Goal: Task Accomplishment & Management: Manage account settings

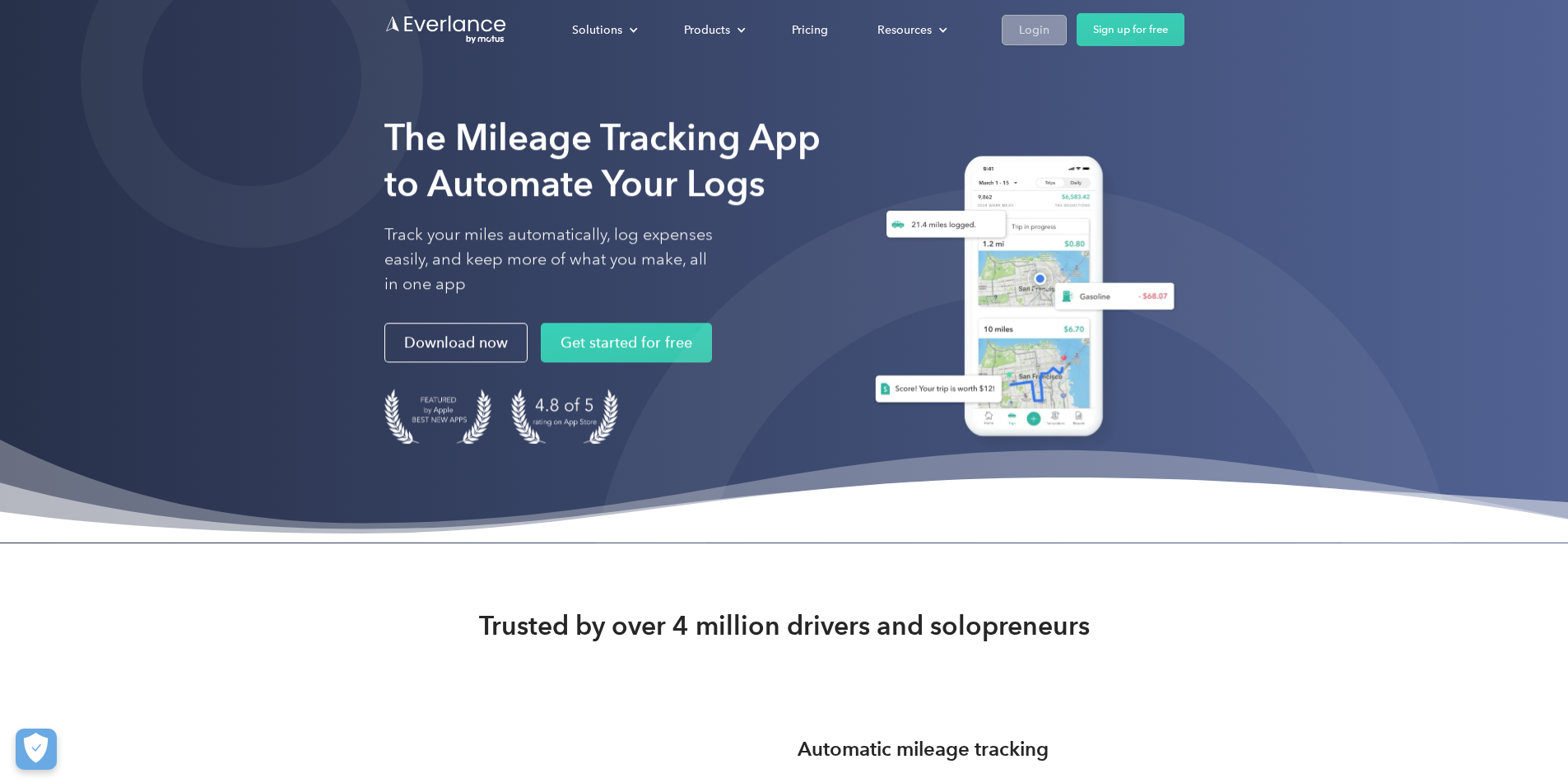
click at [1067, 23] on link "Login" at bounding box center [1035, 30] width 65 height 31
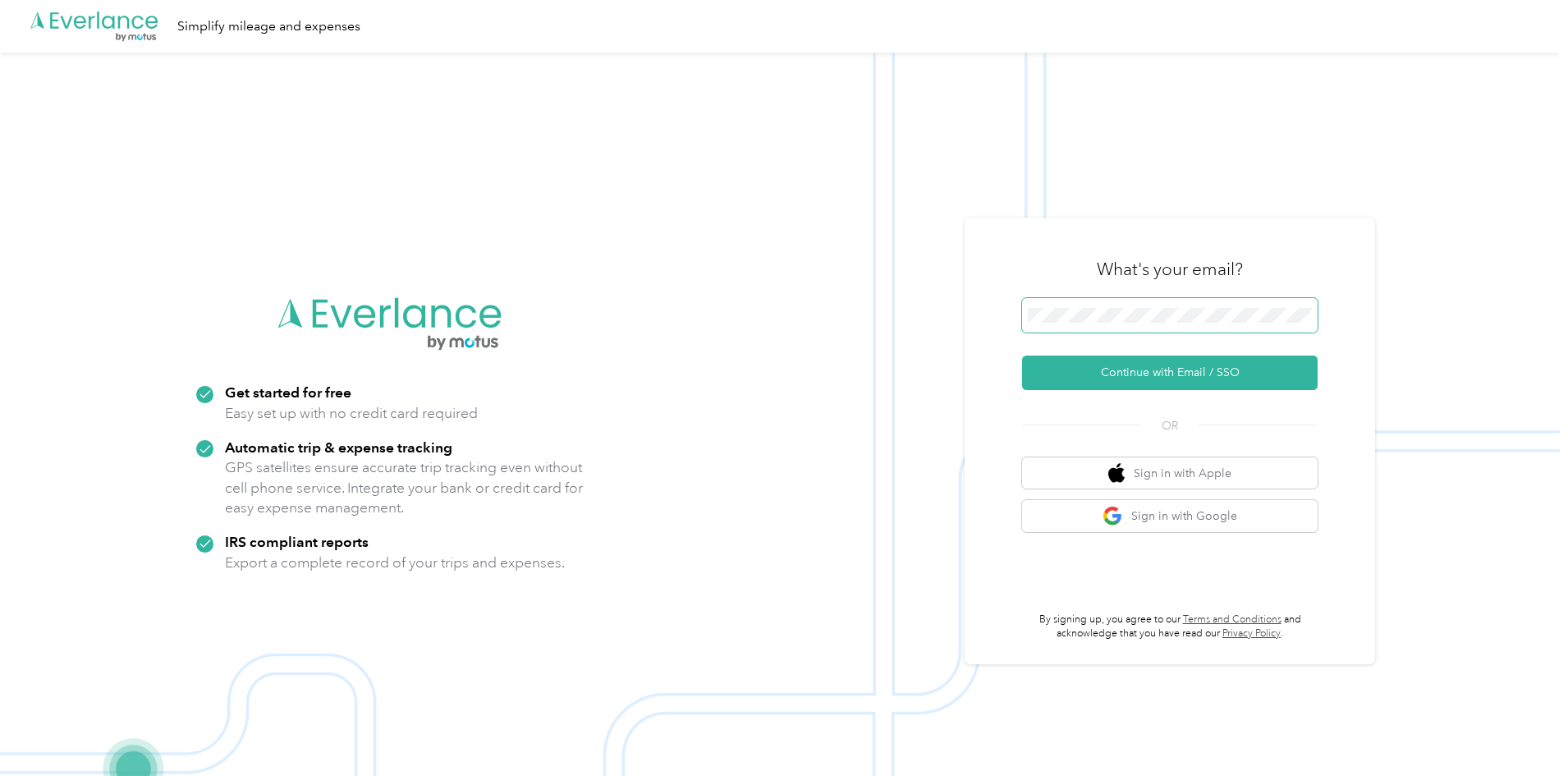
click at [1022, 356] on button "Continue with Email / SSO" at bounding box center [1169, 373] width 295 height 34
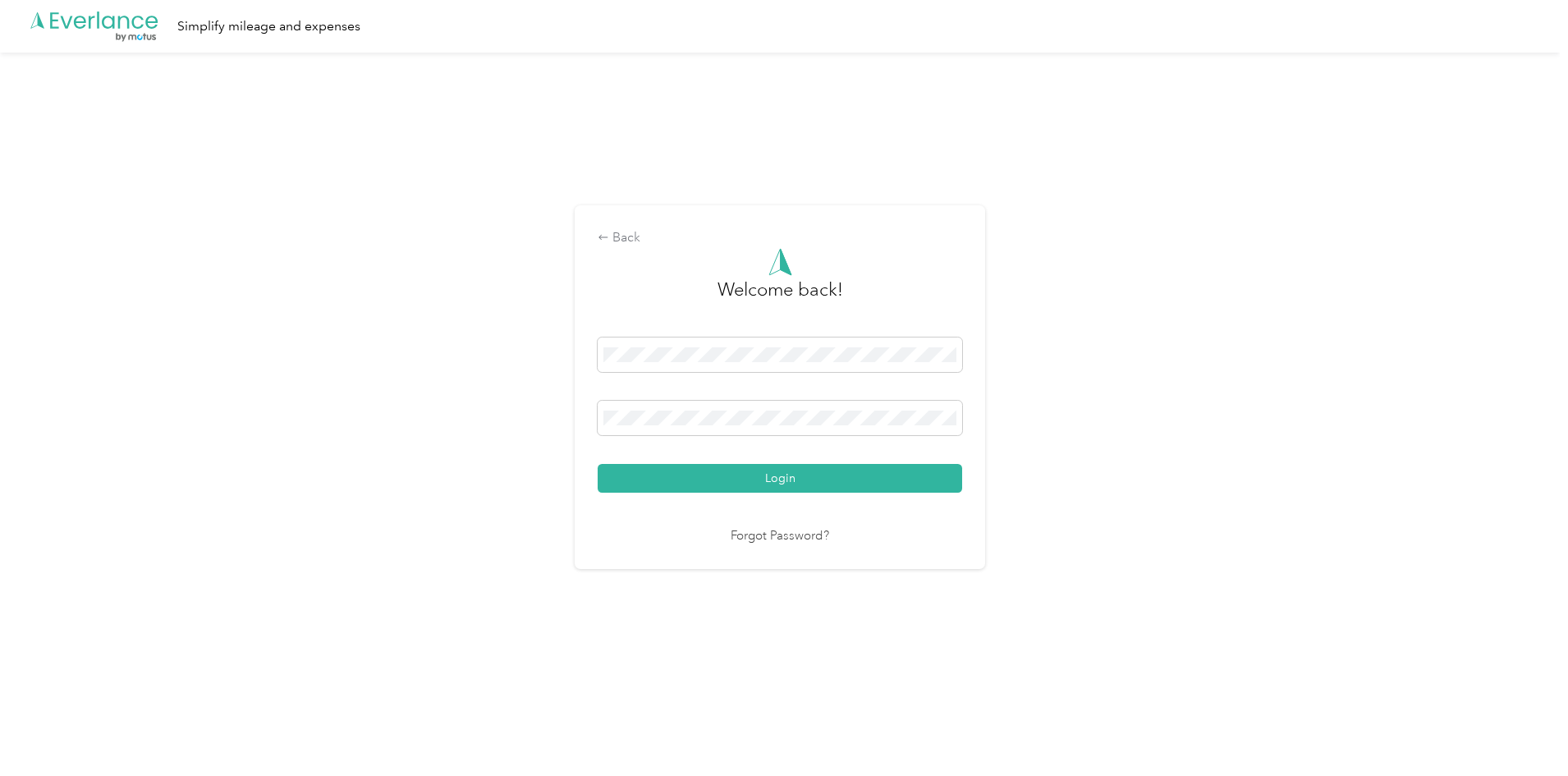
click at [598, 464] on button "Login" at bounding box center [779, 478] width 365 height 29
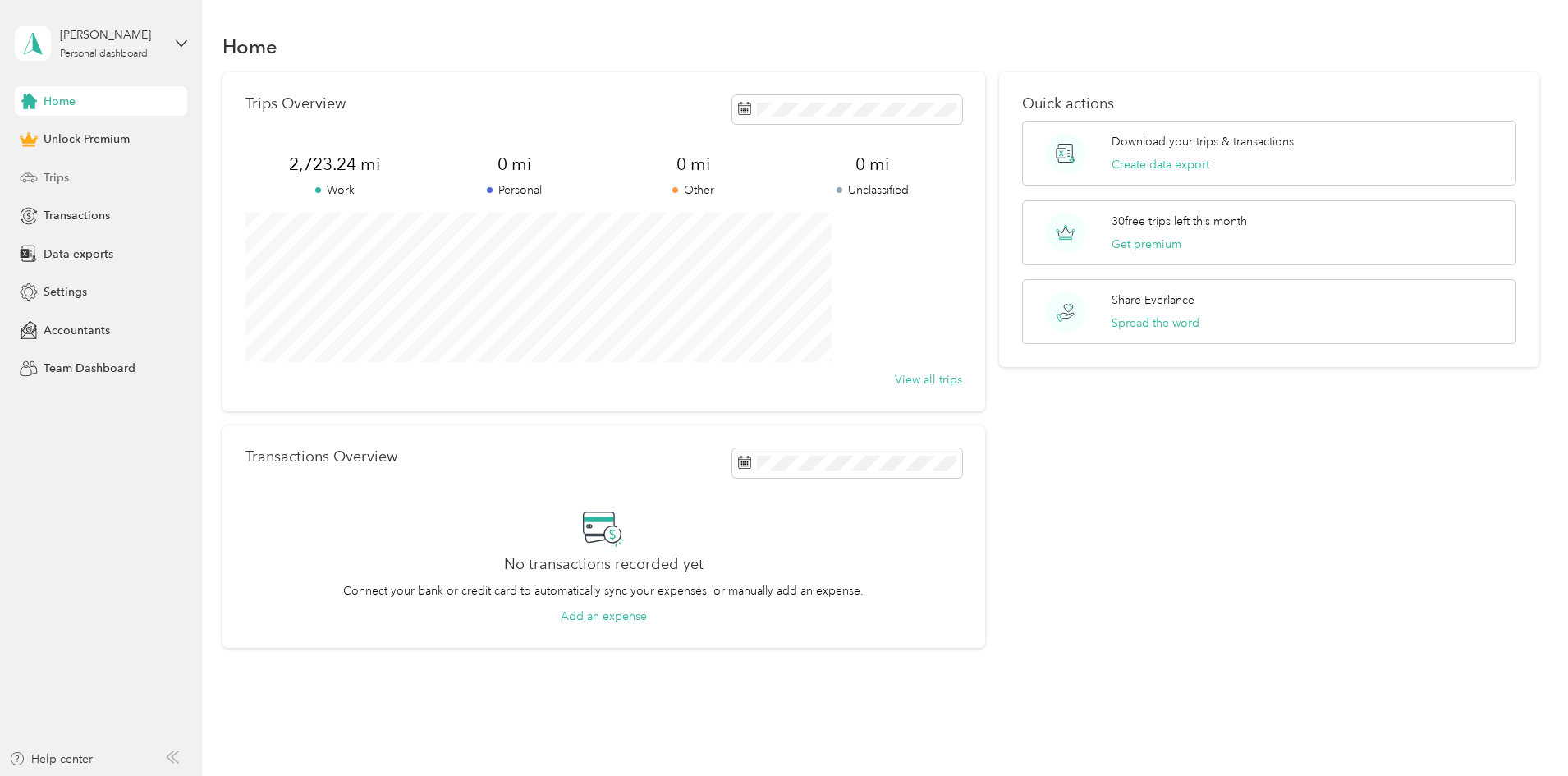
click at [51, 173] on span "Trips" at bounding box center [56, 177] width 25 height 17
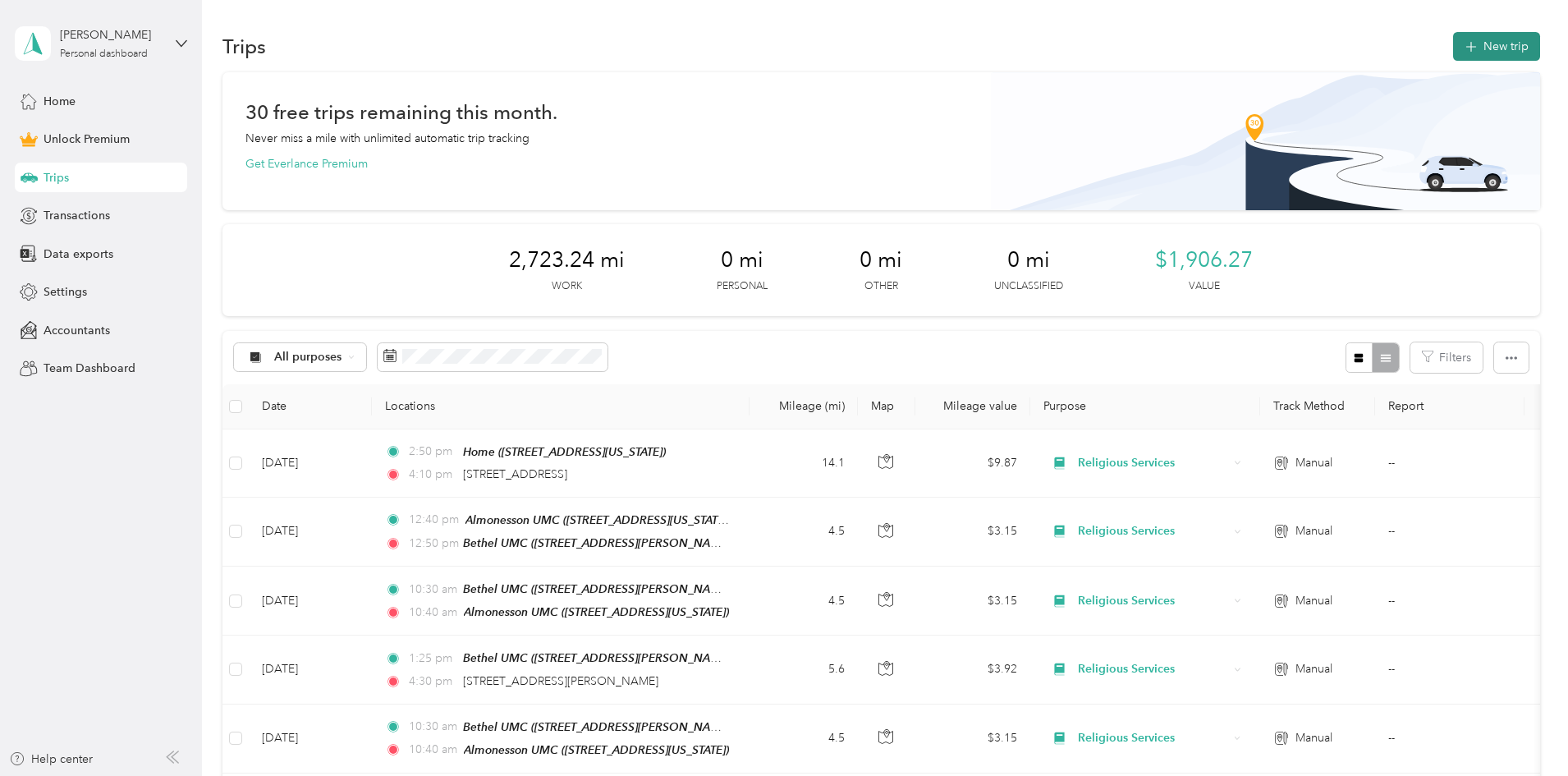
click at [1461, 41] on icon "button" at bounding box center [1470, 47] width 19 height 19
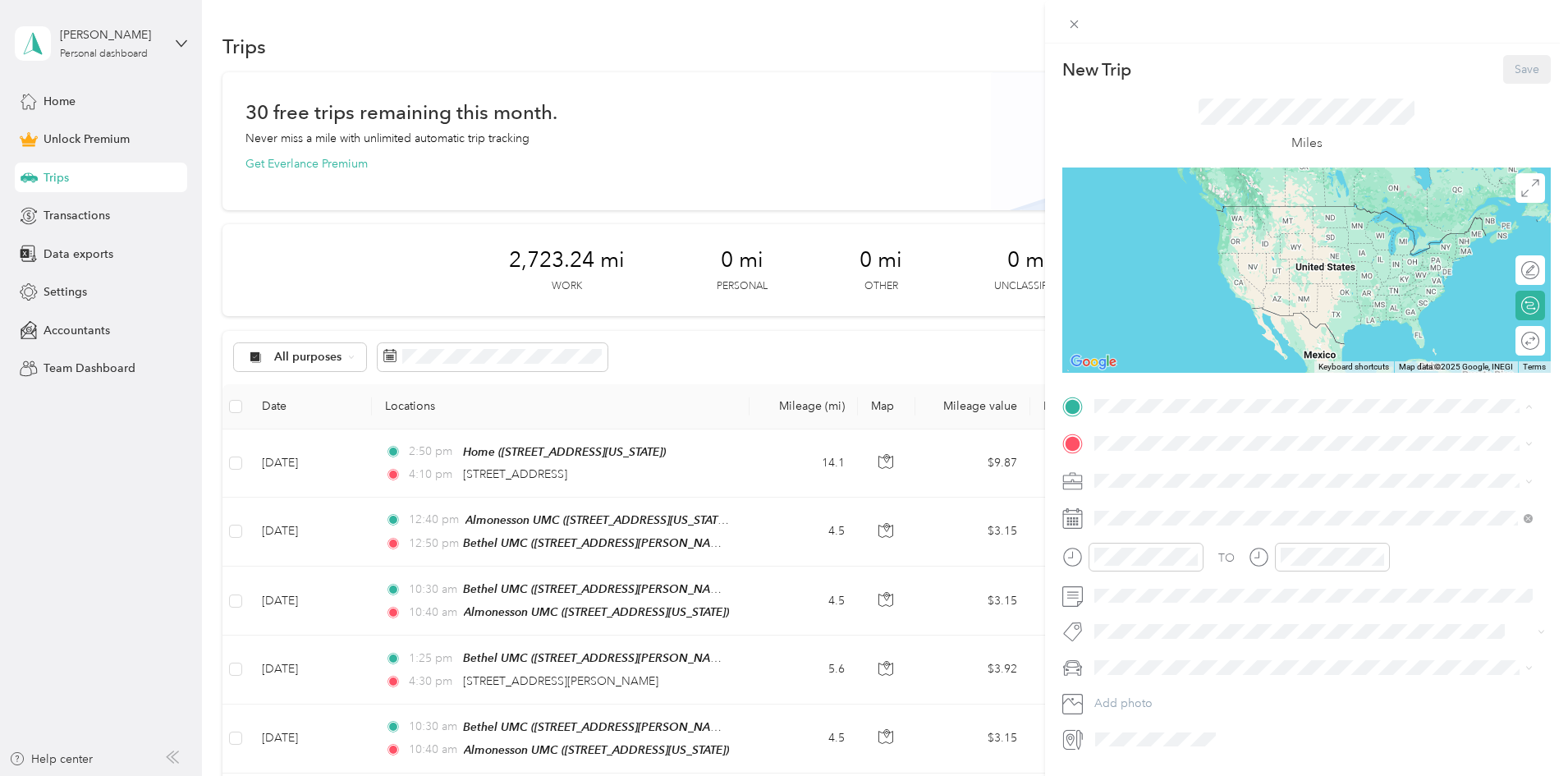
click at [1183, 538] on span "[STREET_ADDRESS][US_STATE]" at bounding box center [1207, 542] width 164 height 14
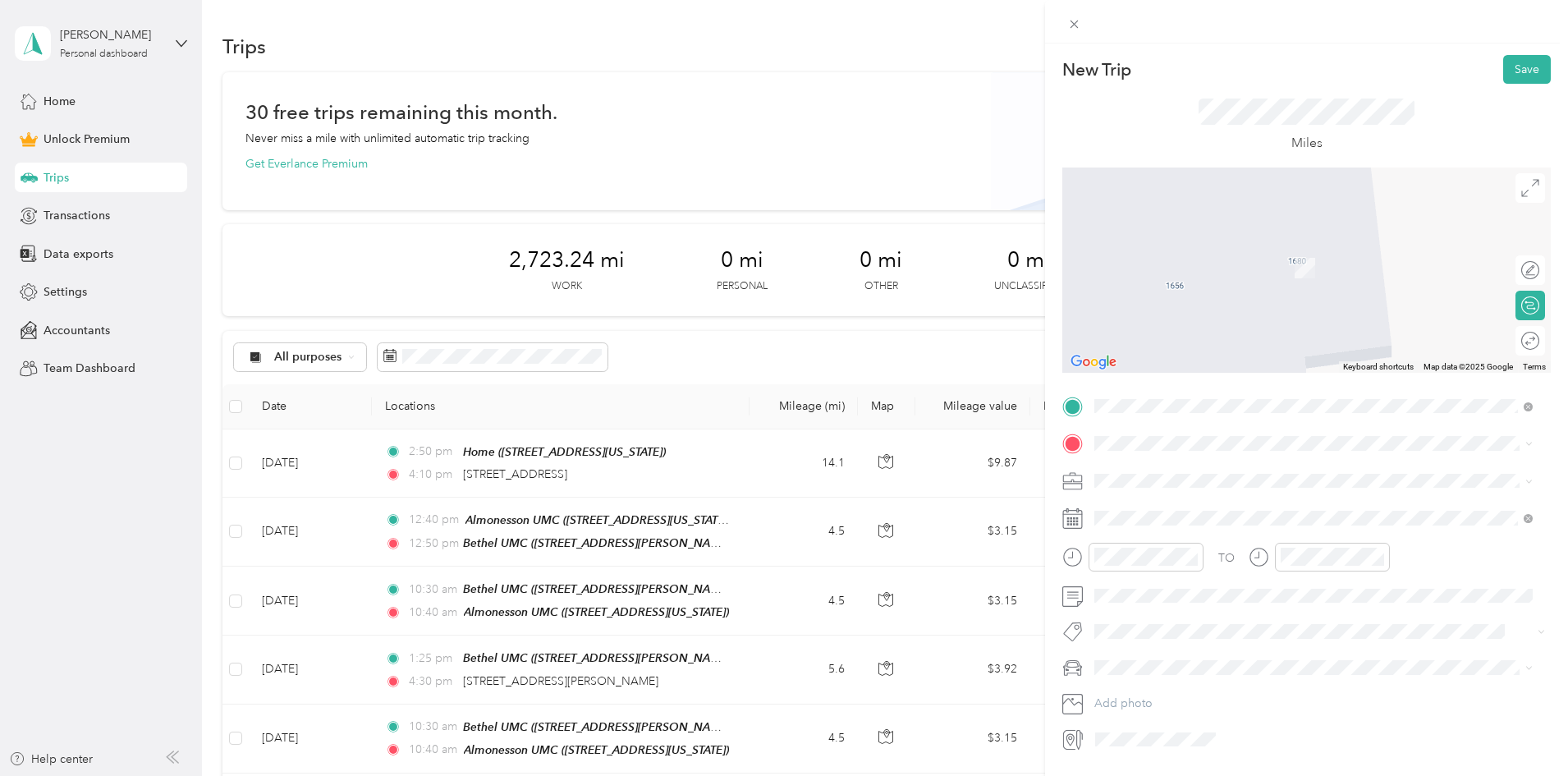
click at [1169, 519] on div "Bethel UMC [STREET_ADDRESS][PERSON_NAME][US_STATE]" at bounding box center [1253, 517] width 256 height 34
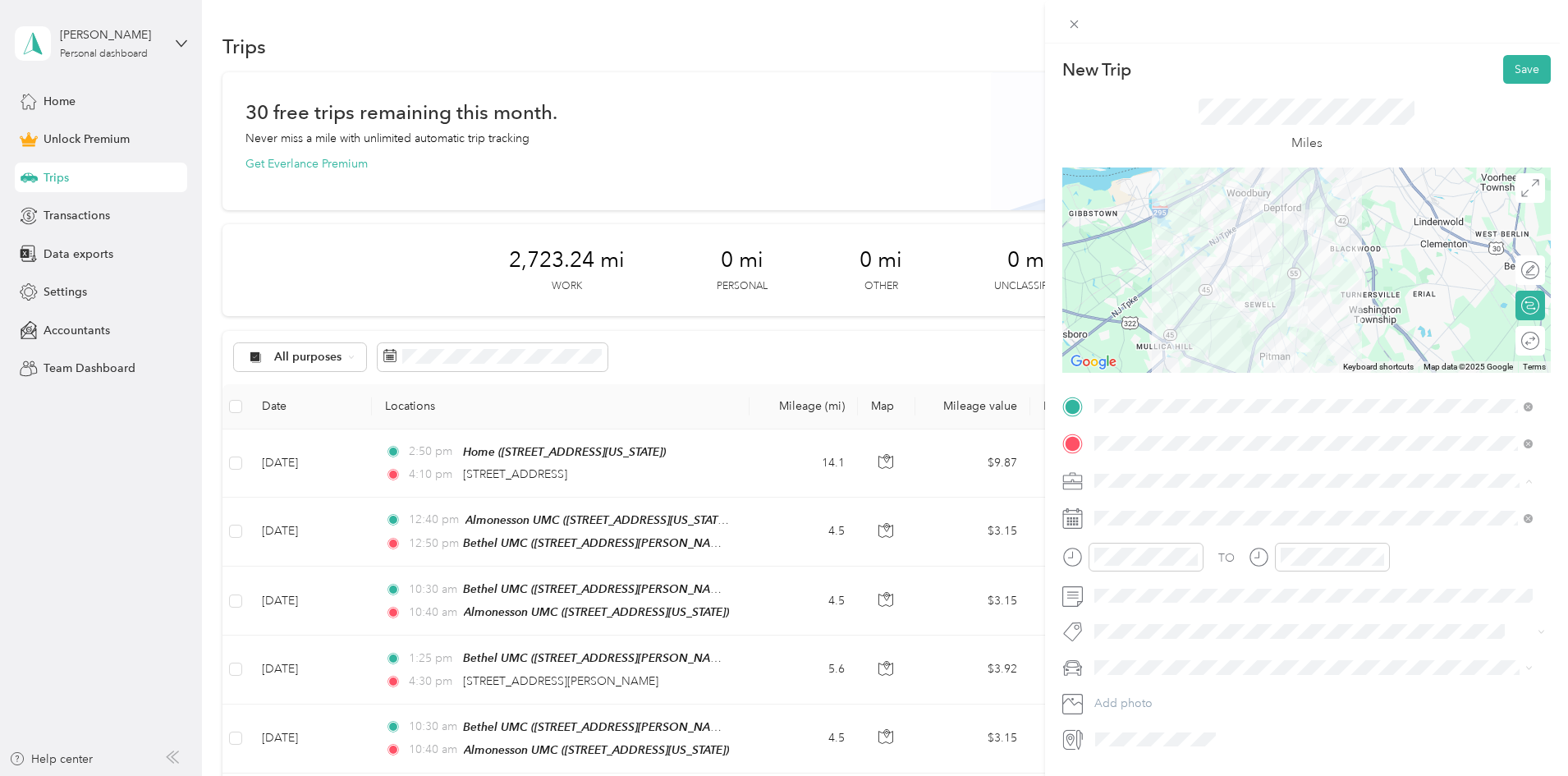
click at [1139, 657] on span "Religious Services" at bounding box center [1146, 654] width 93 height 14
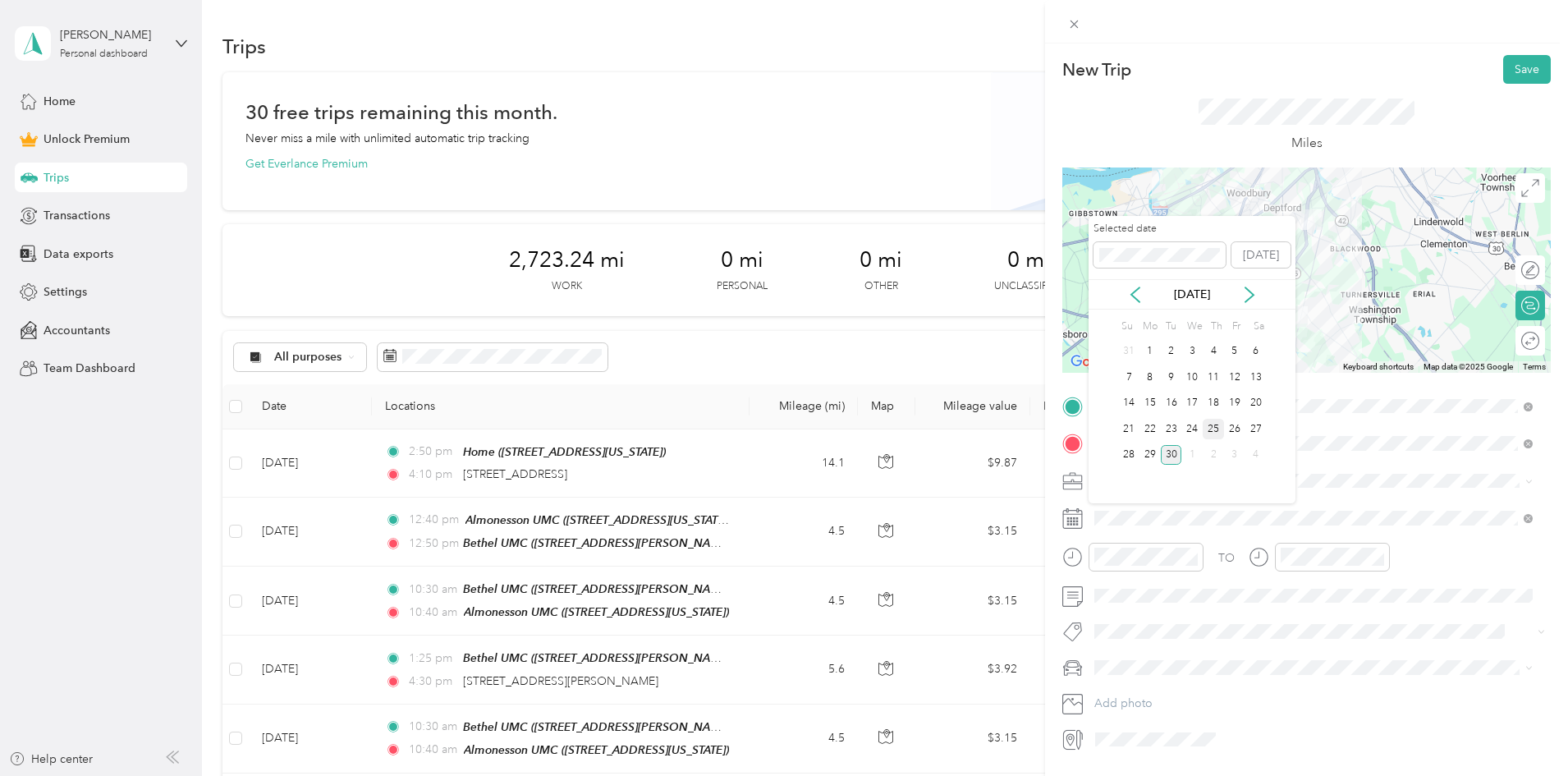
click at [1219, 425] on div "25" at bounding box center [1213, 429] width 22 height 21
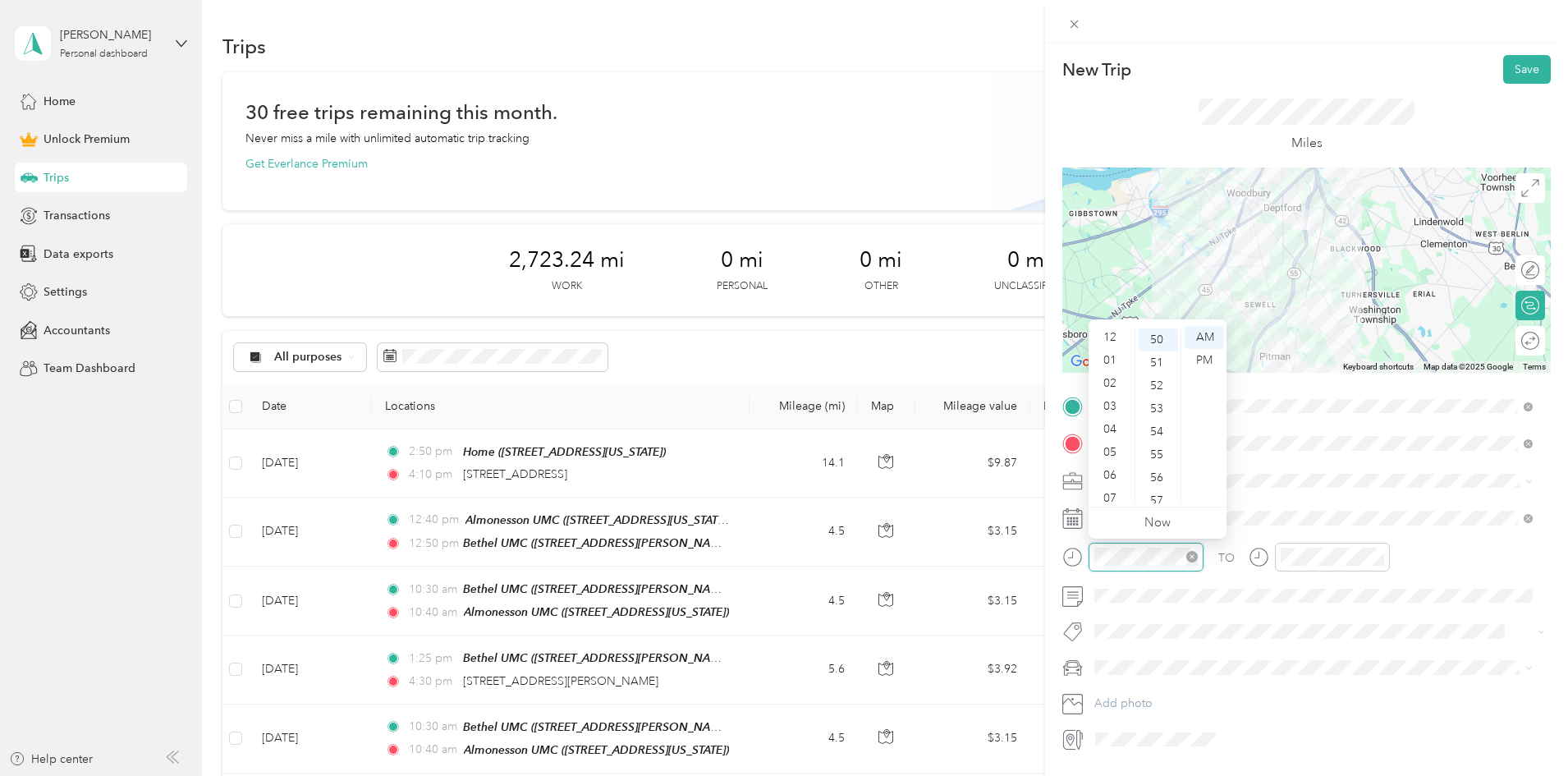
scroll to position [98, 0]
click at [1160, 447] on div "55" at bounding box center [1158, 453] width 40 height 23
click at [1201, 361] on div "PM" at bounding box center [1204, 361] width 40 height 23
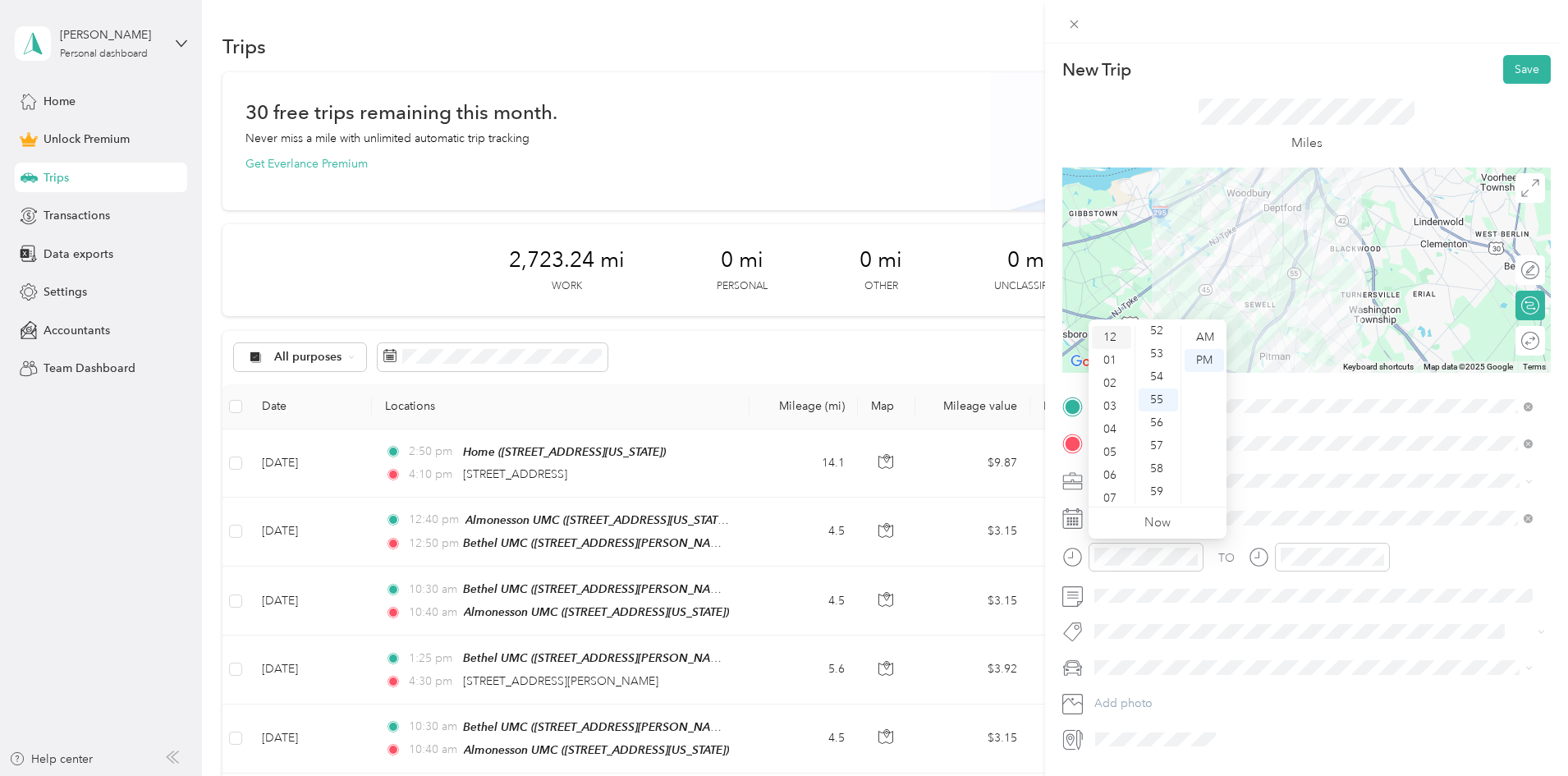
click at [1109, 338] on div "12" at bounding box center [1112, 338] width 40 height 23
click at [1330, 573] on div at bounding box center [1319, 563] width 141 height 41
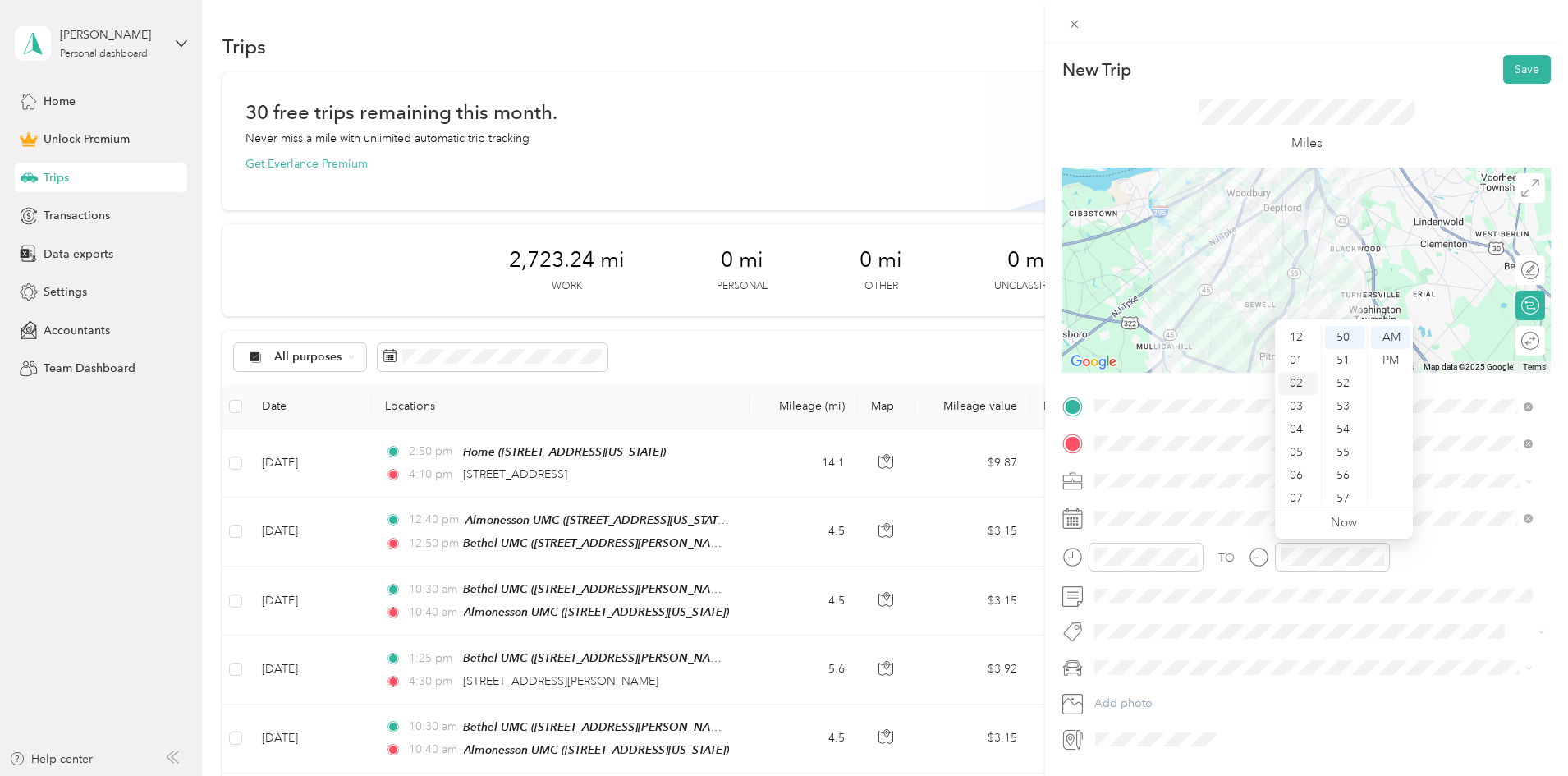
click at [1289, 361] on div "01" at bounding box center [1298, 361] width 40 height 23
click at [1347, 452] on div "05" at bounding box center [1345, 453] width 40 height 23
click at [1381, 355] on div "PM" at bounding box center [1391, 361] width 40 height 23
click at [1140, 690] on div "Civic" at bounding box center [1313, 696] width 427 height 17
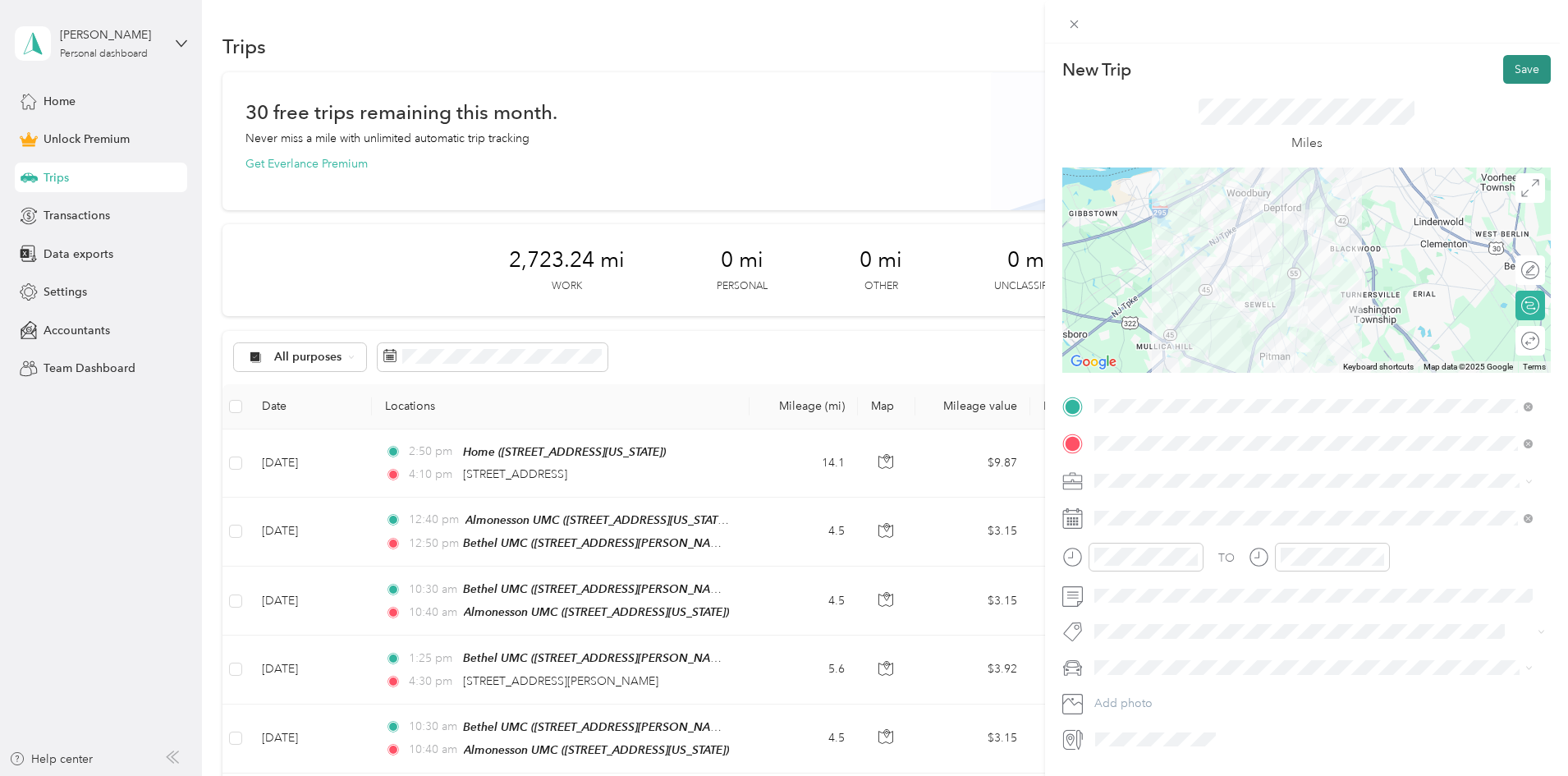
click at [1522, 71] on button "Save" at bounding box center [1527, 69] width 48 height 29
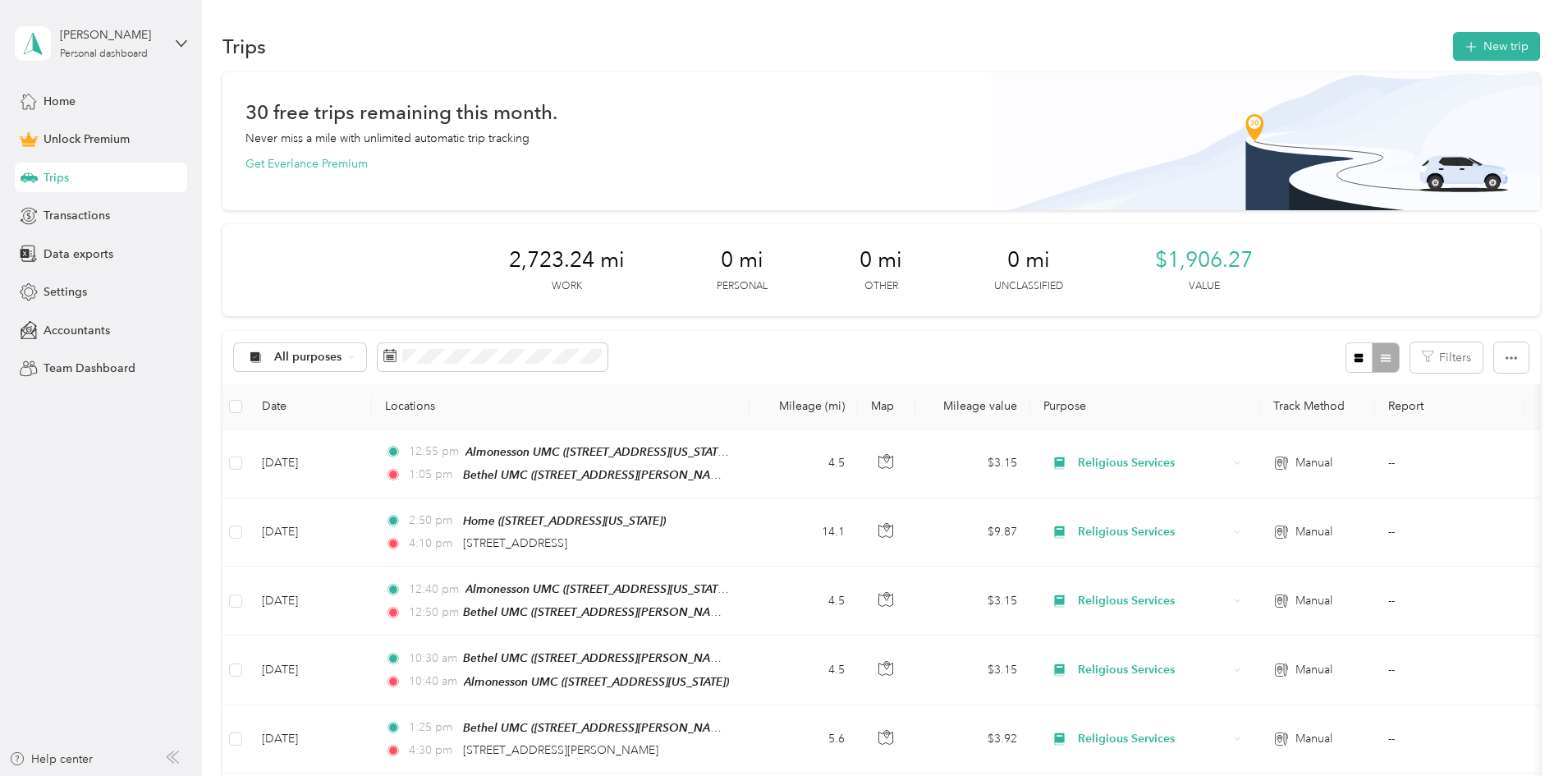
click at [1427, 46] on div "Trips New trip" at bounding box center [881, 46] width 1318 height 34
drag, startPoint x: 1445, startPoint y: 46, endPoint x: 1410, endPoint y: 51, distance: 35.4
click at [1446, 45] on div "Trips New trip" at bounding box center [881, 46] width 1318 height 34
click at [1453, 51] on button "New trip" at bounding box center [1496, 47] width 87 height 29
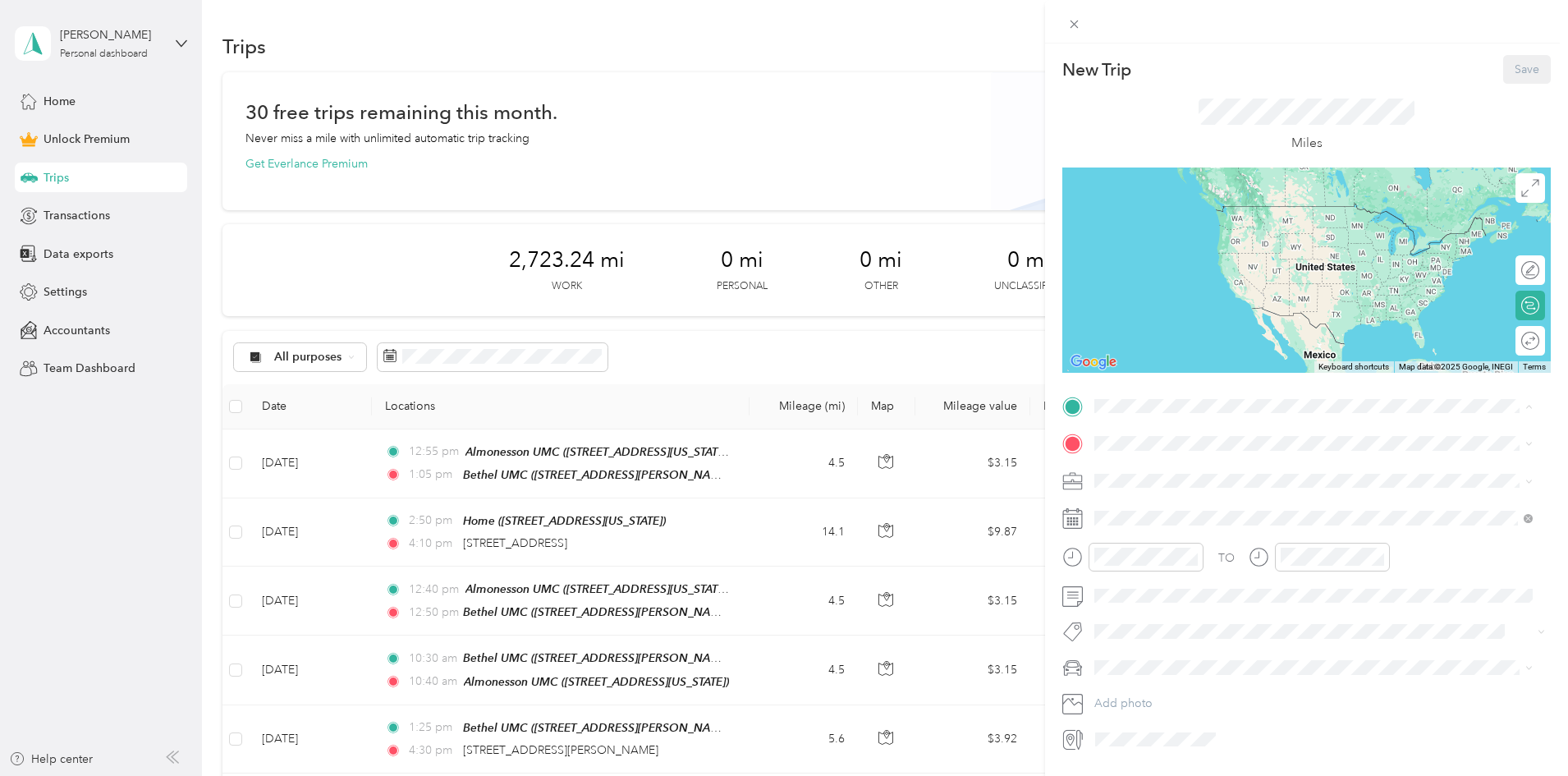
click at [1167, 483] on span "[STREET_ADDRESS][PERSON_NAME][US_STATE]" at bounding box center [1253, 490] width 256 height 14
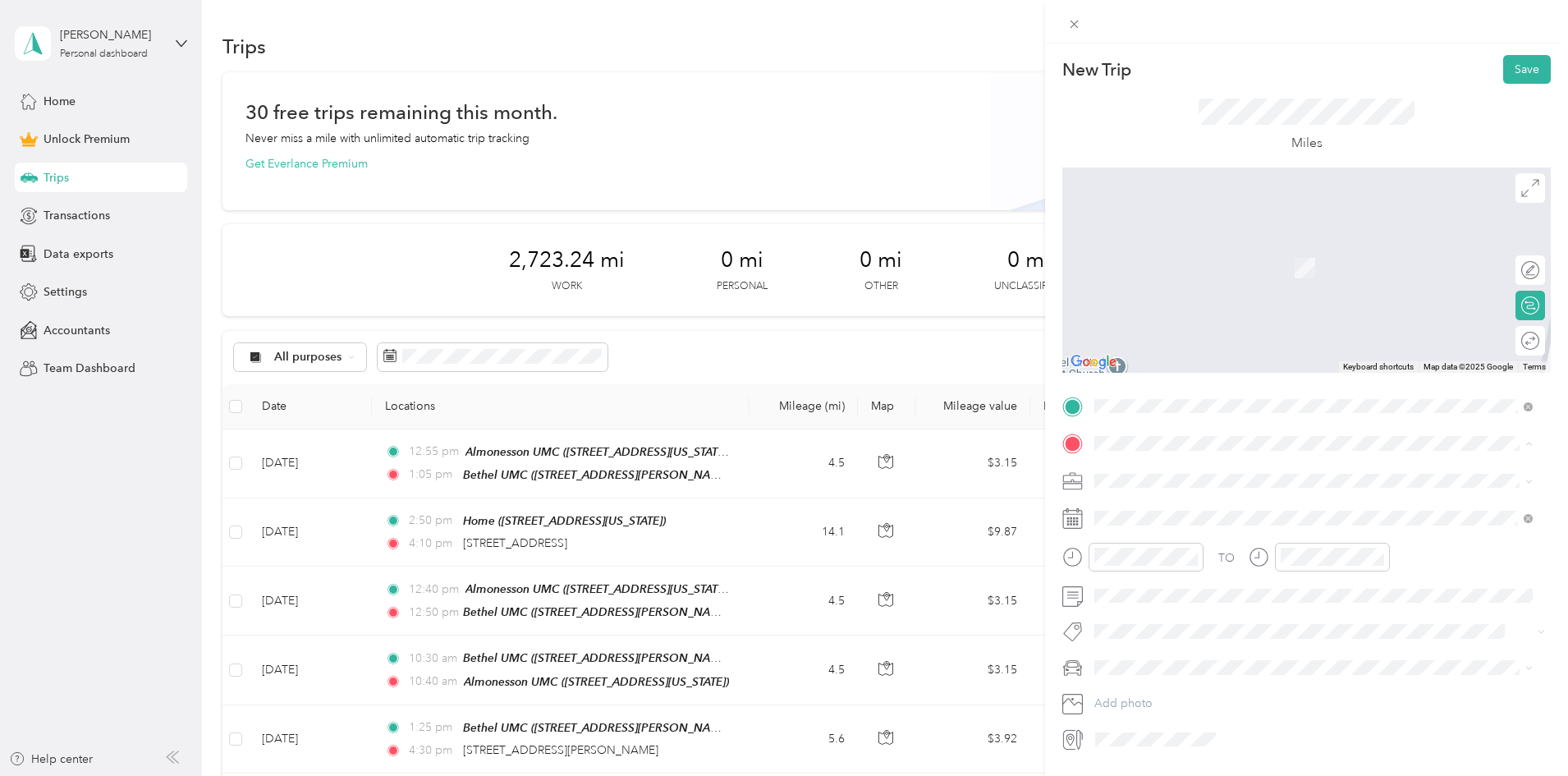
click at [1181, 551] on div "Almonesson UMC [STREET_ADDRESS][US_STATE]" at bounding box center [1313, 570] width 427 height 41
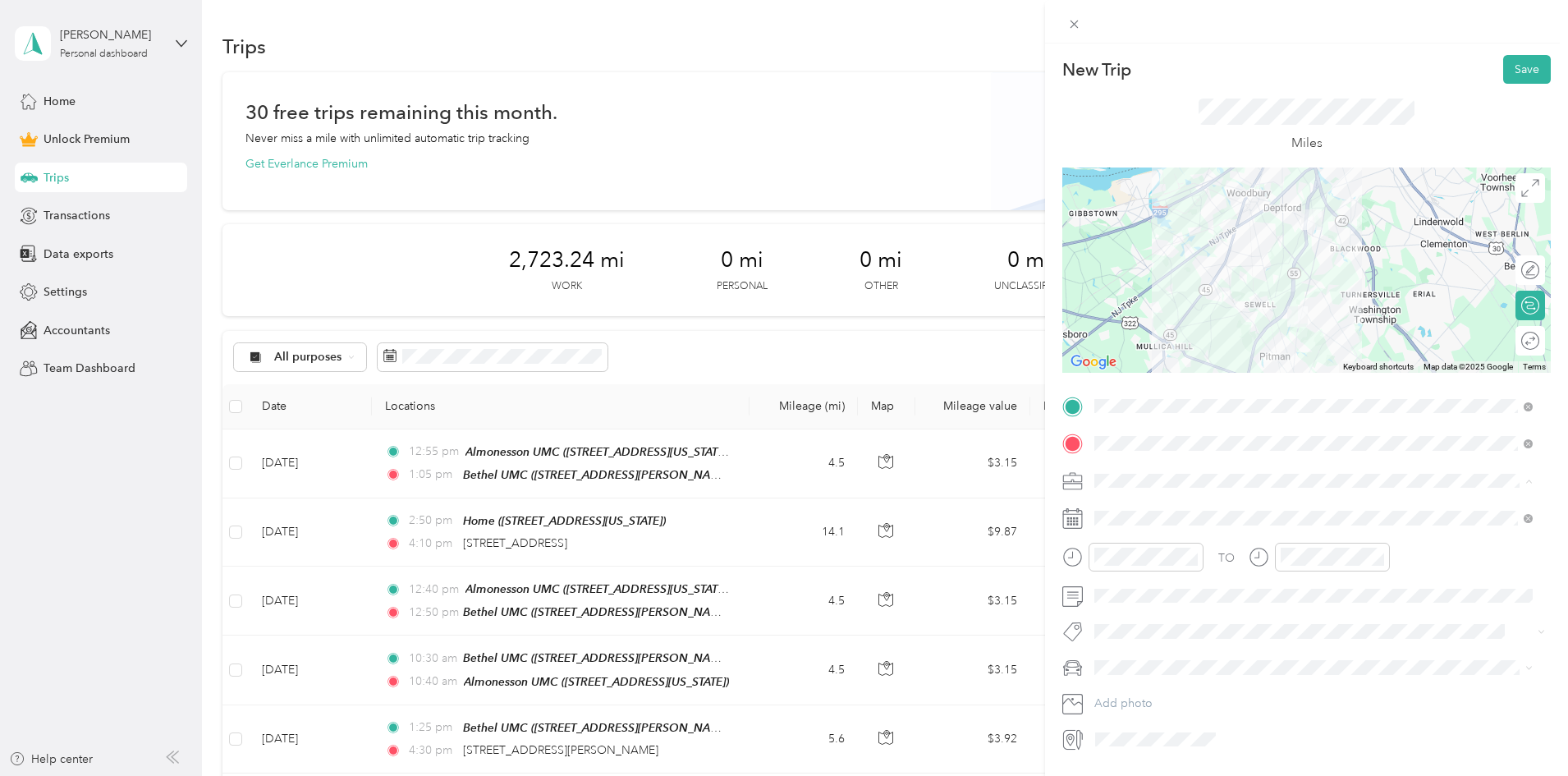
click at [1194, 657] on div "Religious Services" at bounding box center [1313, 653] width 427 height 17
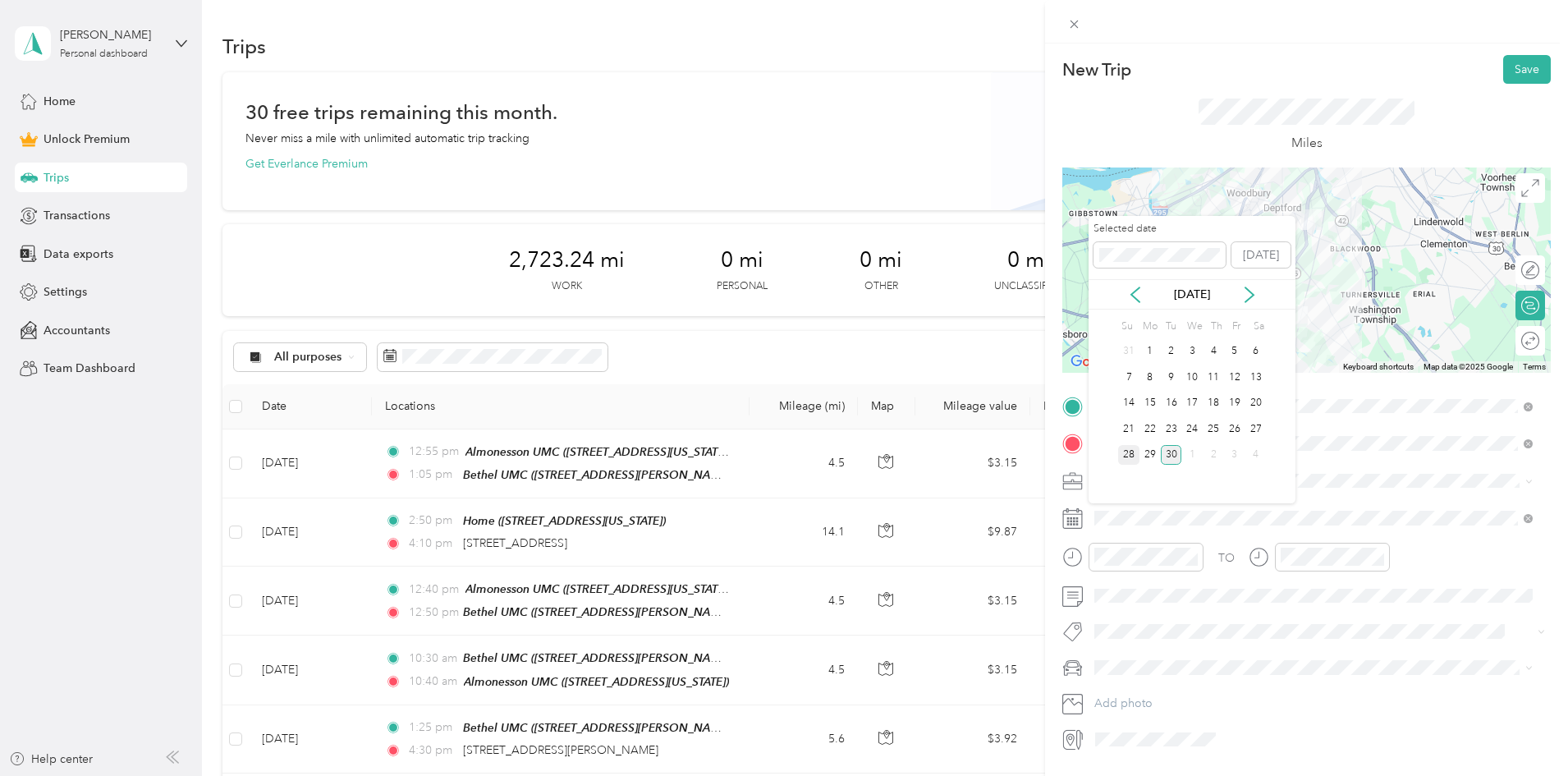
click at [1128, 456] on div "28" at bounding box center [1129, 455] width 22 height 21
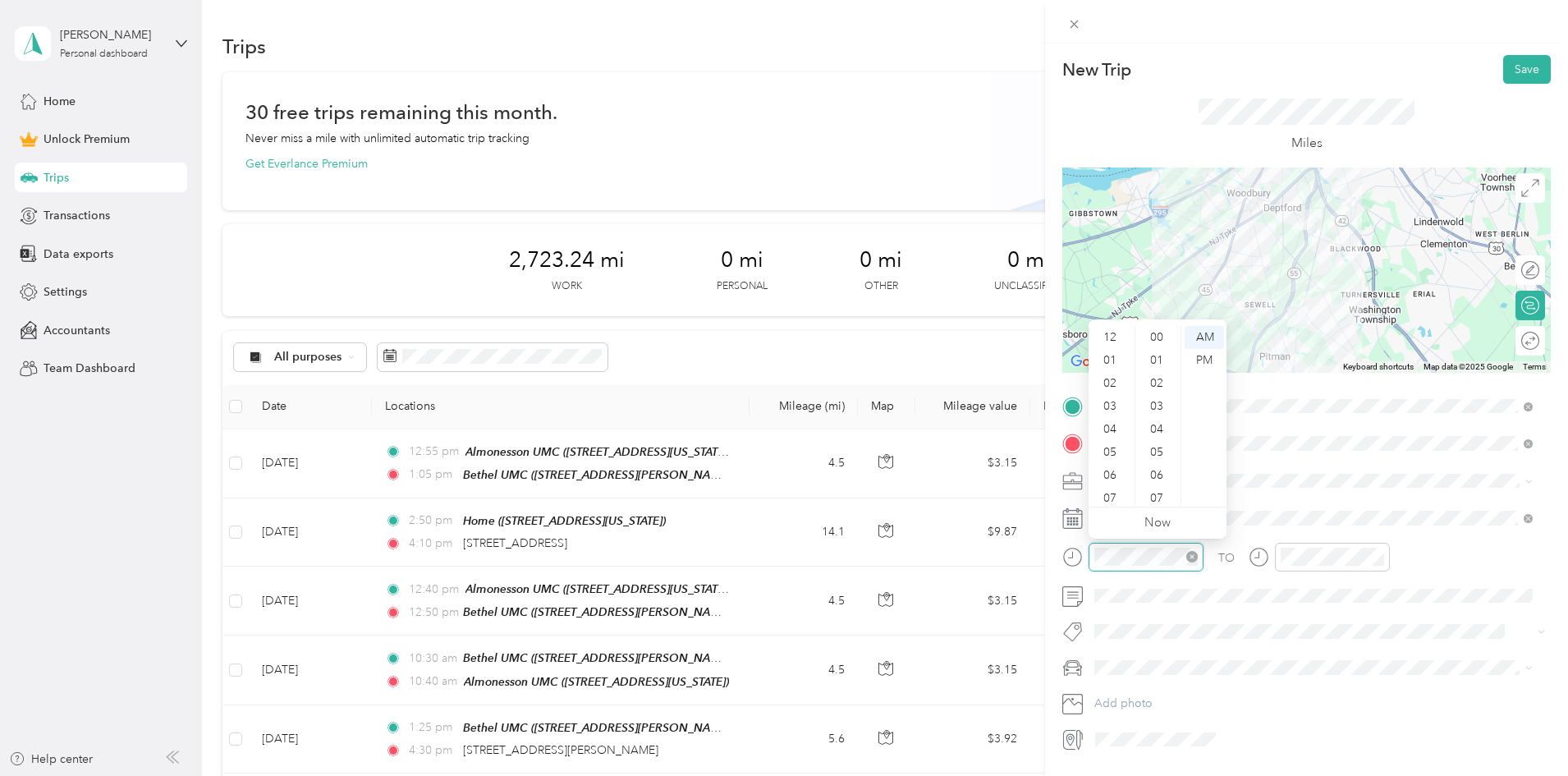
scroll to position [98, 0]
click at [1121, 469] on div "10" at bounding box center [1112, 469] width 40 height 23
click at [1163, 434] on div "40" at bounding box center [1158, 436] width 40 height 23
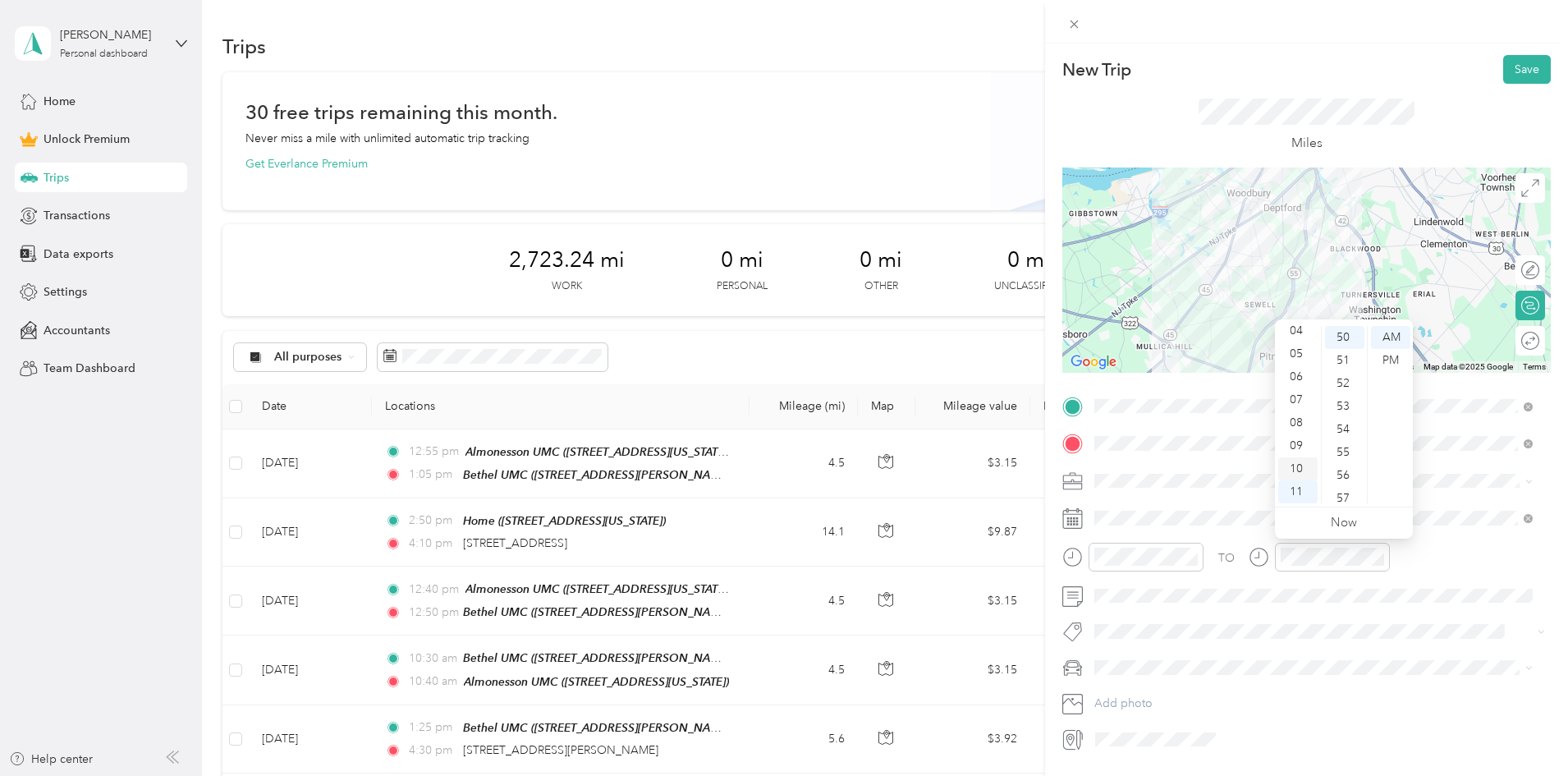
click at [1300, 468] on div "10" at bounding box center [1298, 469] width 40 height 23
click at [1170, 694] on div "Civic" at bounding box center [1313, 696] width 427 height 17
click at [1524, 64] on button "Save" at bounding box center [1527, 69] width 48 height 29
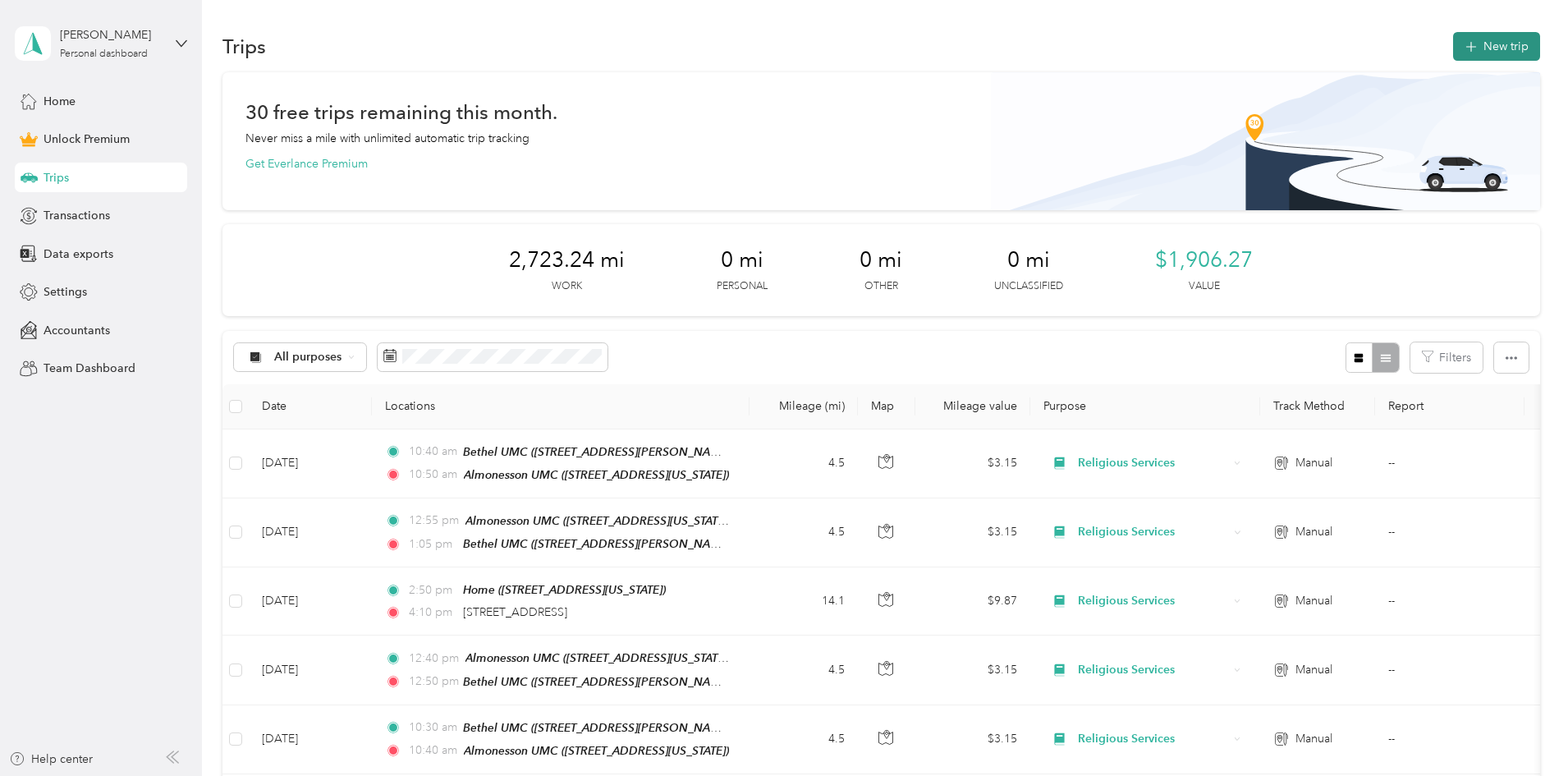
click at [1453, 46] on button "New trip" at bounding box center [1496, 47] width 87 height 29
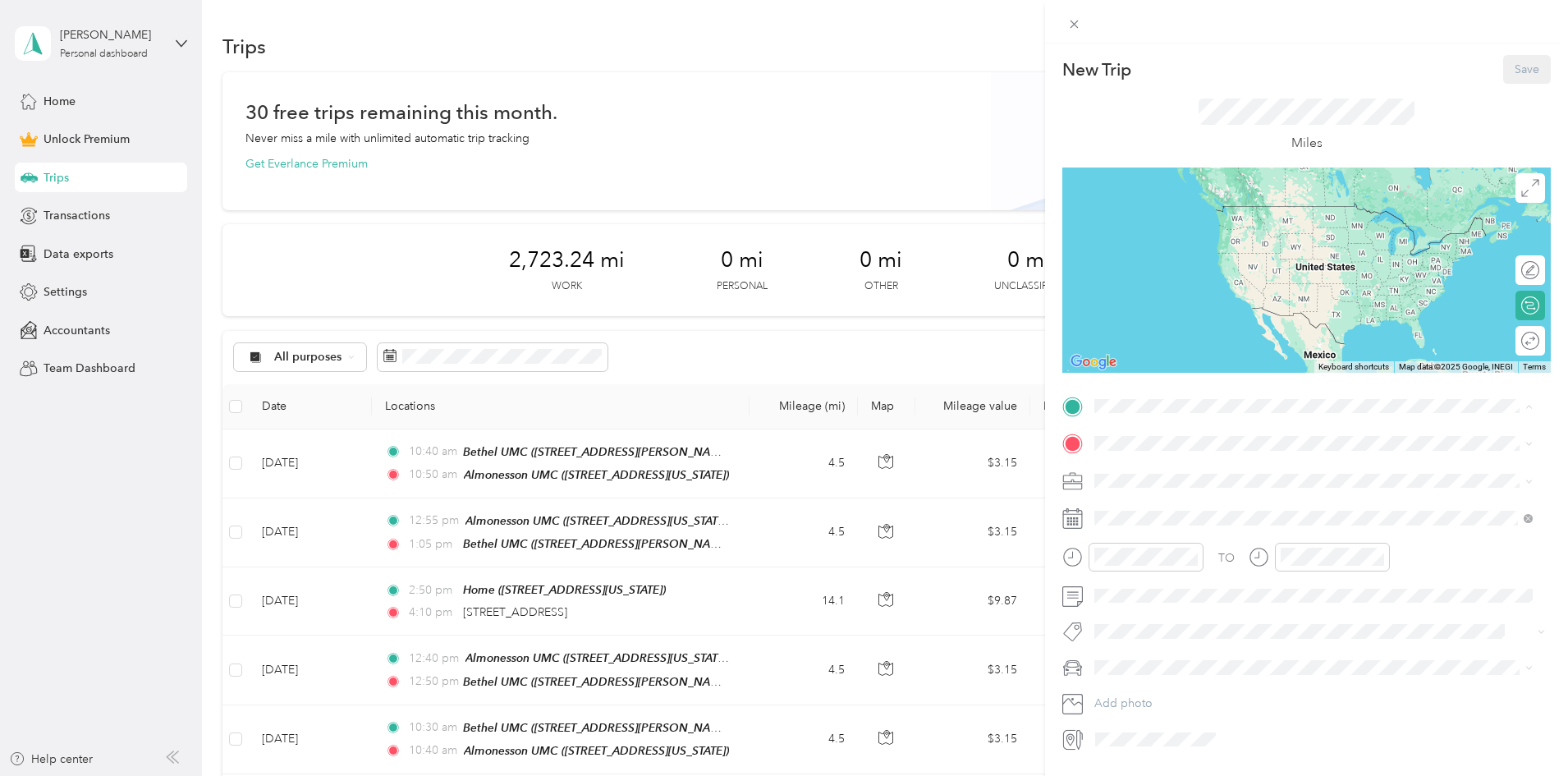
click at [1151, 527] on strong "Almonesson UMC" at bounding box center [1173, 523] width 96 height 14
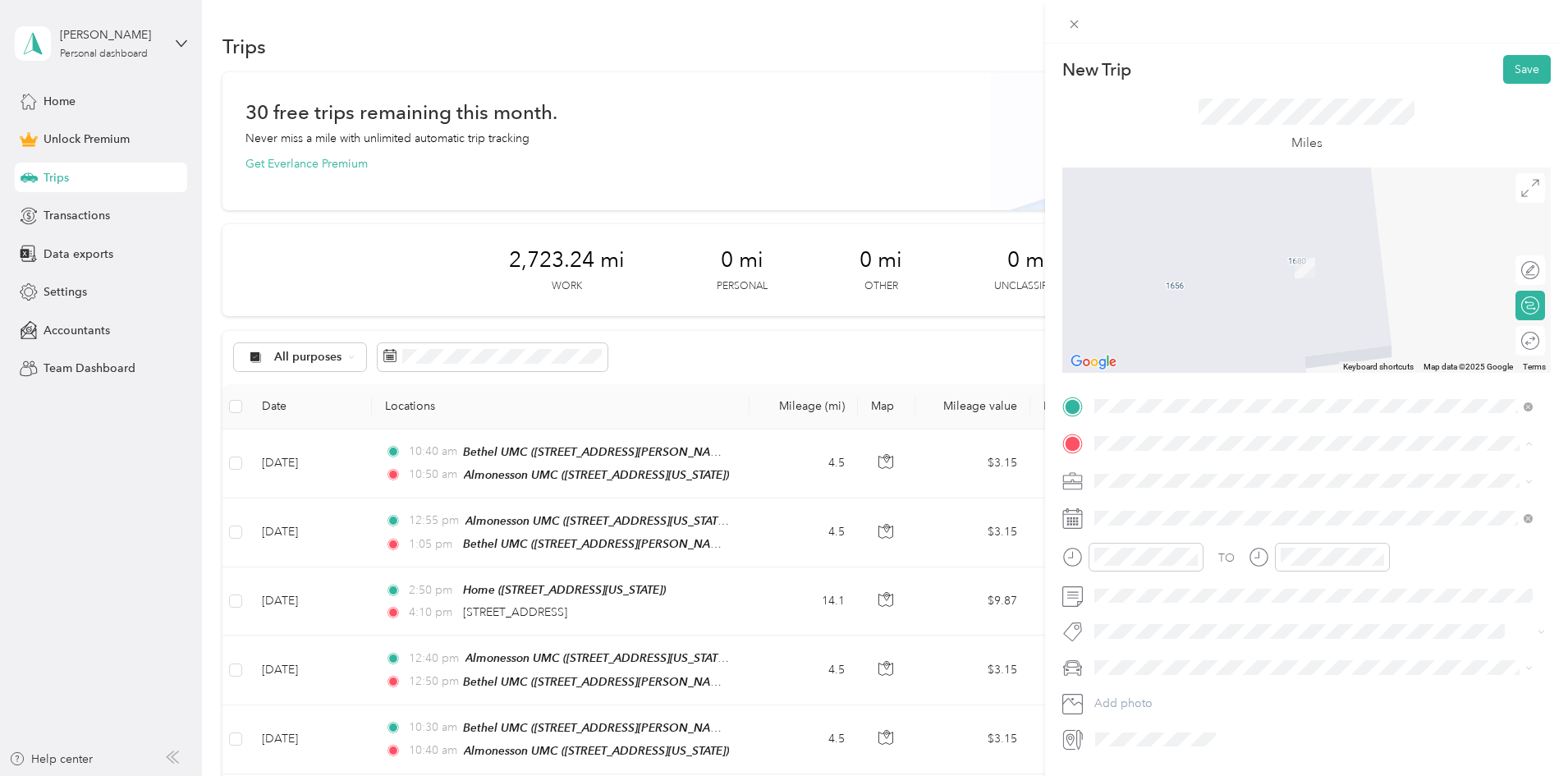
click at [1172, 510] on strong "Bethel UMC" at bounding box center [1158, 508] width 65 height 14
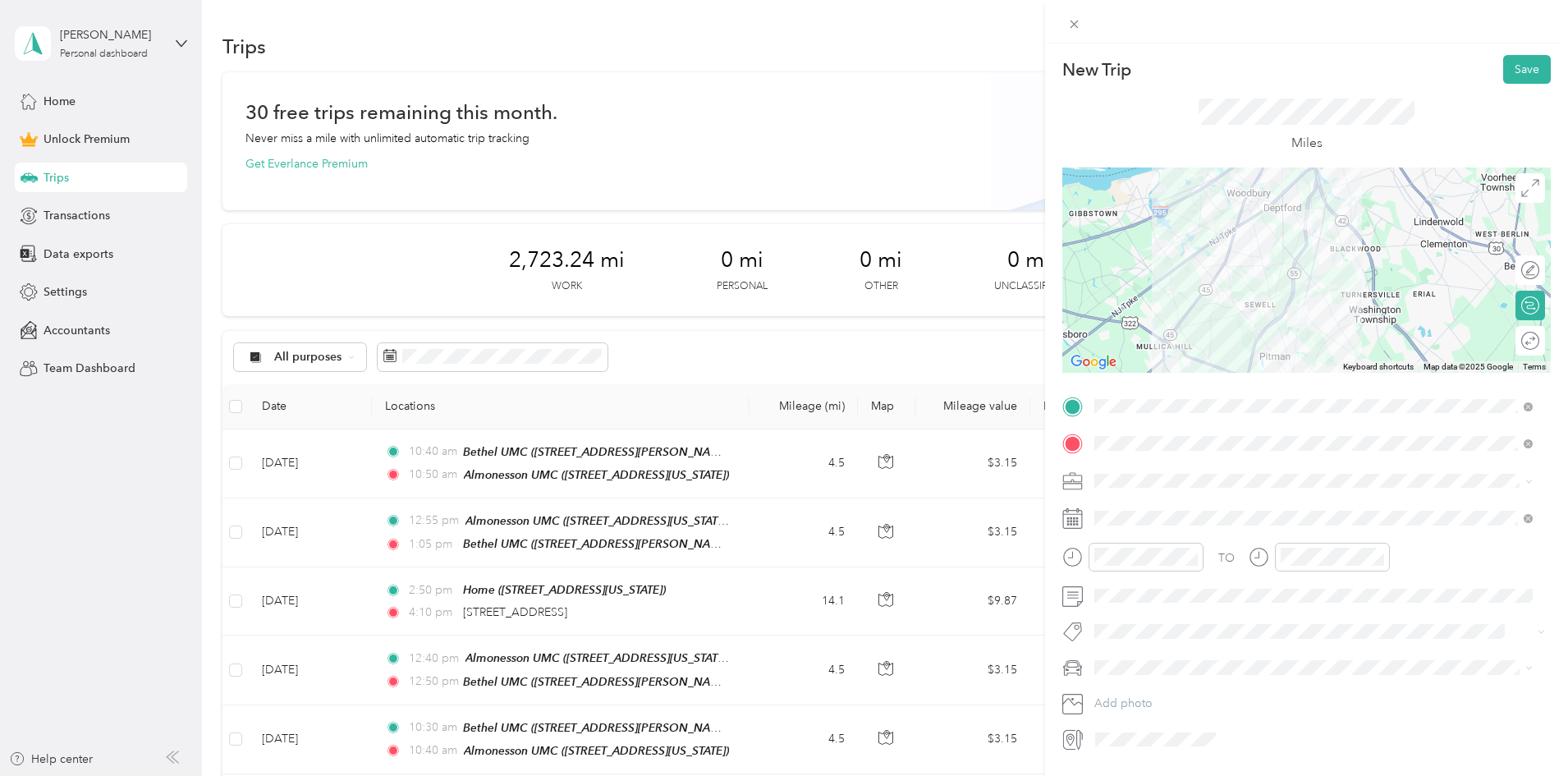
click at [1168, 681] on span "[DEMOGRAPHIC_DATA] Reimbursable Mileage" at bounding box center [1223, 681] width 247 height 14
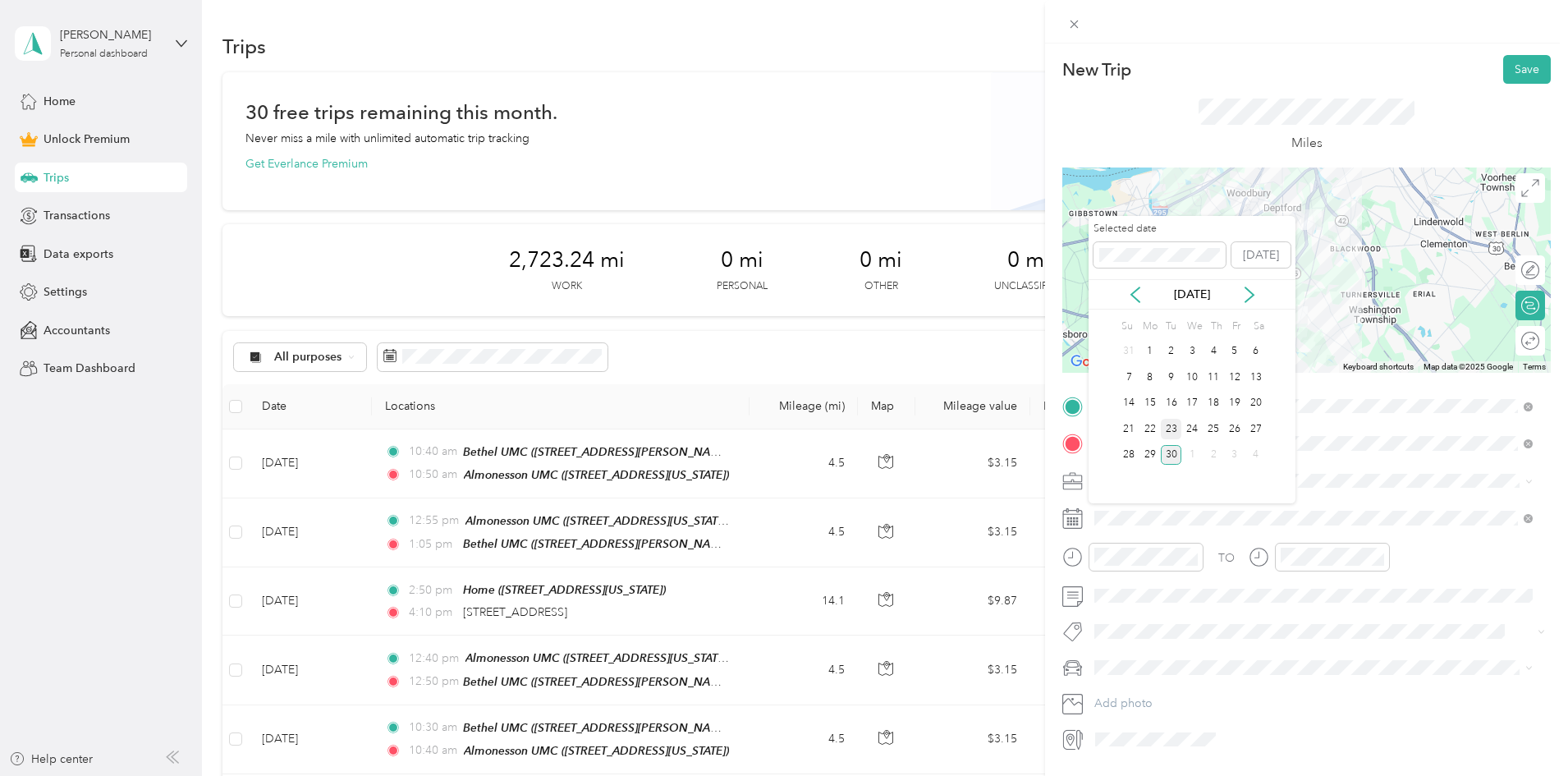
click at [1170, 427] on div "23" at bounding box center [1171, 429] width 22 height 21
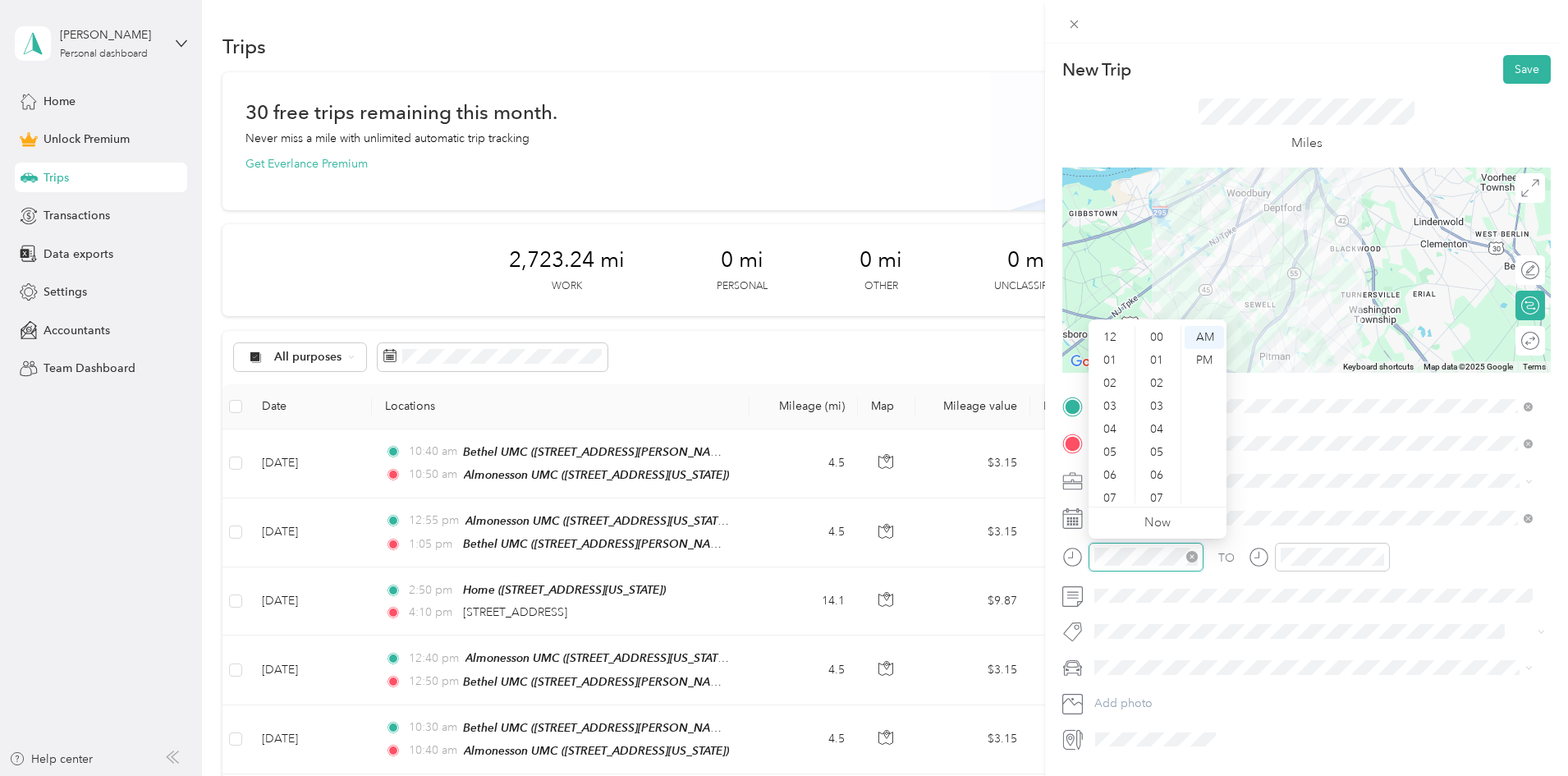
scroll to position [1202, 0]
click at [1112, 376] on div "06" at bounding box center [1112, 377] width 40 height 23
click at [1162, 383] on div "40" at bounding box center [1158, 383] width 40 height 23
click at [1208, 365] on div "PM" at bounding box center [1204, 361] width 40 height 23
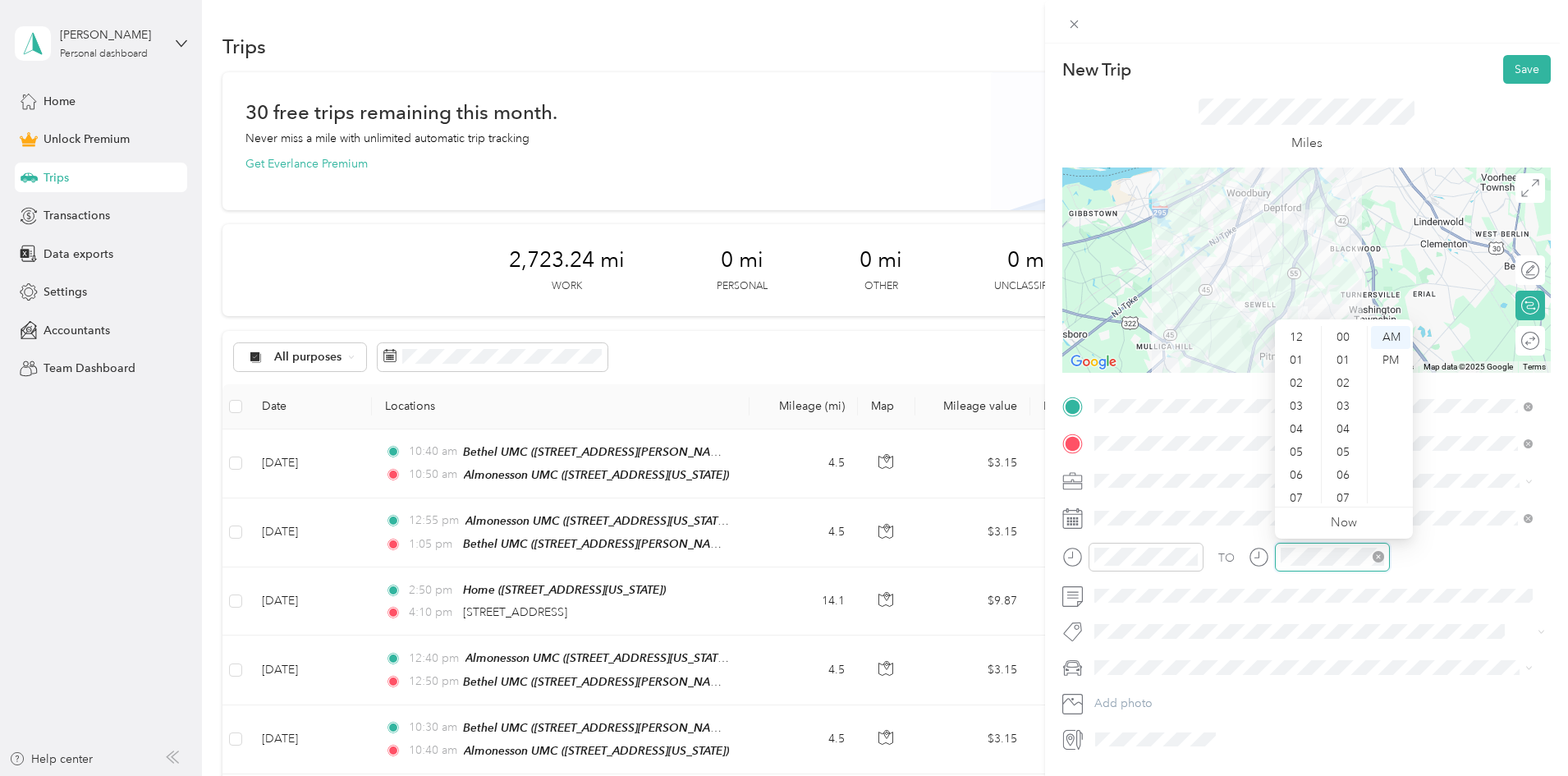
scroll to position [1202, 0]
click at [1291, 367] on div "06" at bounding box center [1298, 377] width 40 height 23
click at [1348, 369] on div "50" at bounding box center [1345, 367] width 40 height 23
click at [1387, 362] on div "PM" at bounding box center [1391, 361] width 40 height 23
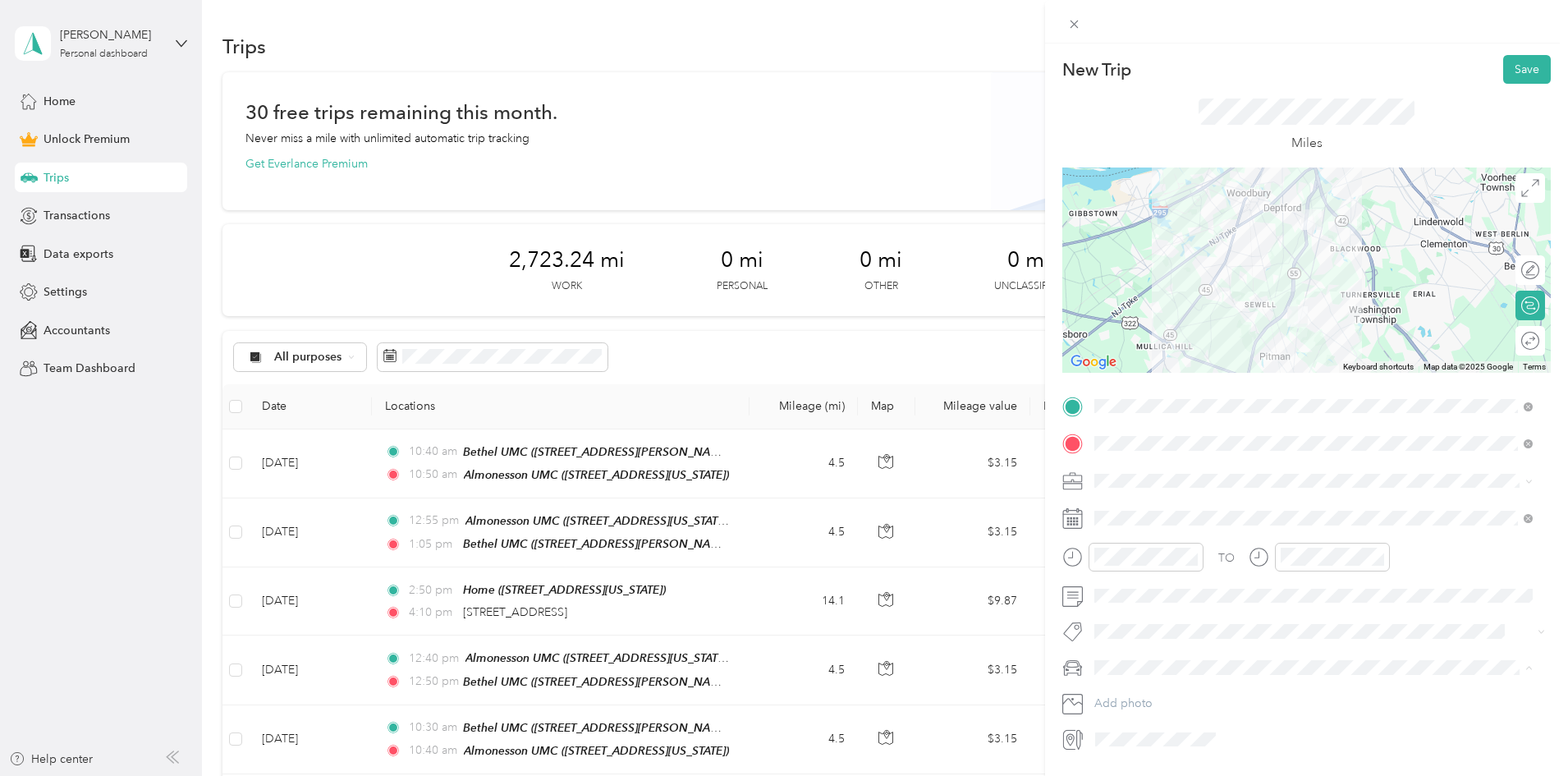
click at [1131, 690] on div "Civic" at bounding box center [1313, 696] width 427 height 17
click at [1509, 65] on button "Save" at bounding box center [1527, 69] width 48 height 29
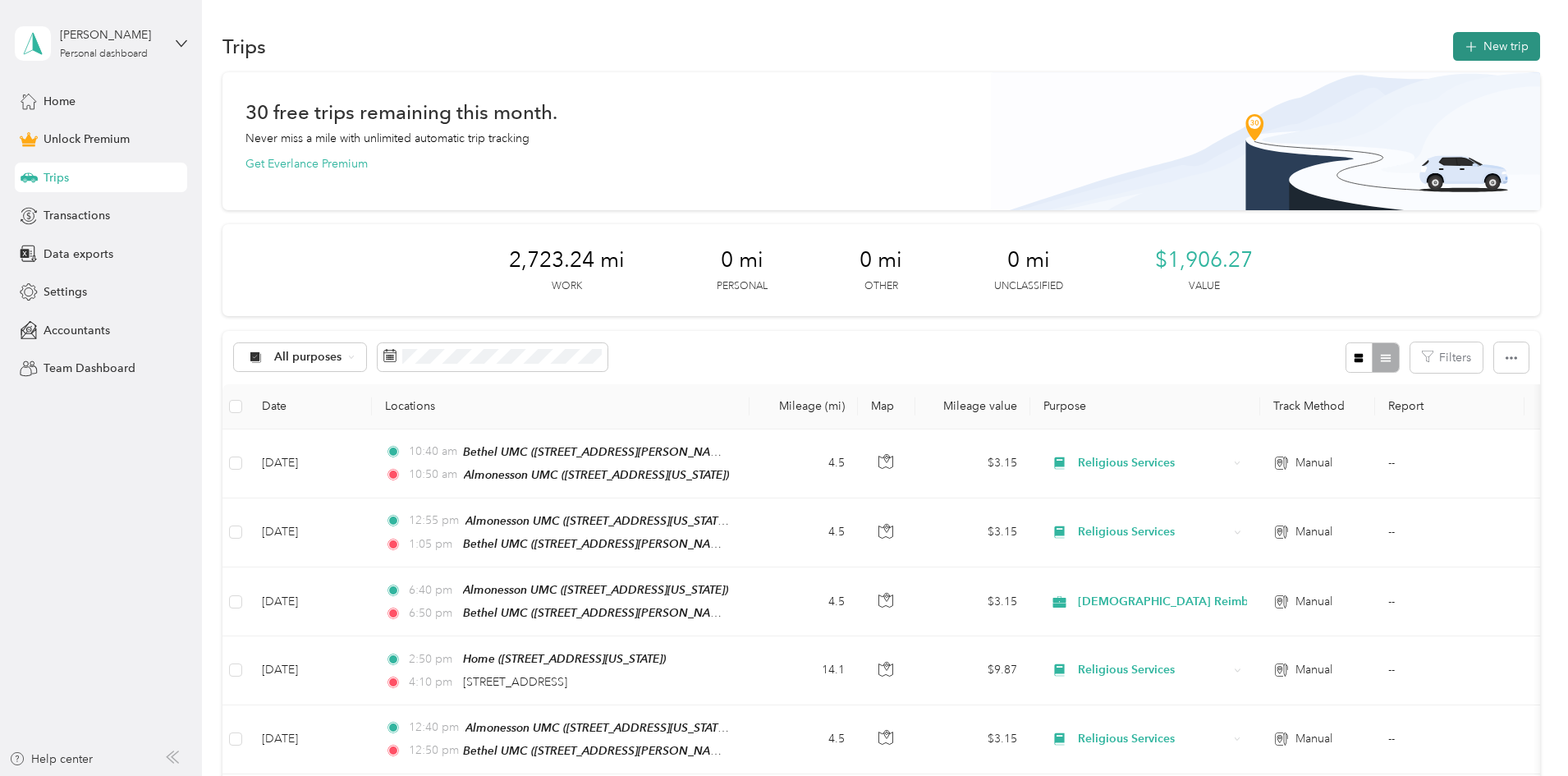
click at [1453, 32] on button "New trip" at bounding box center [1496, 47] width 87 height 29
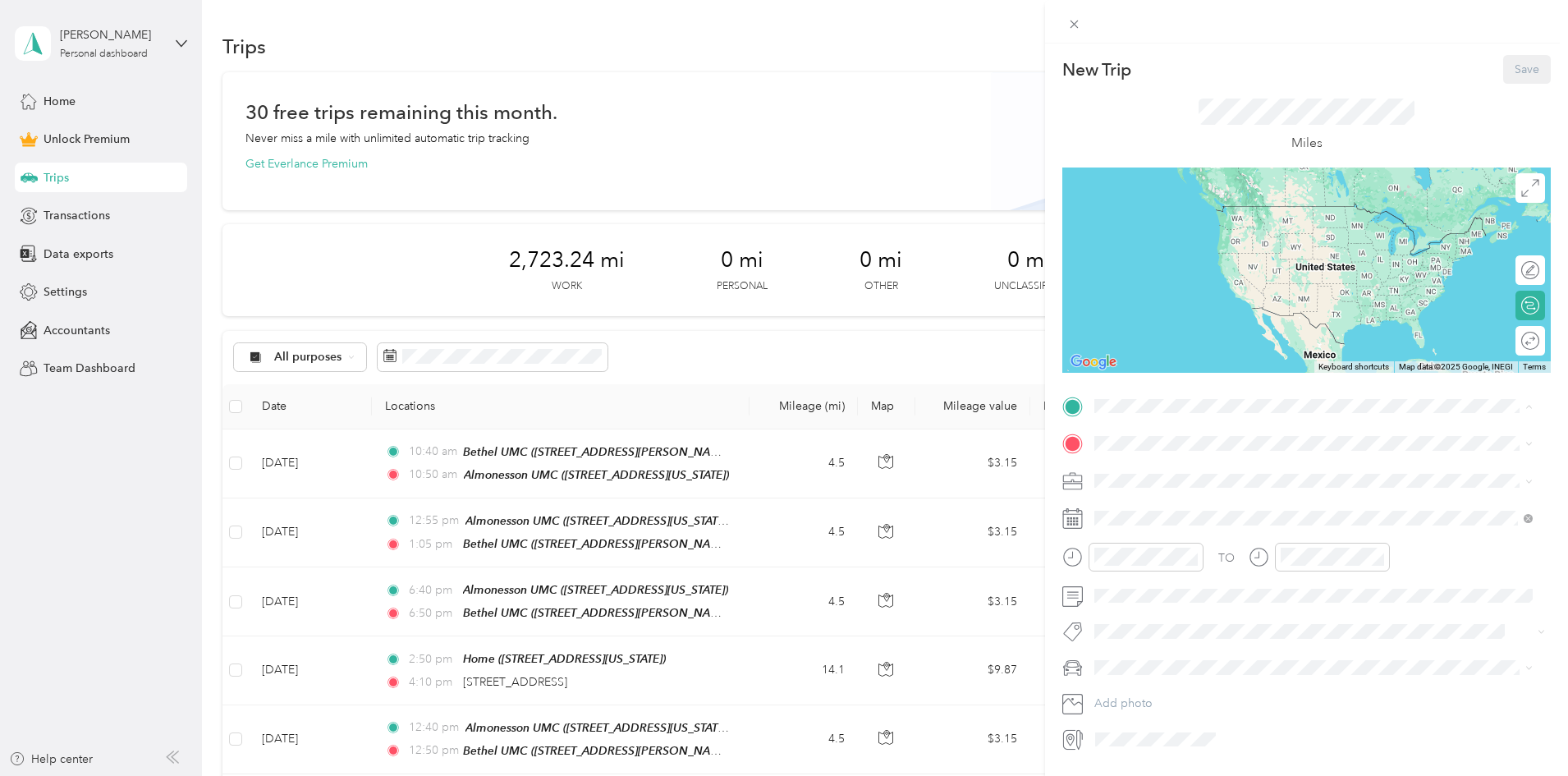
click at [1159, 570] on div "Home" at bounding box center [1207, 574] width 164 height 14
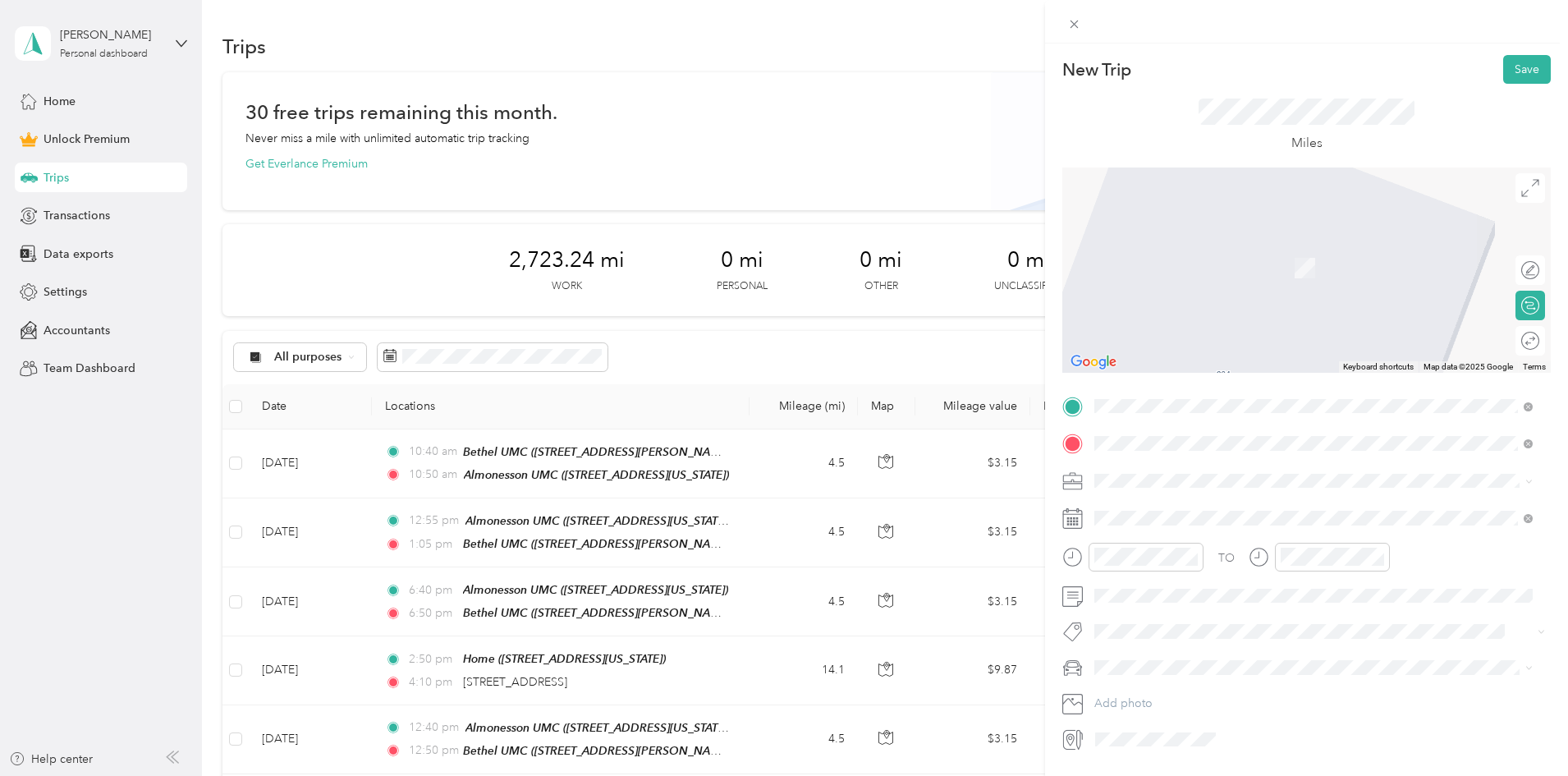
click at [1175, 510] on span "[STREET_ADDRESS][US_STATE]" at bounding box center [1207, 502] width 164 height 14
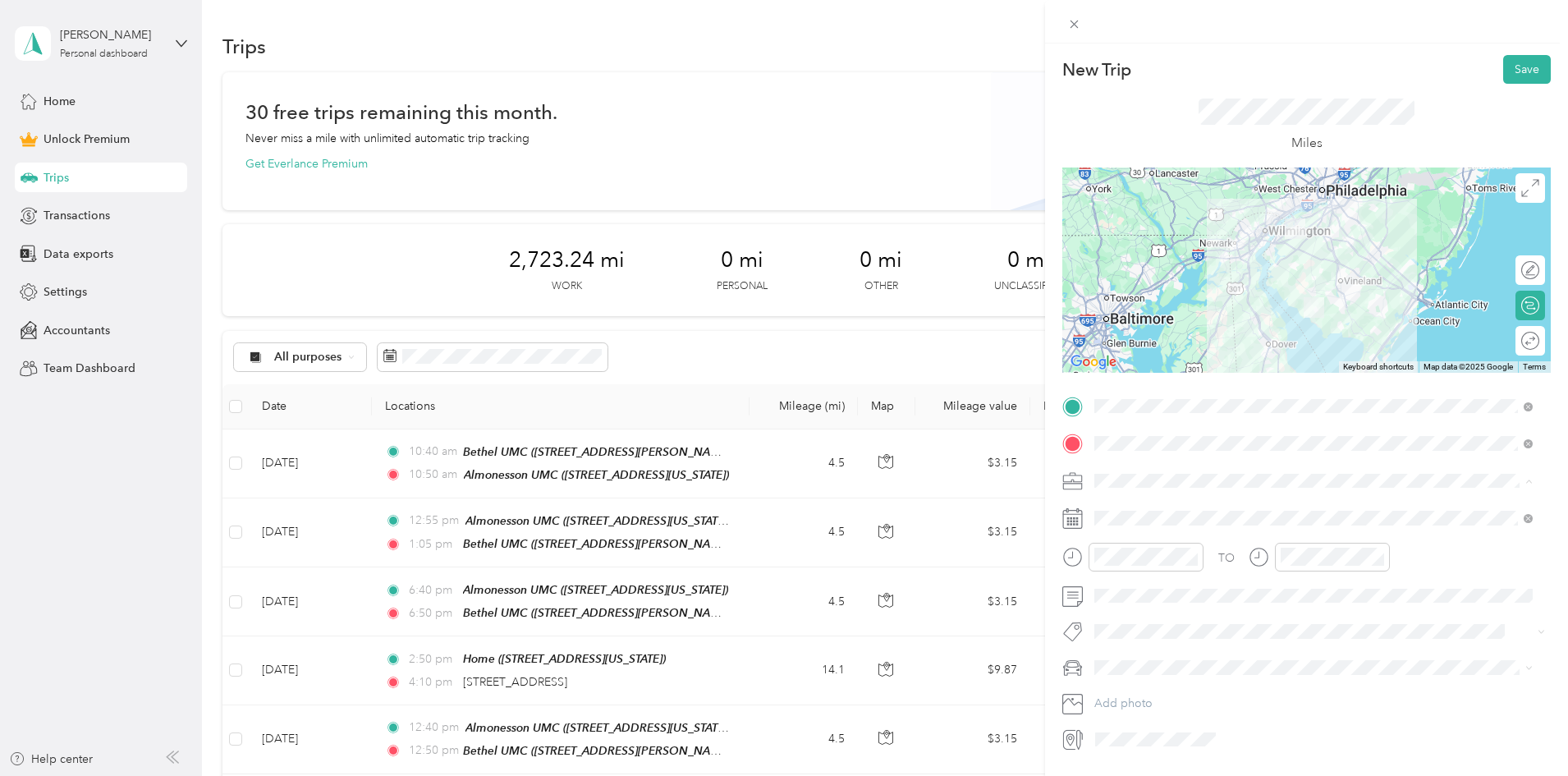
click at [1176, 684] on span "[DEMOGRAPHIC_DATA] Reimbursable Mileage" at bounding box center [1223, 682] width 247 height 14
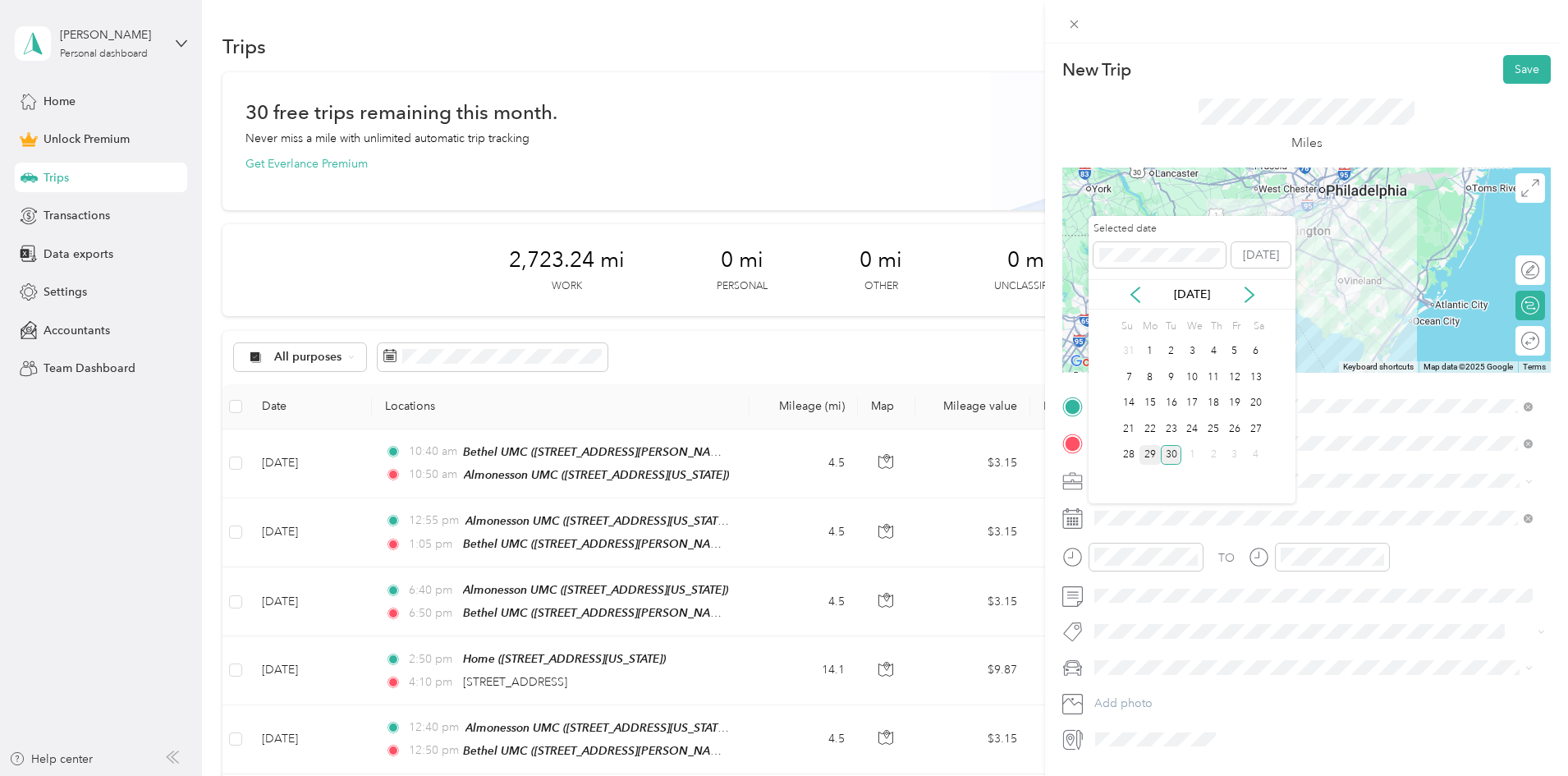
click at [1151, 449] on div "29" at bounding box center [1150, 455] width 22 height 21
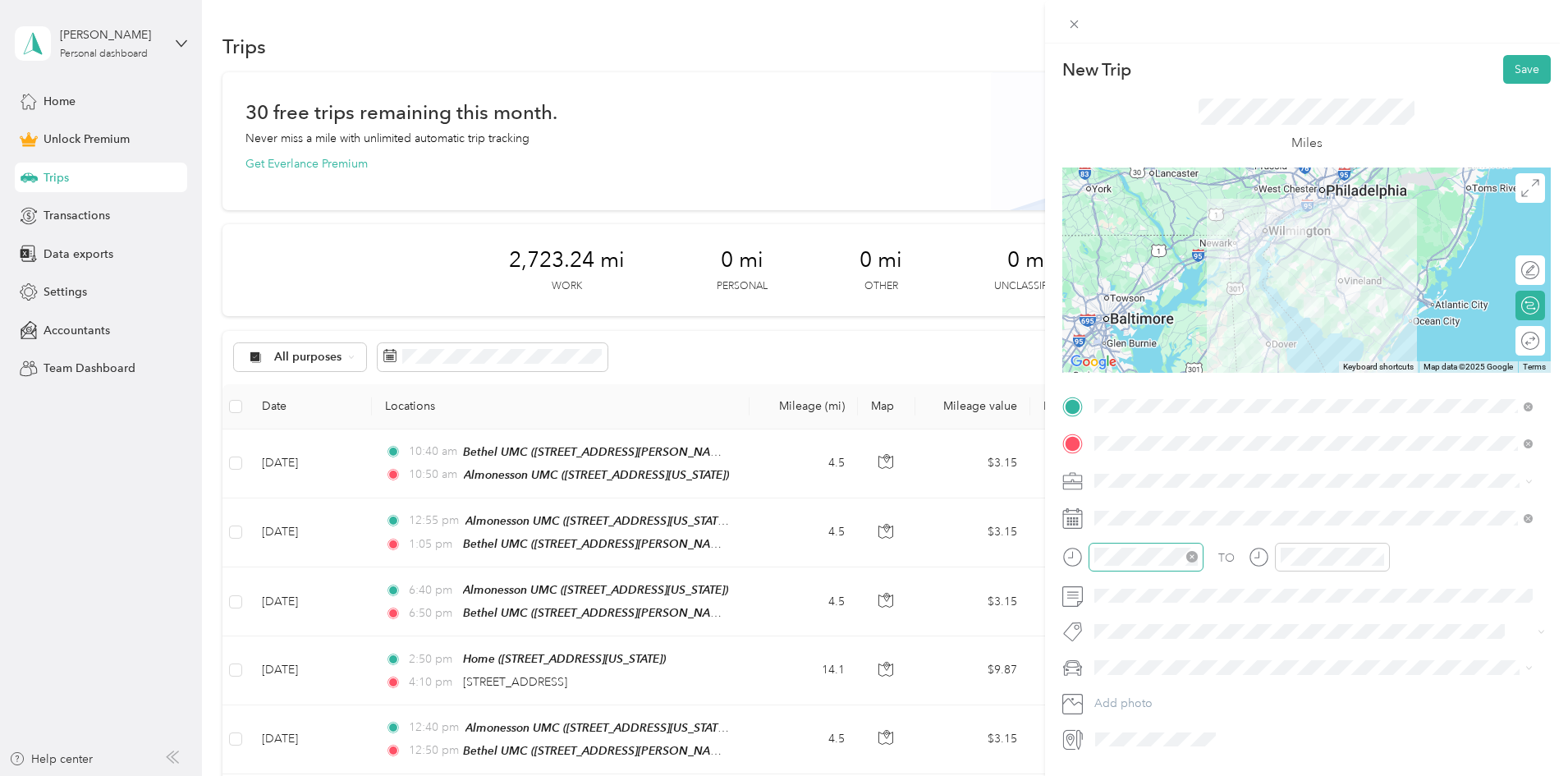
click at [1164, 546] on div at bounding box center [1146, 557] width 115 height 29
click at [1115, 349] on div "05" at bounding box center [1112, 354] width 40 height 23
click at [1158, 450] on div "05" at bounding box center [1158, 453] width 40 height 23
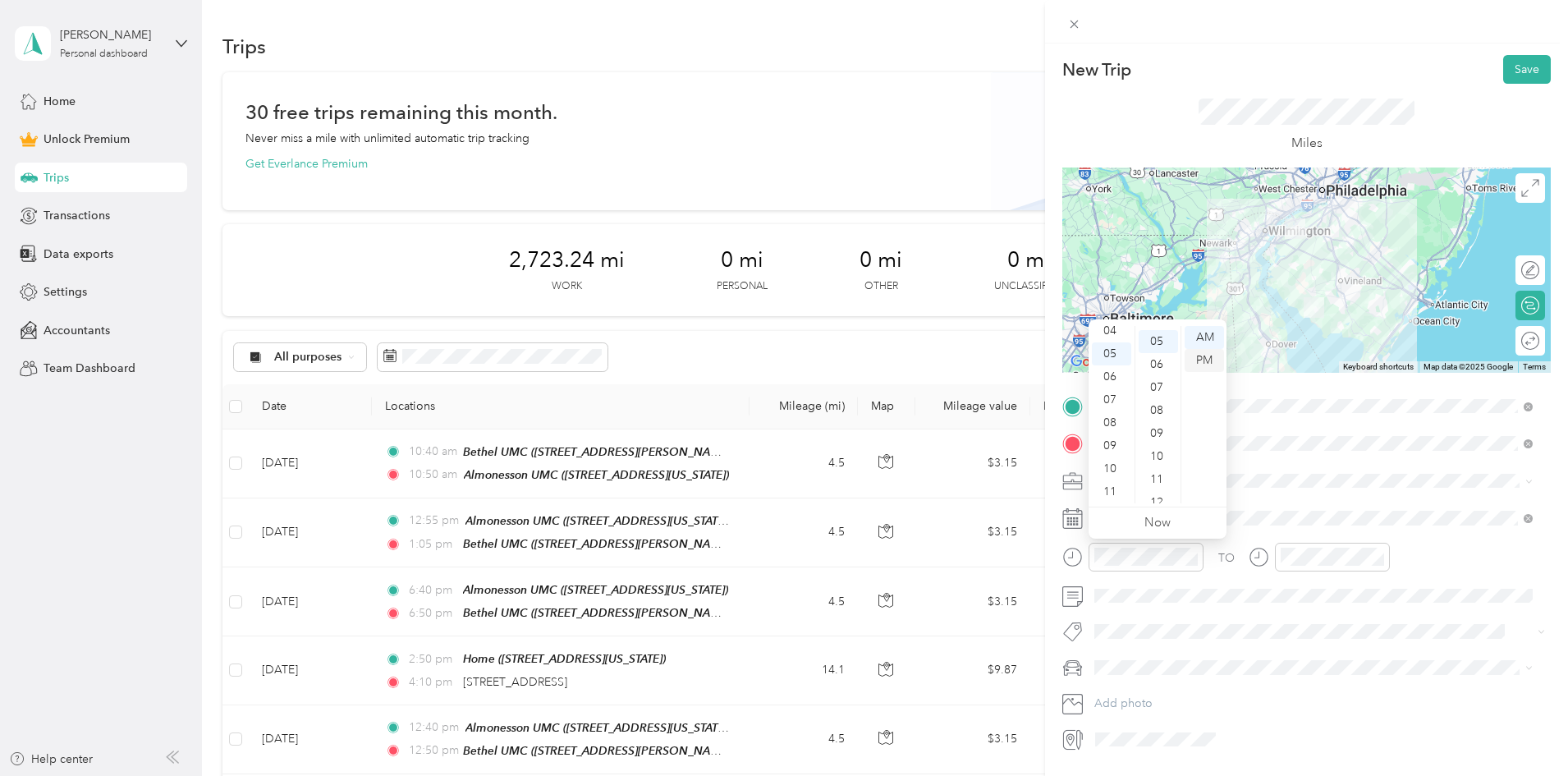
scroll to position [115, 0]
click at [1203, 359] on div "PM" at bounding box center [1204, 361] width 40 height 23
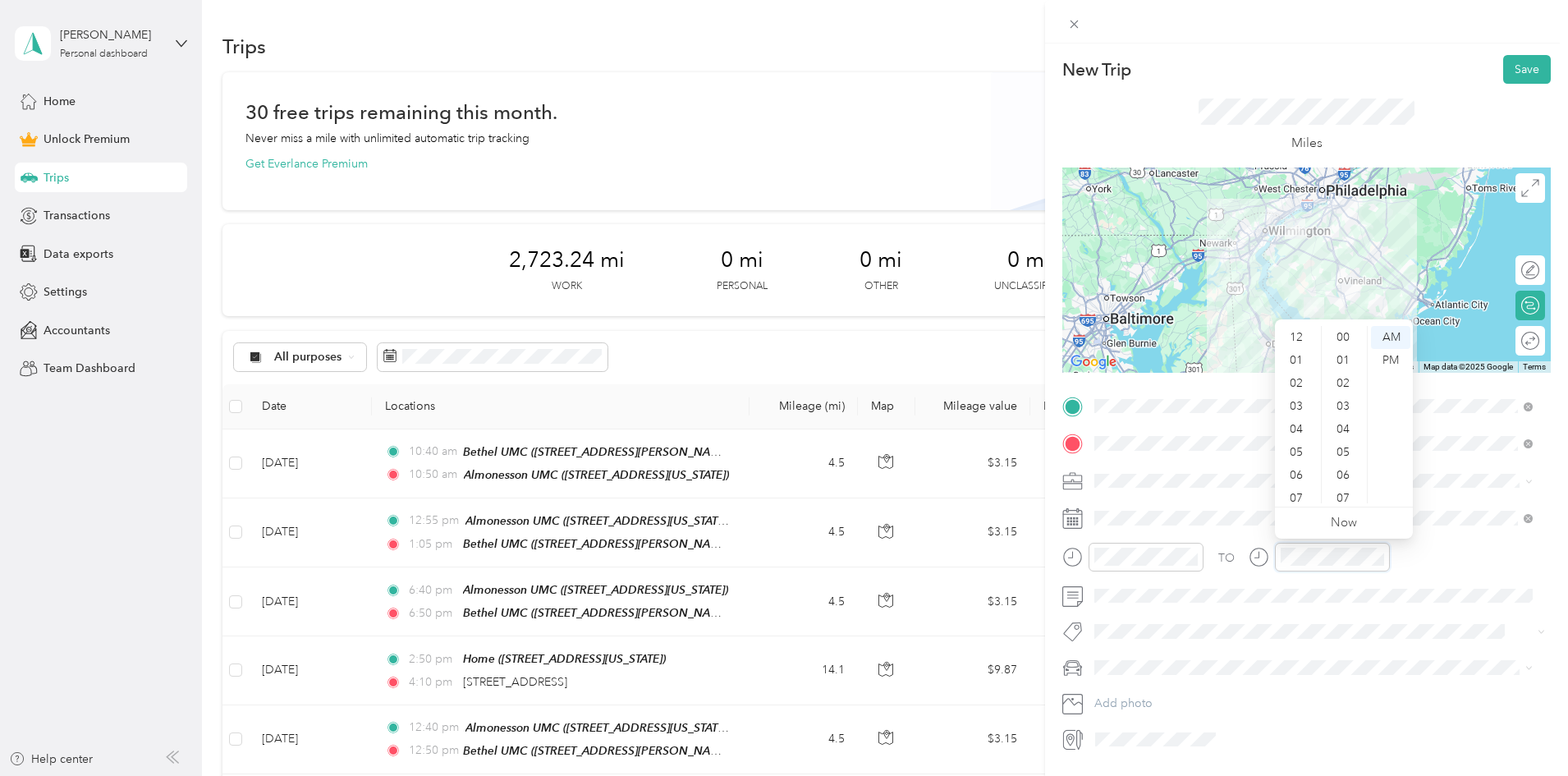
scroll to position [1202, 0]
click at [1297, 377] on div "06" at bounding box center [1298, 377] width 40 height 23
click at [1339, 339] on div "00" at bounding box center [1345, 338] width 40 height 23
click at [1388, 359] on div "PM" at bounding box center [1391, 361] width 40 height 23
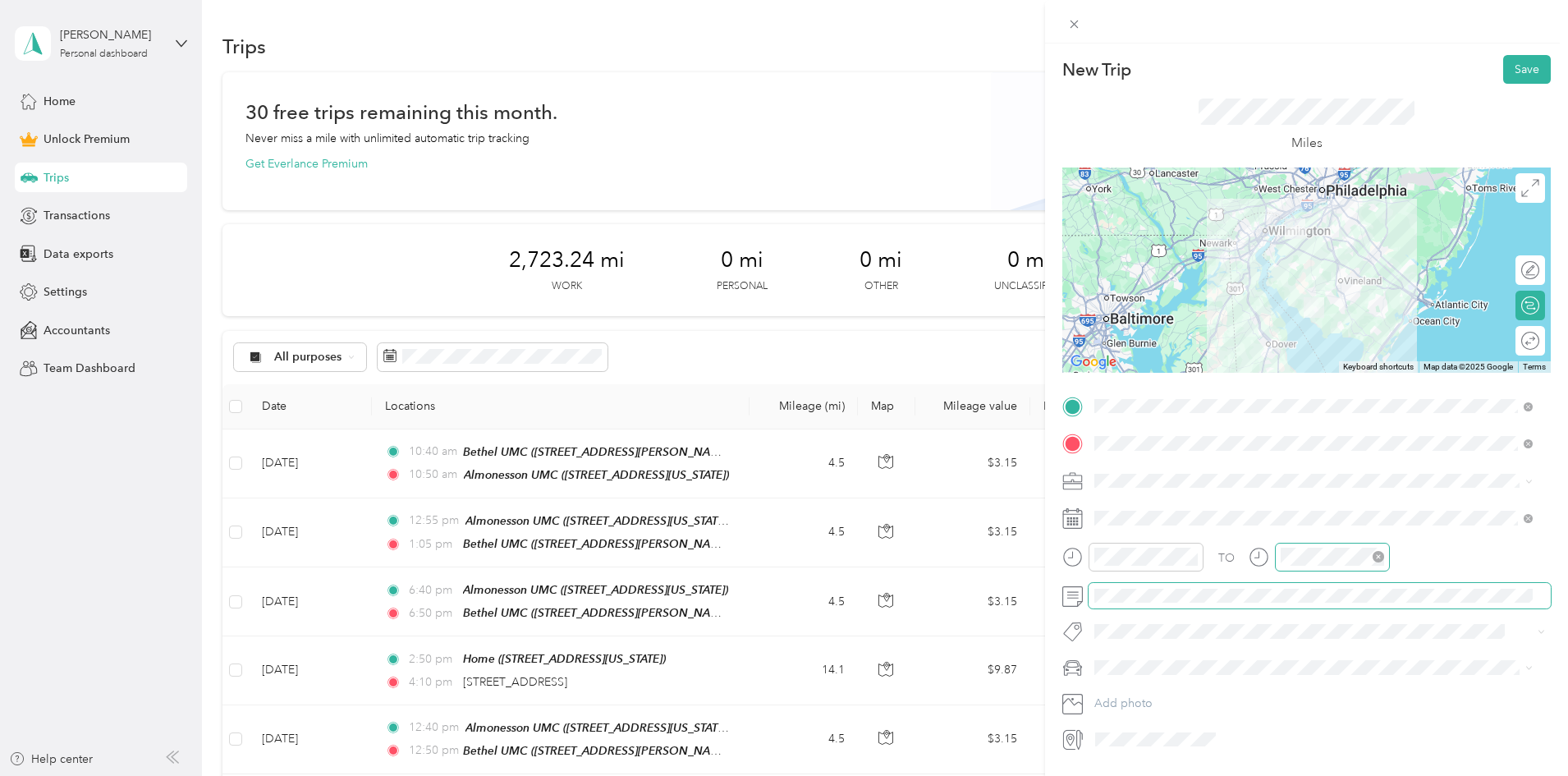
click at [1310, 567] on div at bounding box center [1332, 557] width 115 height 29
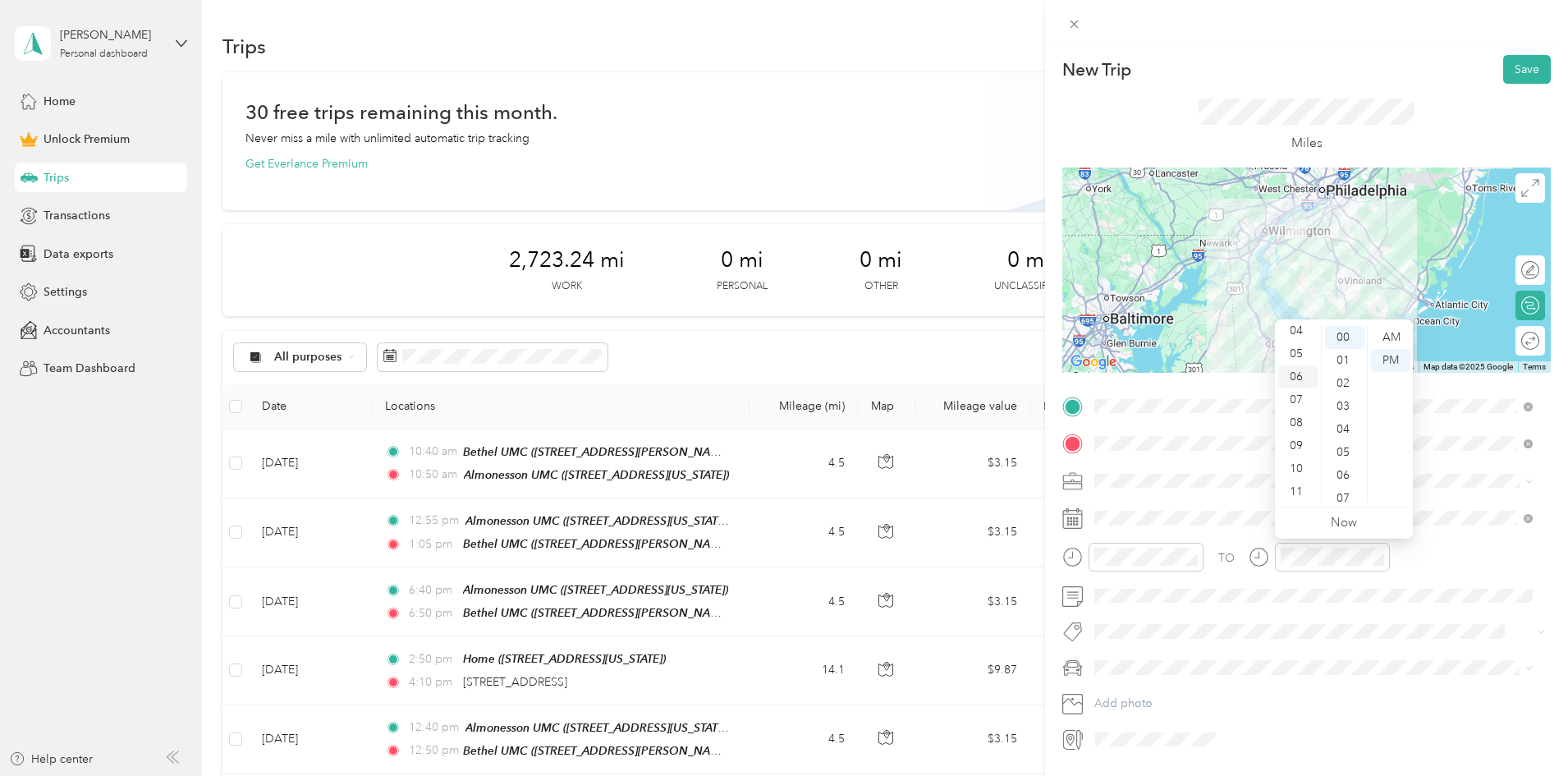
click at [1302, 383] on div "06" at bounding box center [1298, 377] width 40 height 23
drag, startPoint x: 1343, startPoint y: 340, endPoint x: 1376, endPoint y: 364, distance: 40.8
click at [1343, 340] on div "00" at bounding box center [1345, 338] width 40 height 23
click at [1391, 360] on div "PM" at bounding box center [1391, 361] width 40 height 23
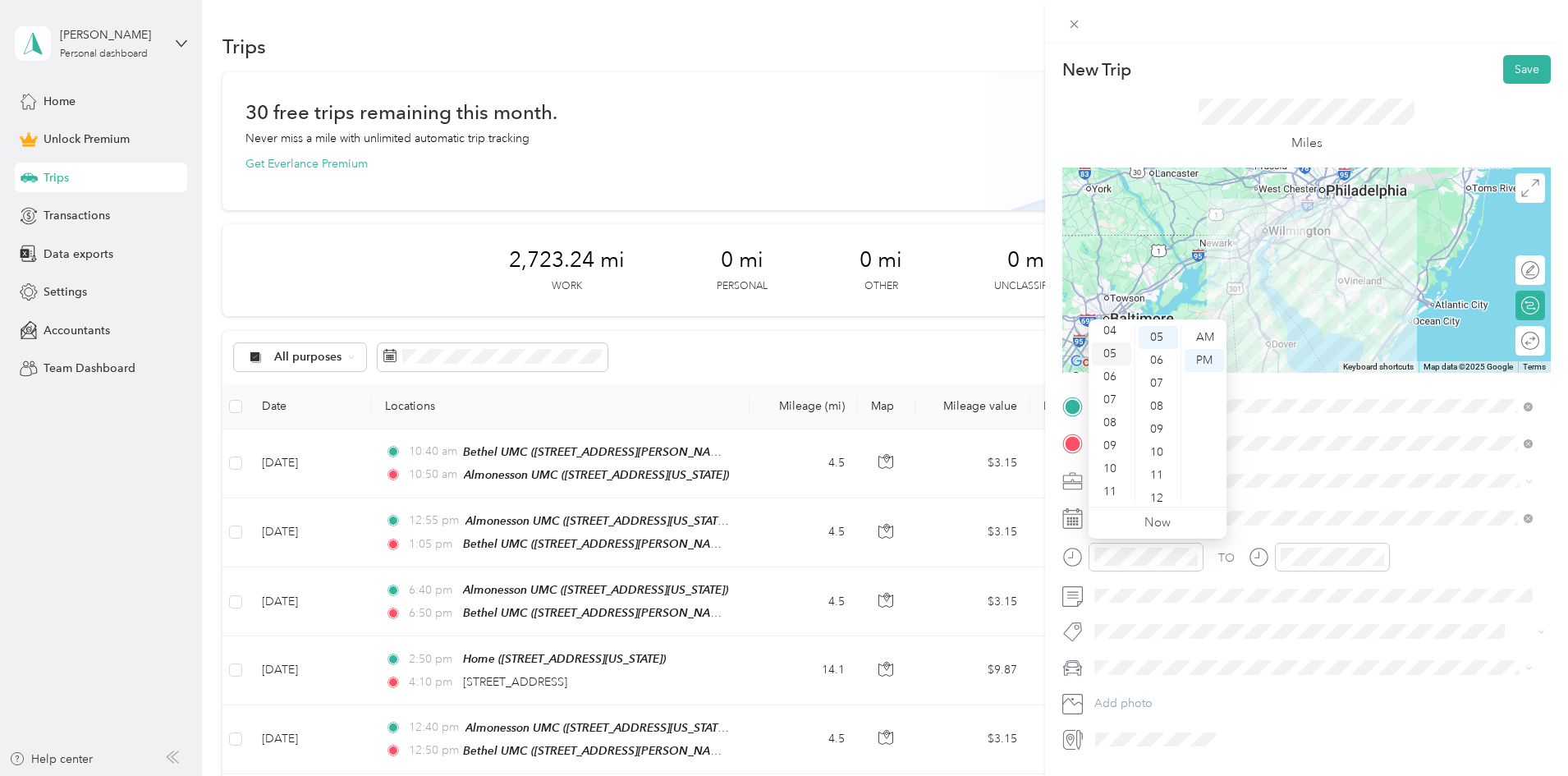
click at [1118, 358] on div "05" at bounding box center [1112, 354] width 40 height 23
click at [1149, 340] on div "05" at bounding box center [1158, 338] width 40 height 23
click at [1213, 364] on div "PM" at bounding box center [1204, 361] width 40 height 23
click at [1139, 697] on div "Civic" at bounding box center [1313, 696] width 427 height 17
click at [1503, 77] on button "Save" at bounding box center [1527, 69] width 48 height 29
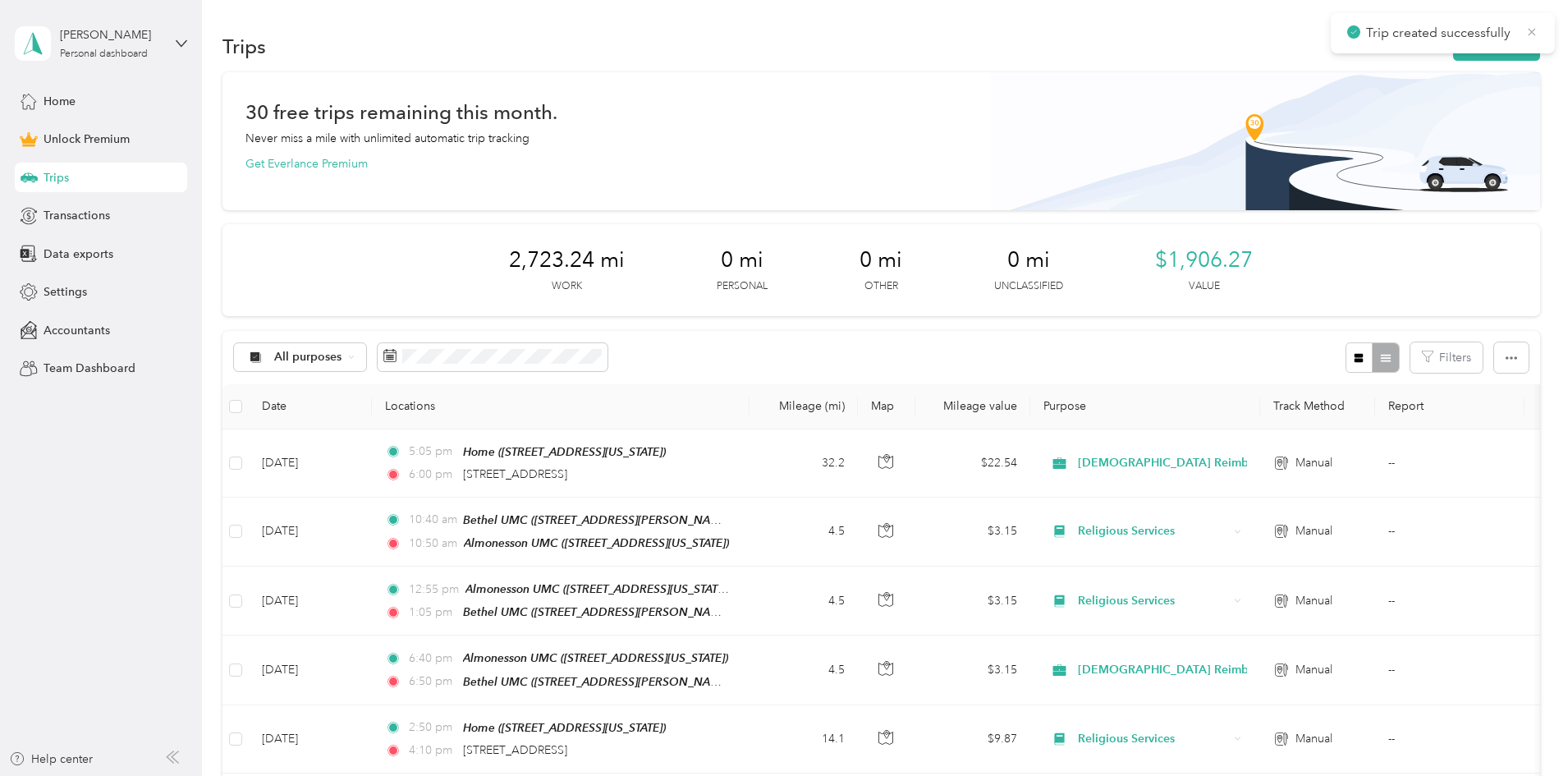
click at [1526, 32] on icon at bounding box center [1531, 32] width 14 height 14
click at [1453, 42] on button "New trip" at bounding box center [1496, 47] width 87 height 29
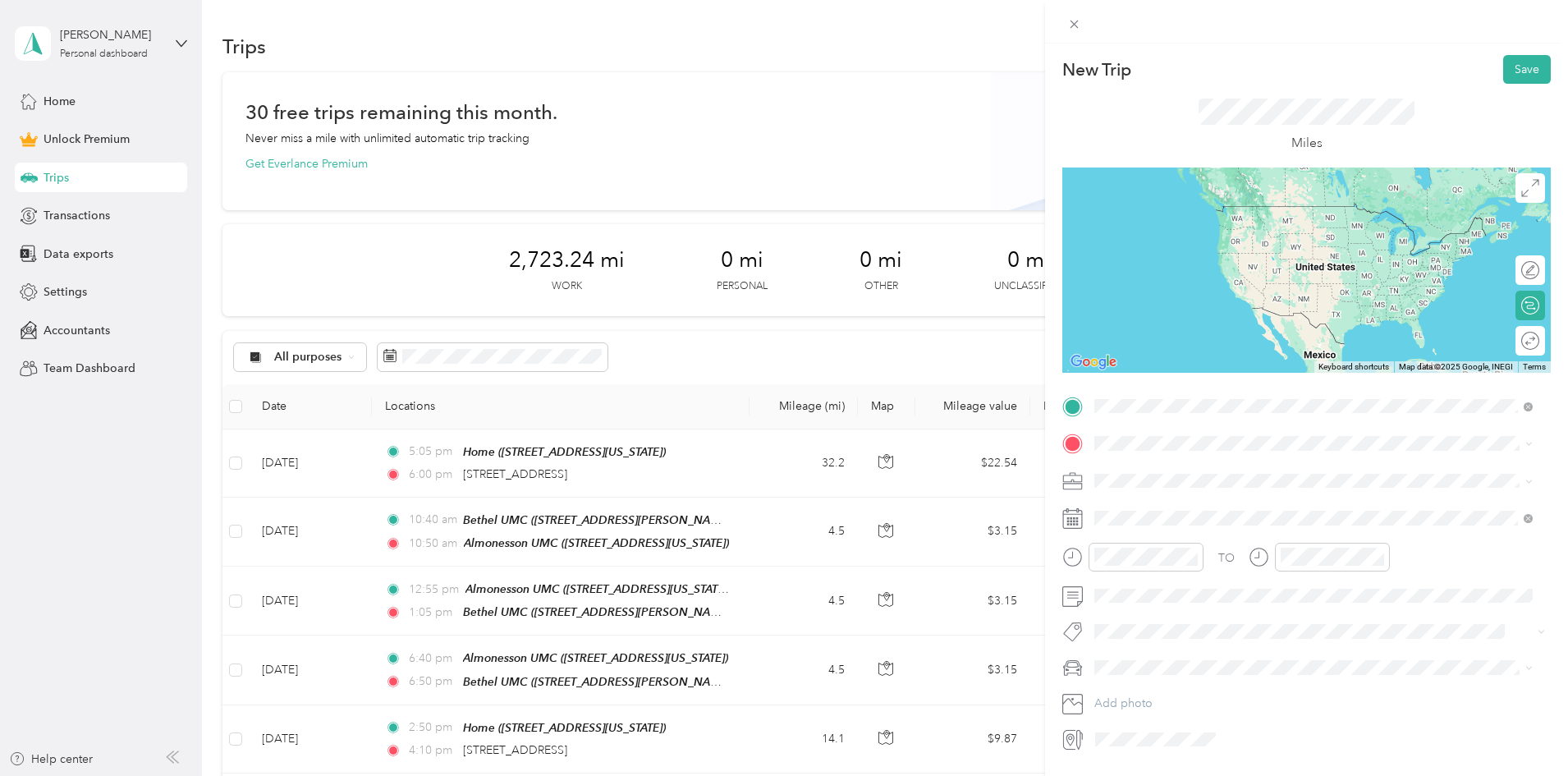
click at [1155, 473] on span "[STREET_ADDRESS][US_STATE]" at bounding box center [1207, 465] width 164 height 14
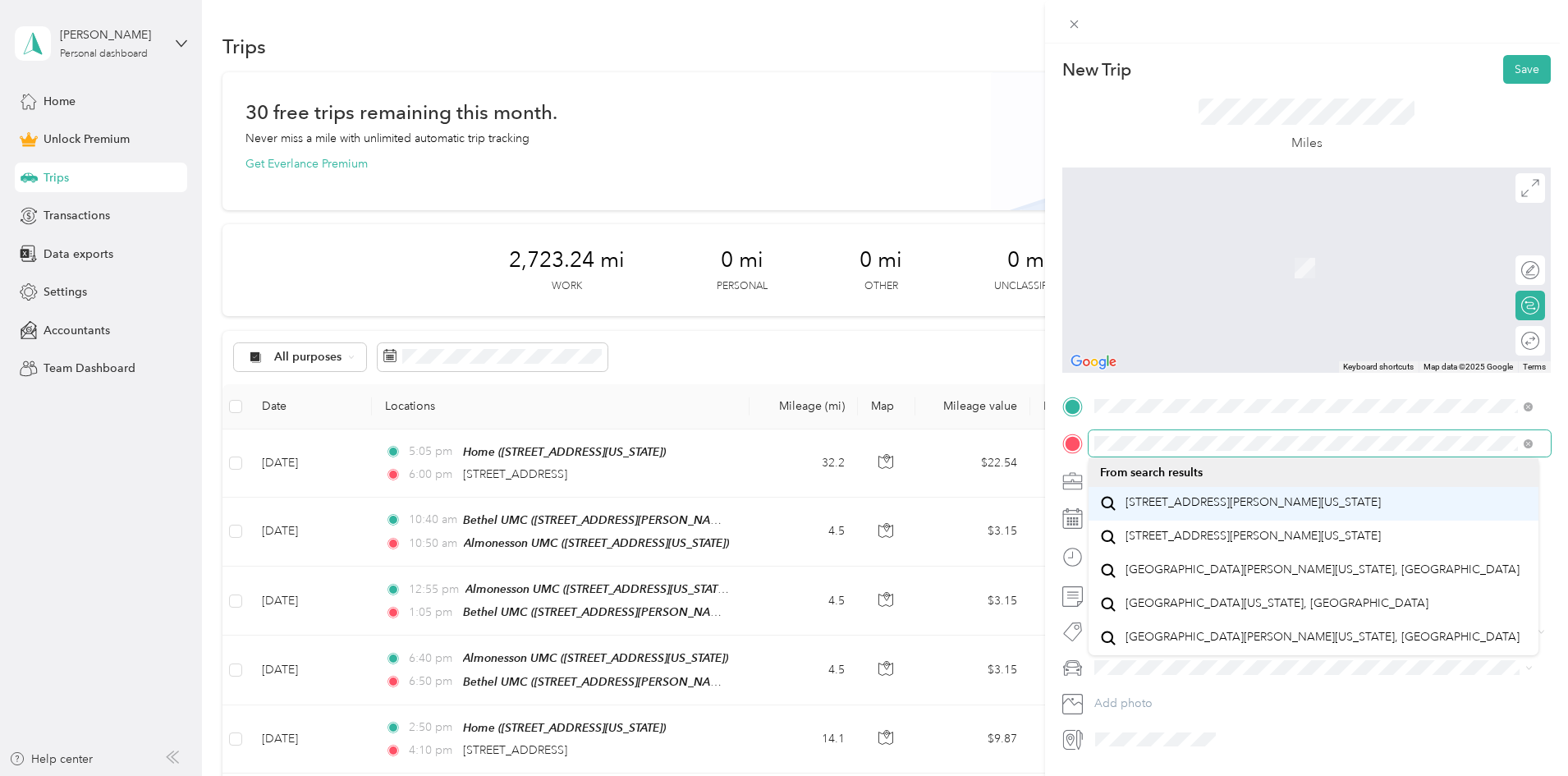
scroll to position [29, 0]
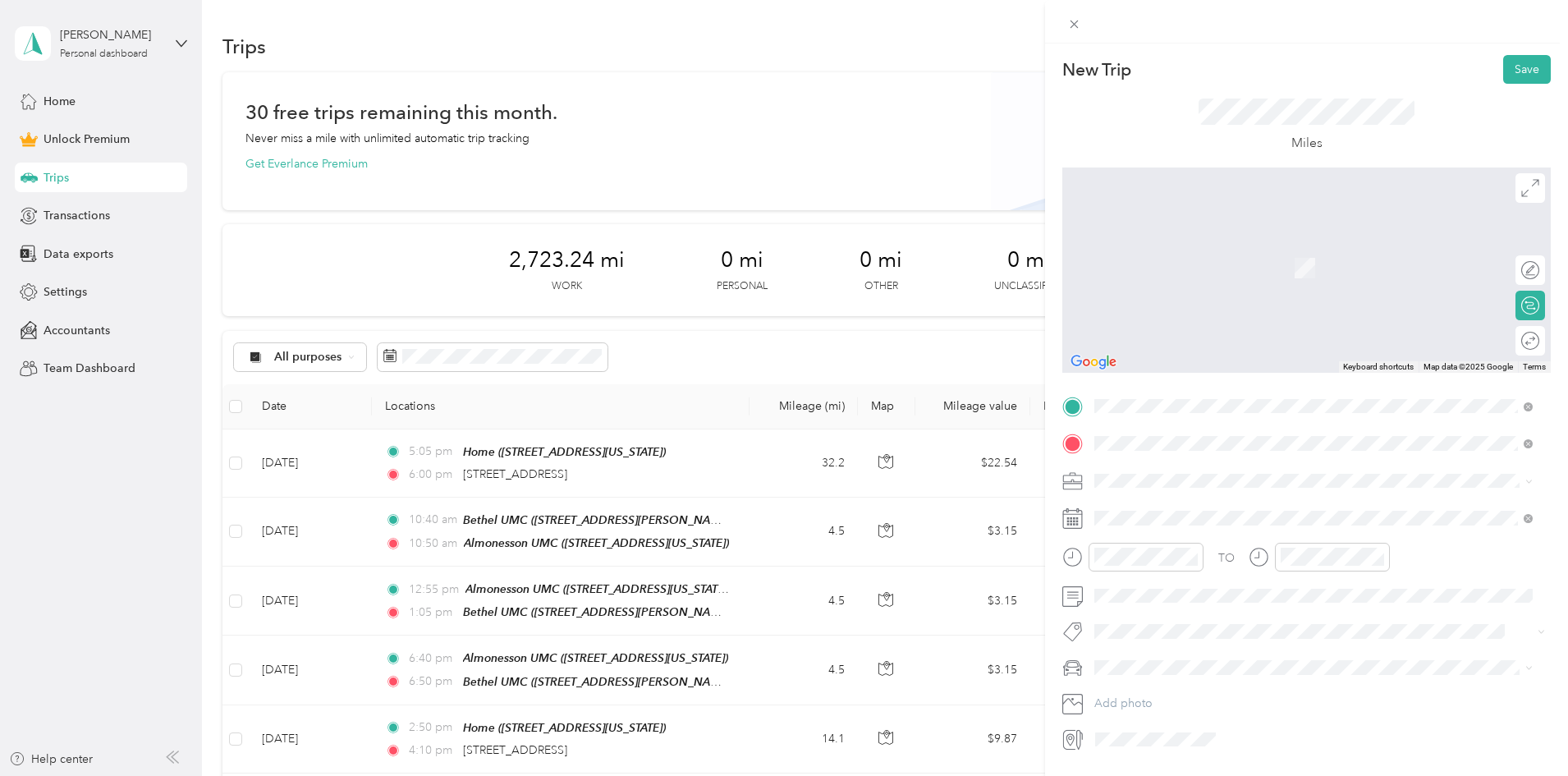
click at [1317, 495] on span "[STREET_ADDRESS][PERSON_NAME][US_STATE]" at bounding box center [1253, 502] width 256 height 14
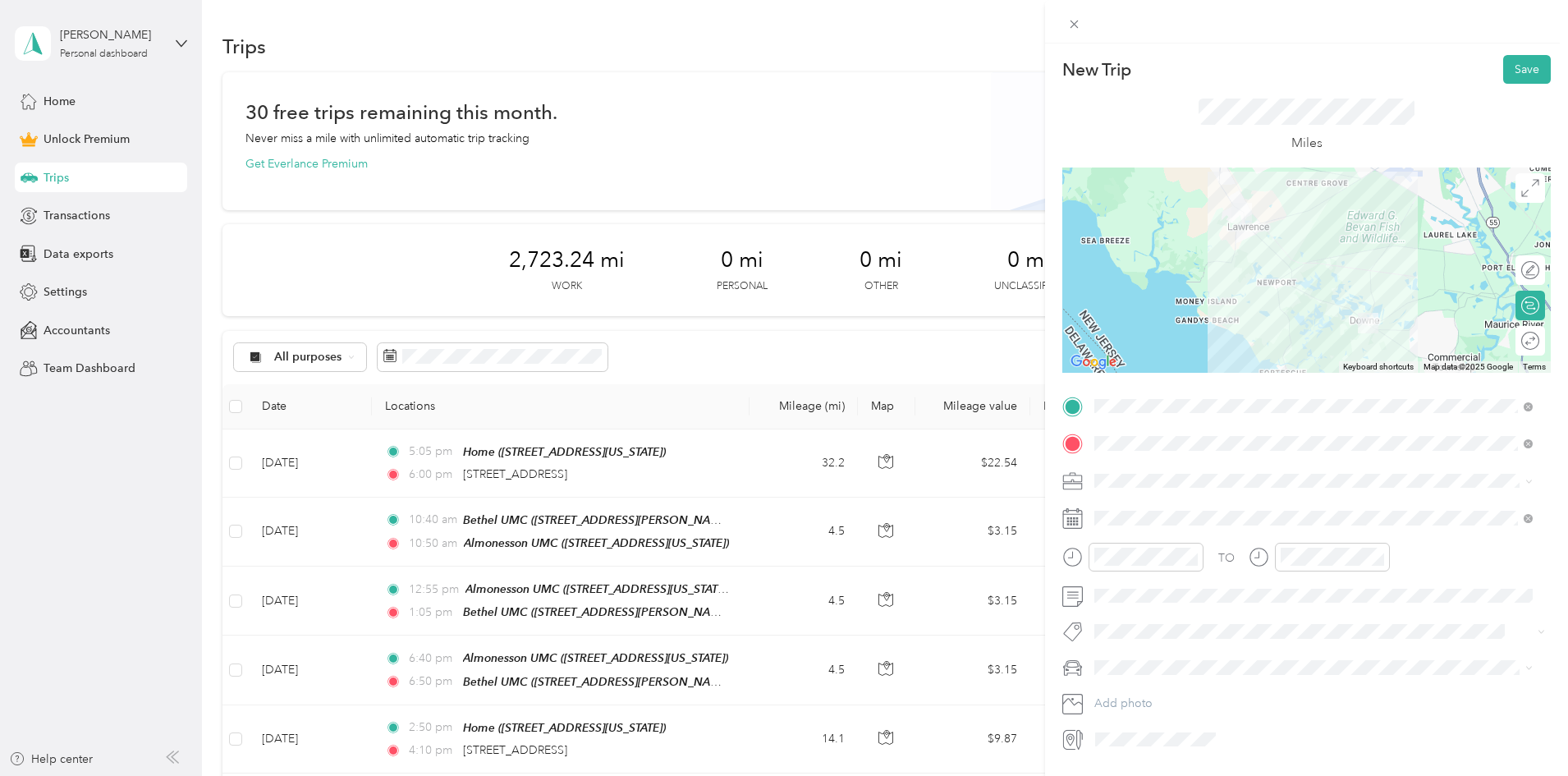
click at [1183, 676] on span "[DEMOGRAPHIC_DATA] Reimbursable Mileage" at bounding box center [1223, 682] width 247 height 14
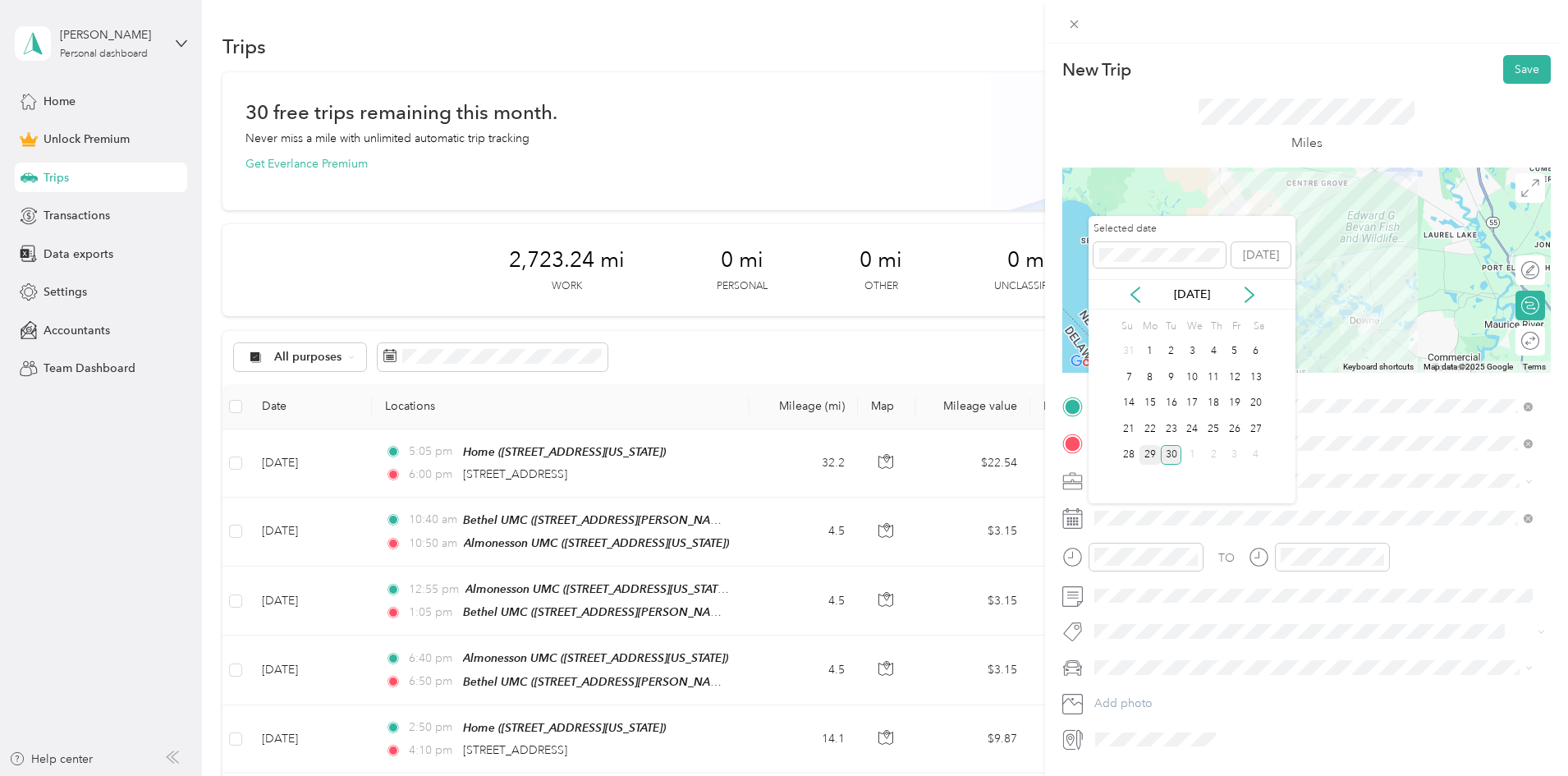
click at [1155, 454] on div "29" at bounding box center [1150, 455] width 22 height 21
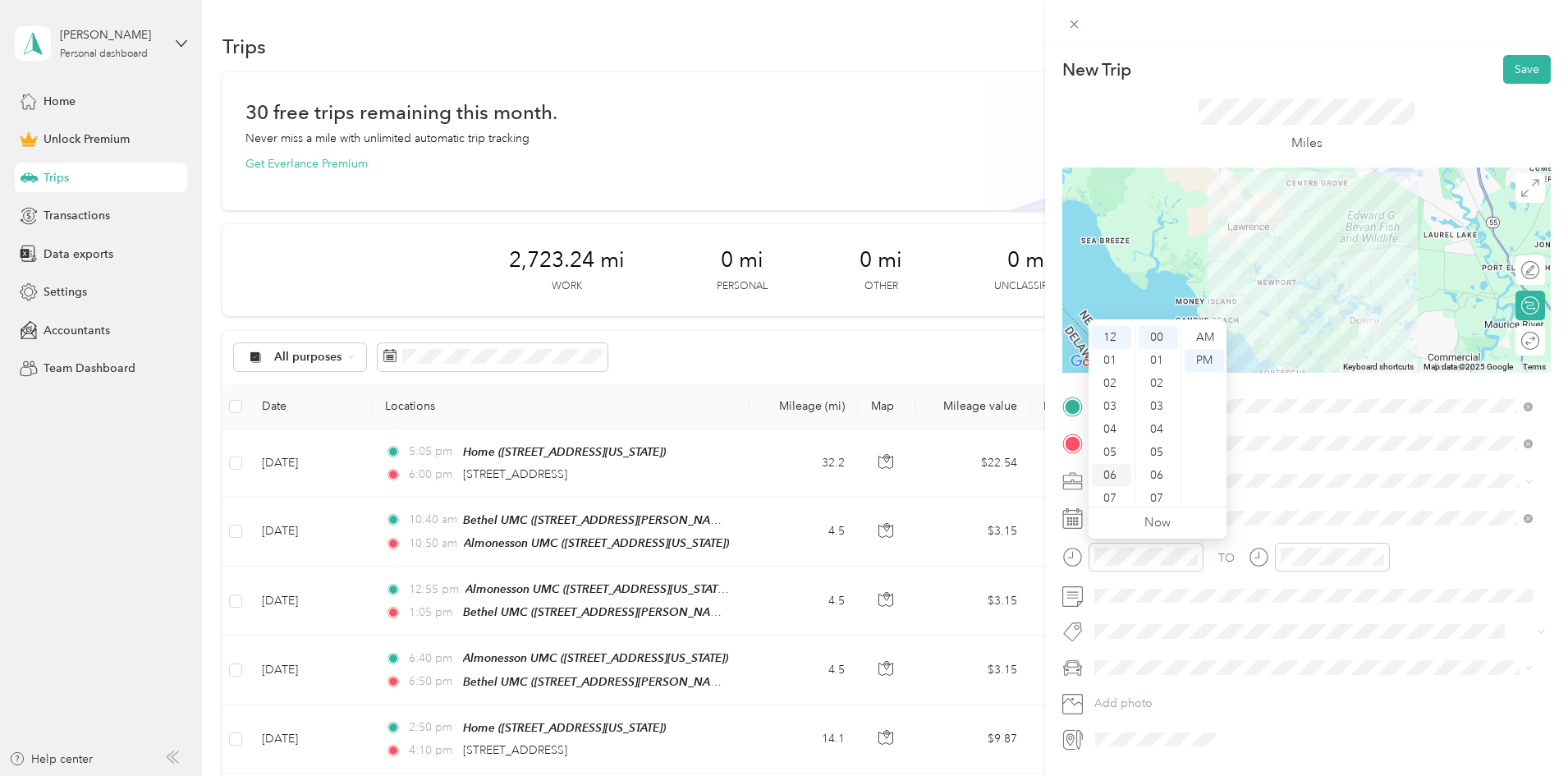
click at [1113, 474] on div "06" at bounding box center [1112, 475] width 40 height 23
click at [1161, 350] on div "40" at bounding box center [1158, 354] width 40 height 23
click at [1202, 359] on div "PM" at bounding box center [1204, 361] width 40 height 23
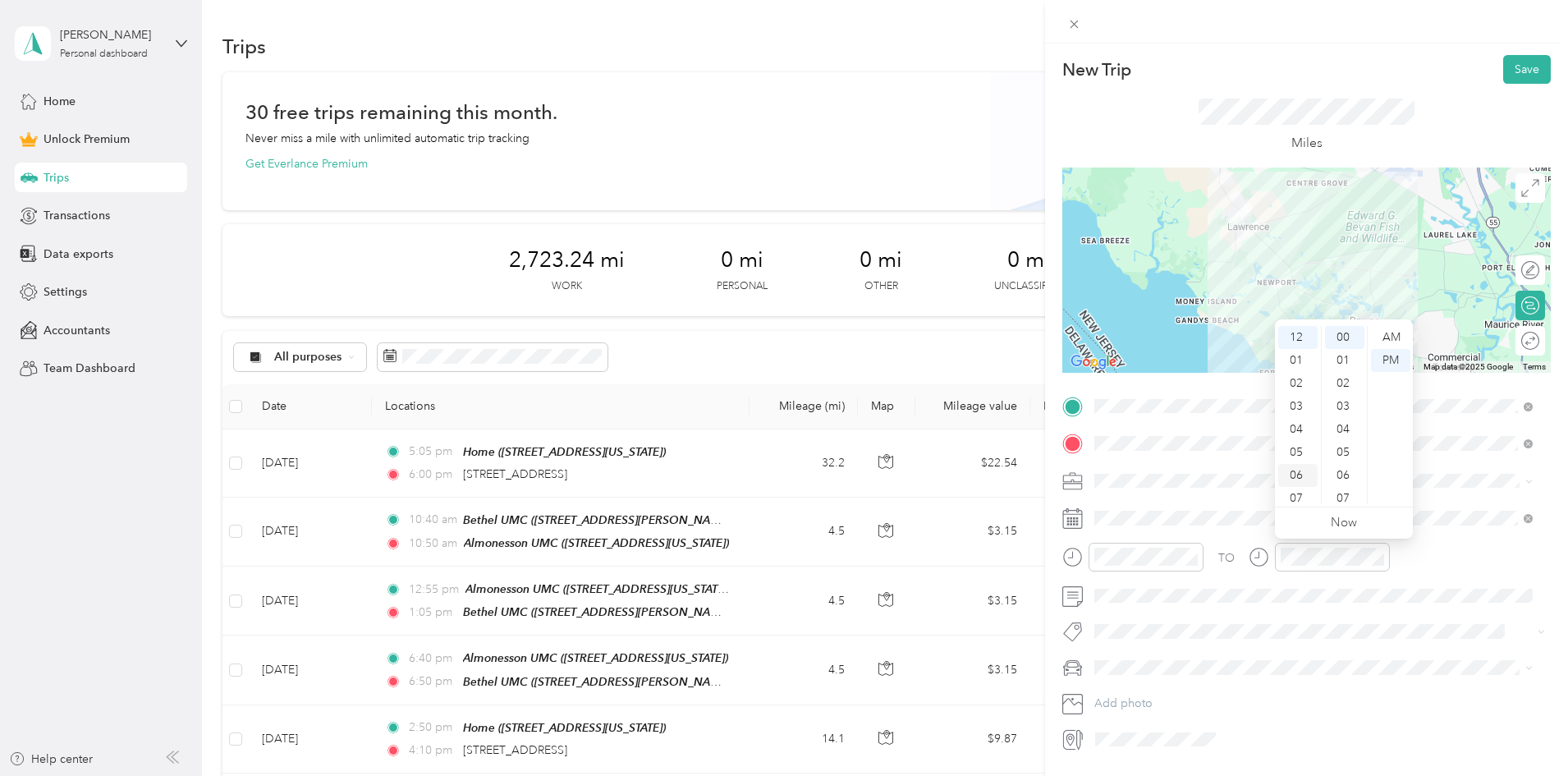
click at [1300, 473] on div "06" at bounding box center [1298, 475] width 40 height 23
click at [1346, 451] on div "50" at bounding box center [1345, 449] width 40 height 23
click at [1392, 362] on div "PM" at bounding box center [1391, 361] width 40 height 23
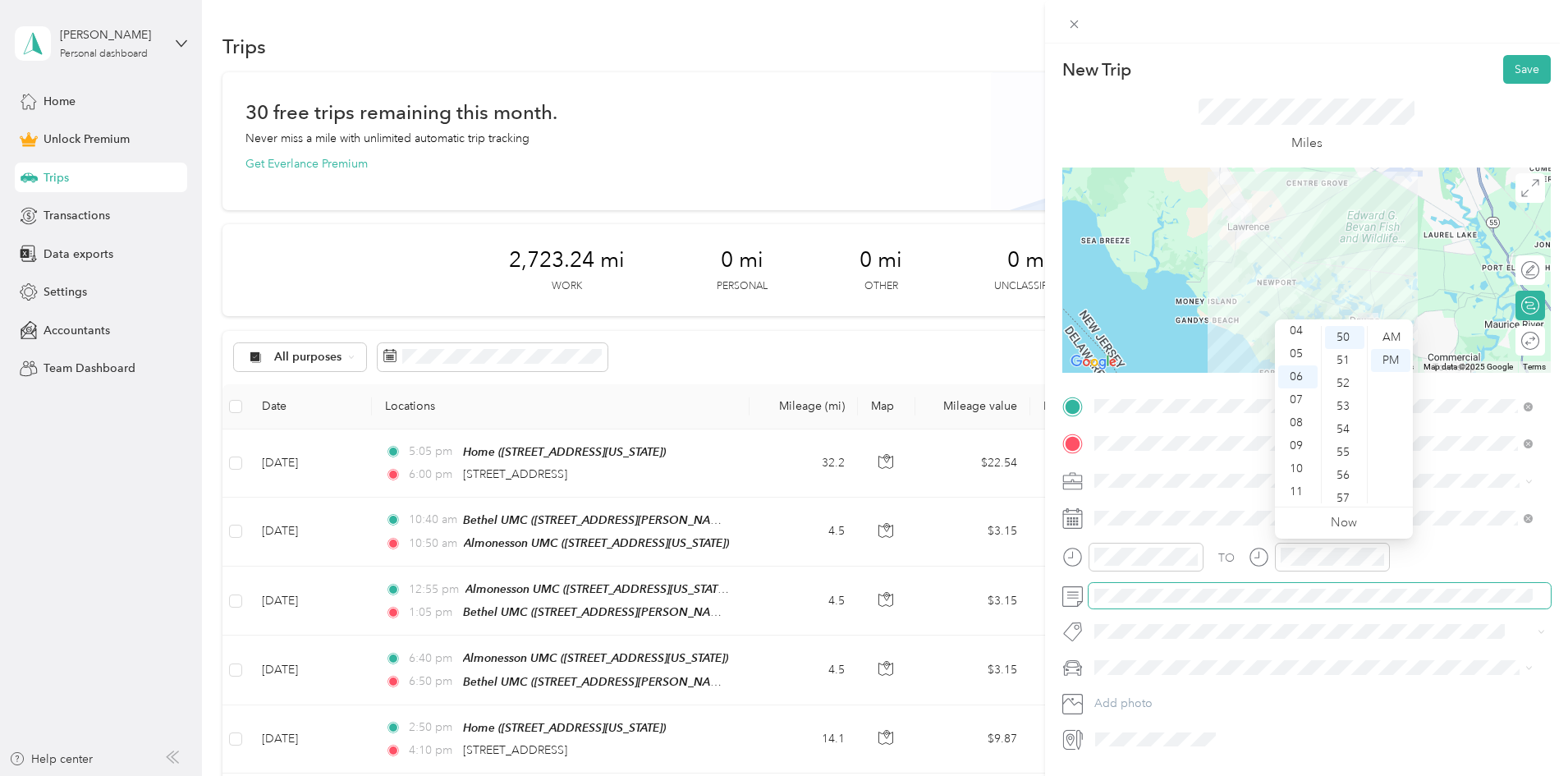
click at [1174, 587] on span at bounding box center [1319, 595] width 462 height 26
click at [1120, 701] on li "Civic" at bounding box center [1313, 697] width 450 height 29
click at [1515, 64] on button "Save" at bounding box center [1527, 69] width 48 height 29
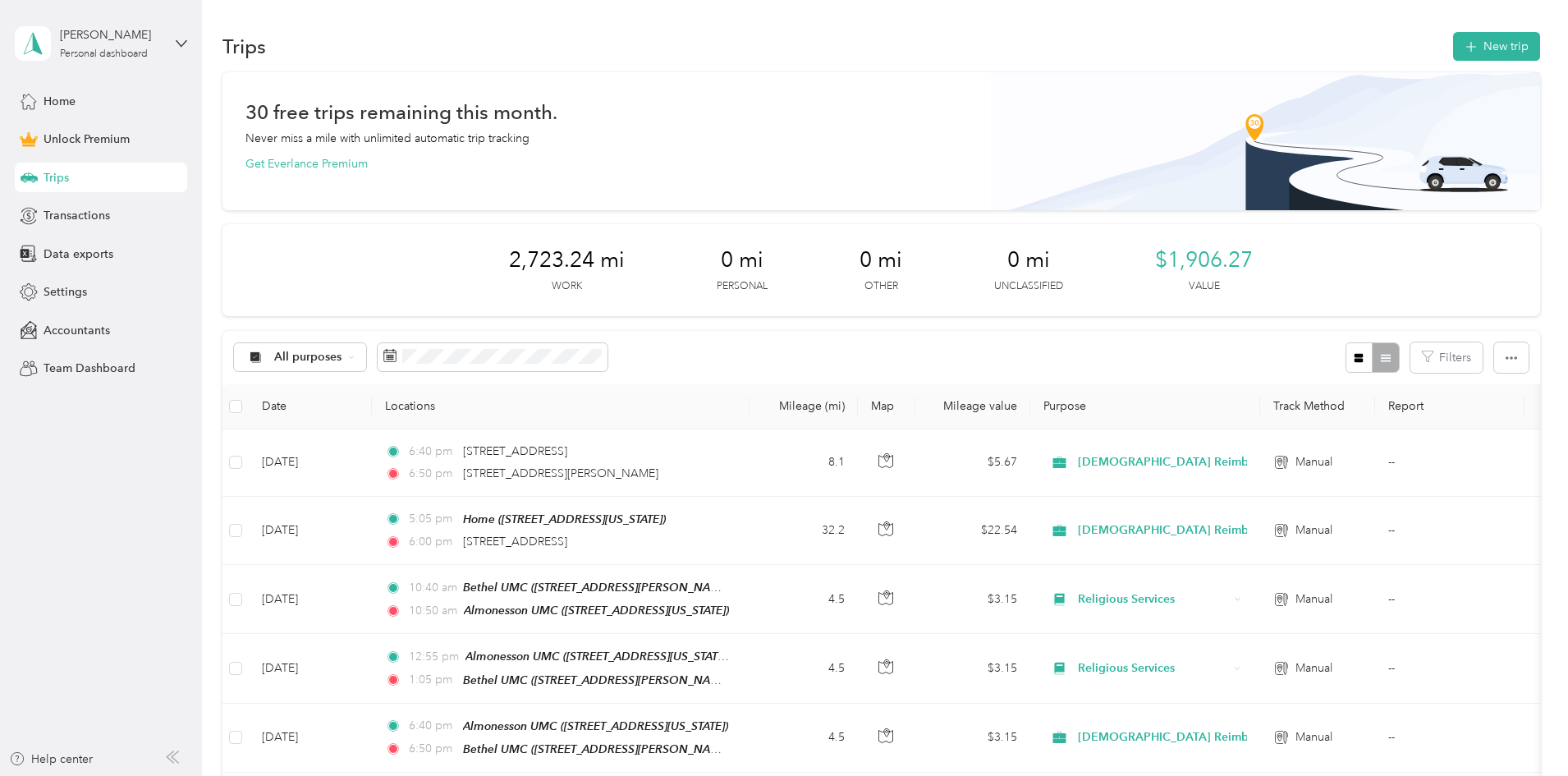
click at [1453, 47] on button "New trip" at bounding box center [1496, 47] width 87 height 29
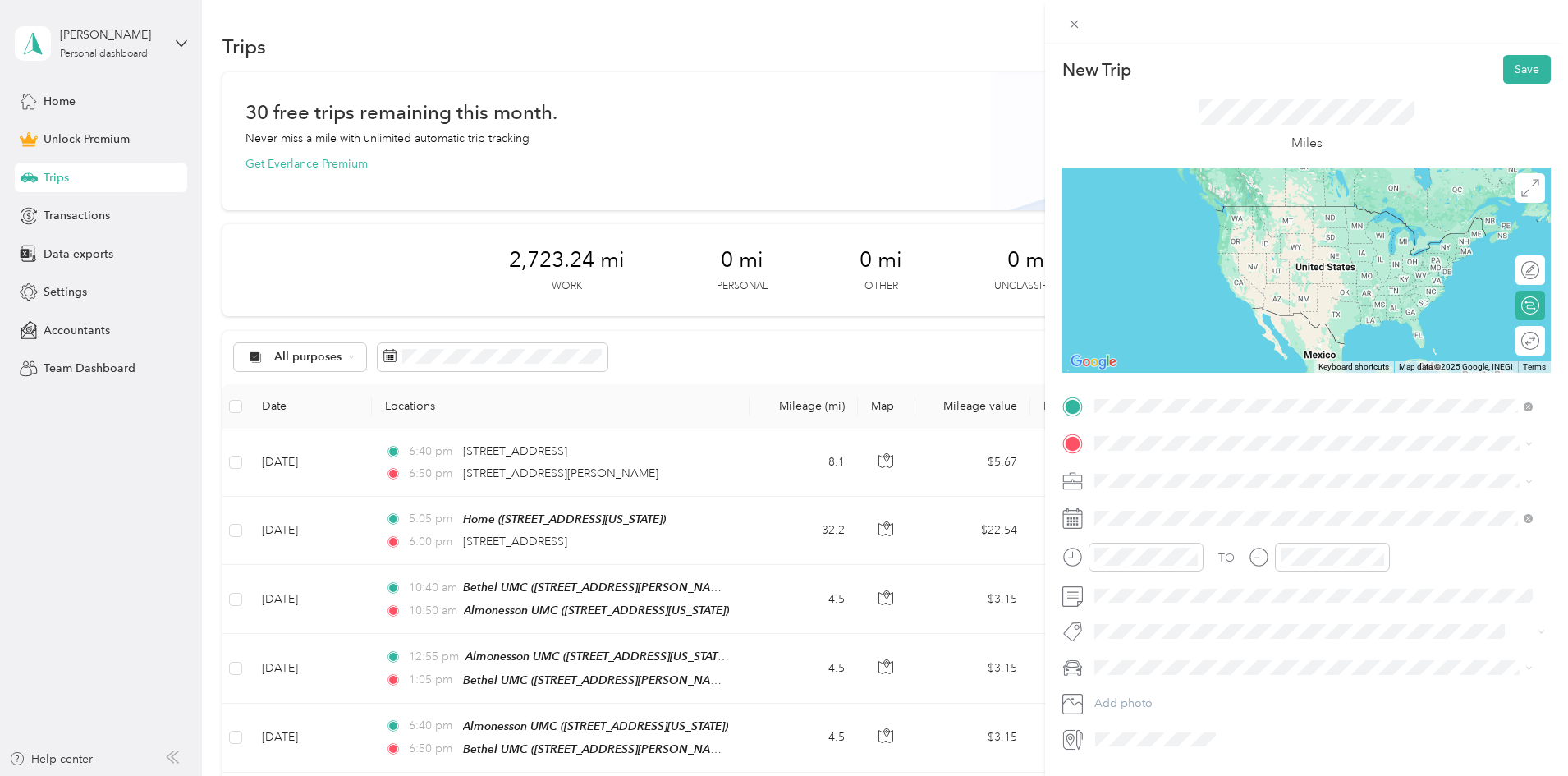
click at [1203, 473] on span "[STREET_ADDRESS][PERSON_NAME][US_STATE]" at bounding box center [1253, 465] width 256 height 14
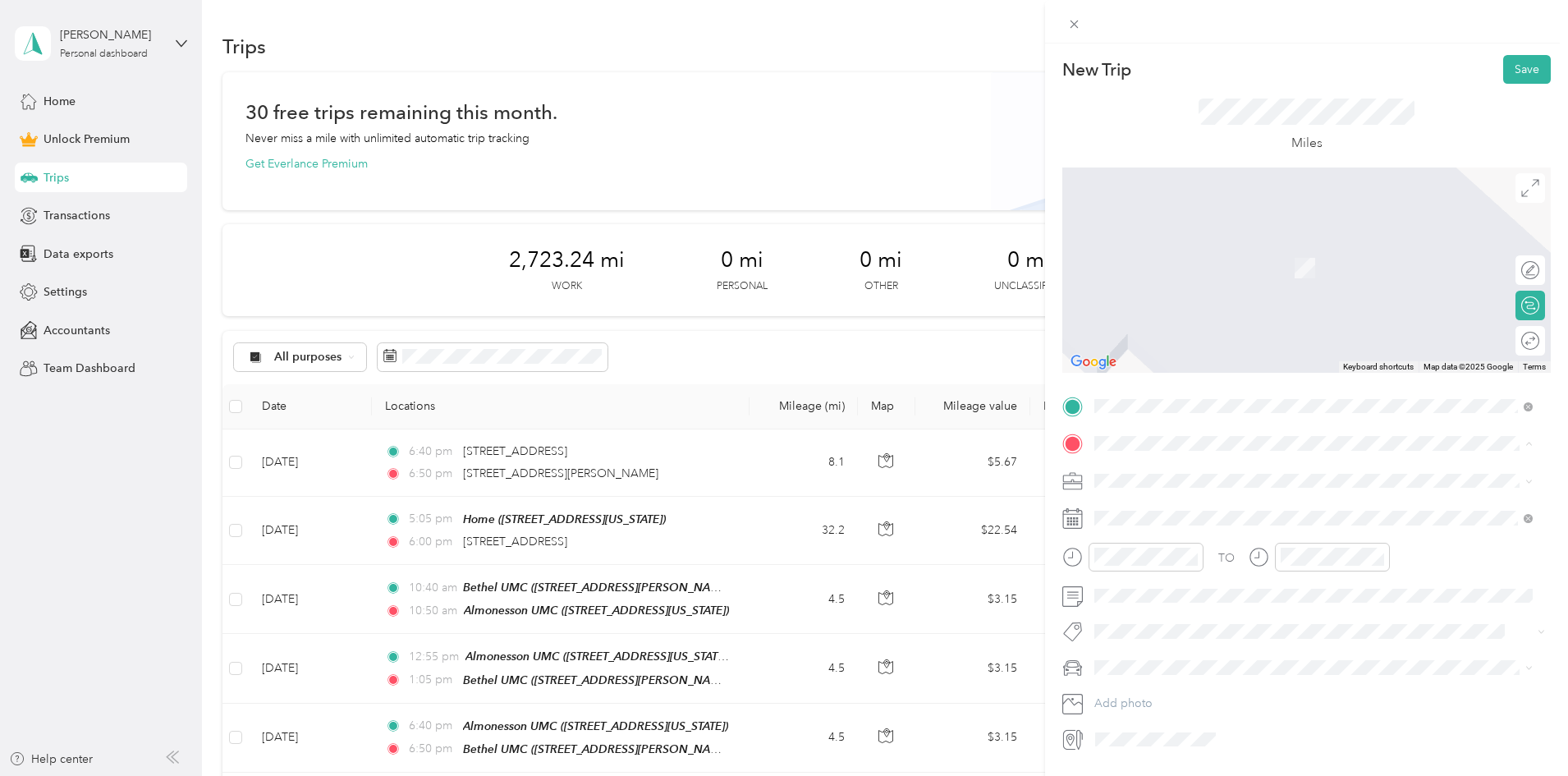
click at [1182, 628] on span "[STREET_ADDRESS][US_STATE]" at bounding box center [1207, 630] width 164 height 14
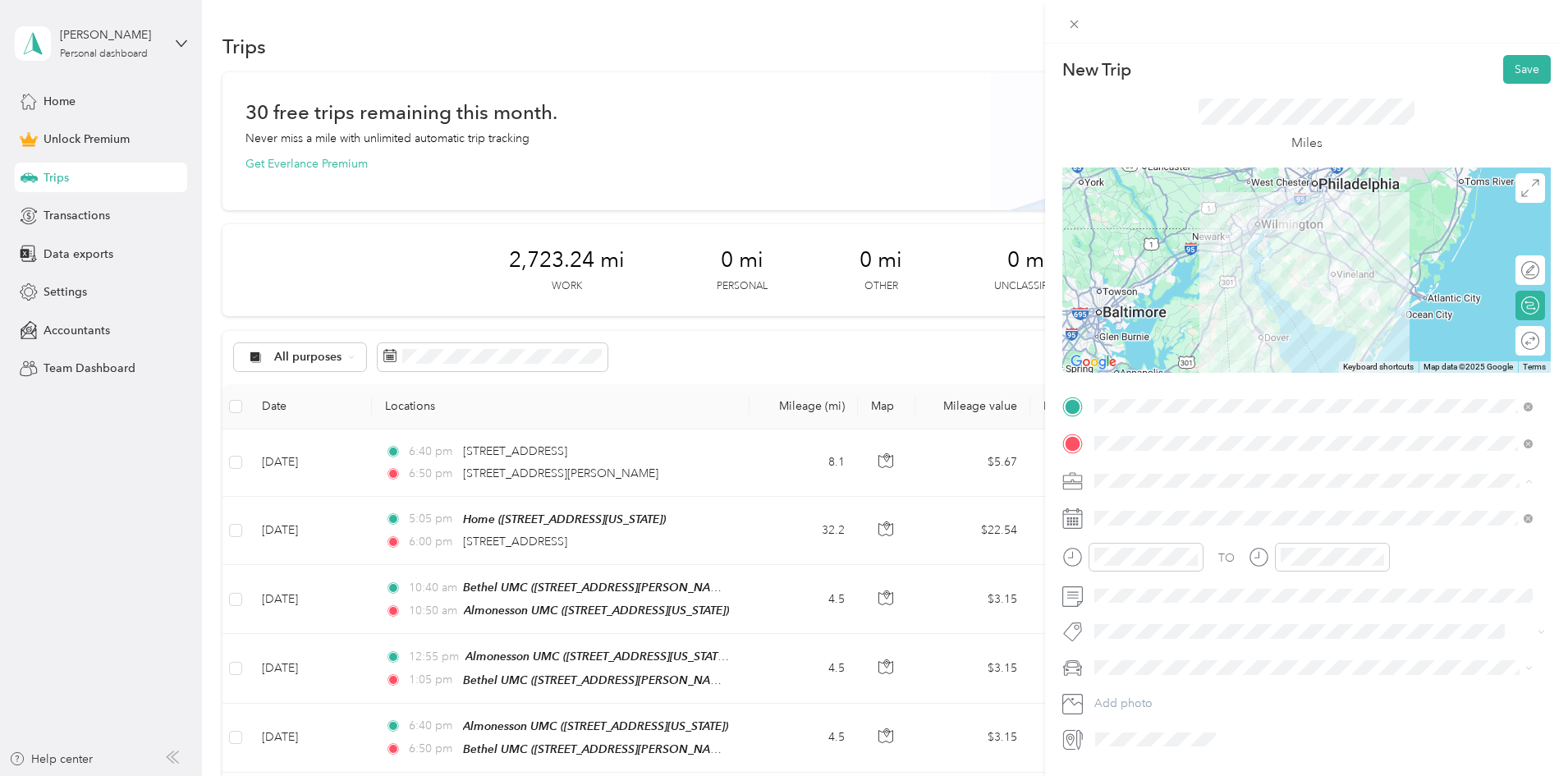
click at [1220, 671] on li "[DEMOGRAPHIC_DATA] Reimbursable Mileage" at bounding box center [1313, 681] width 450 height 29
click at [1130, 509] on span at bounding box center [1319, 518] width 462 height 26
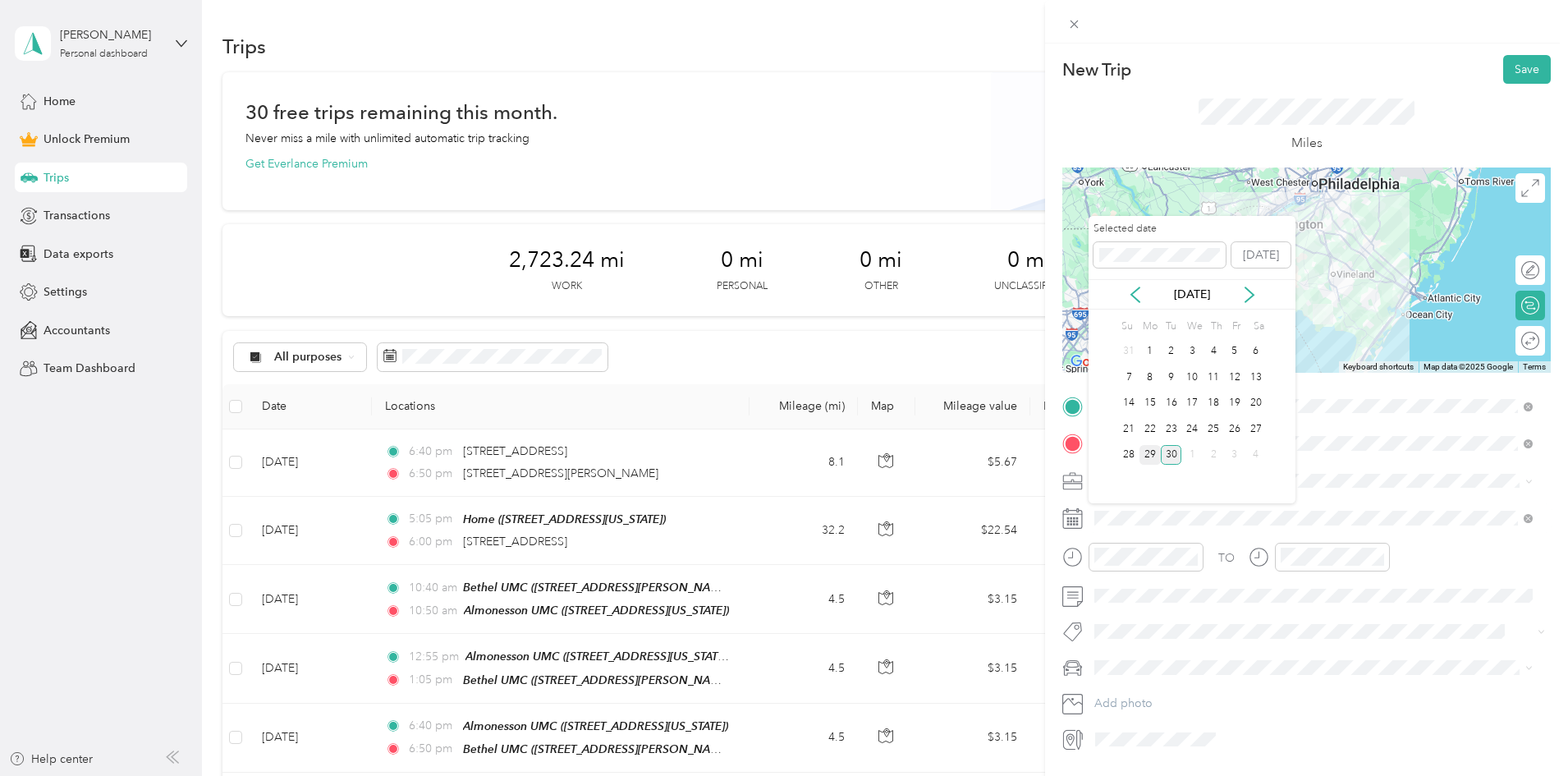
click at [1152, 453] on div "29" at bounding box center [1150, 455] width 22 height 21
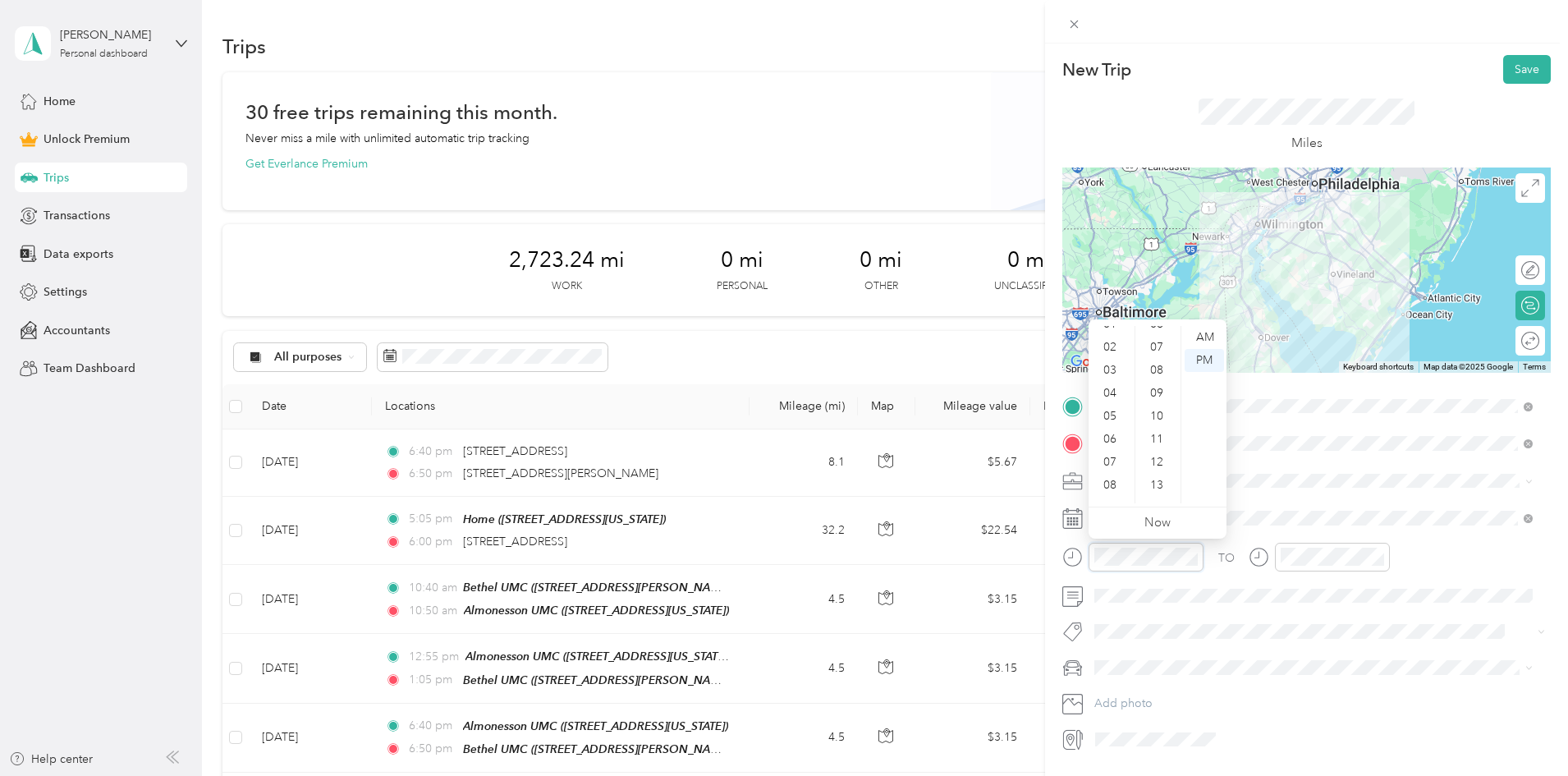
scroll to position [98, 0]
click at [1113, 415] on div "08" at bounding box center [1112, 423] width 40 height 23
click at [1160, 341] on div "00" at bounding box center [1158, 338] width 40 height 23
click at [1198, 358] on div "PM" at bounding box center [1204, 361] width 40 height 23
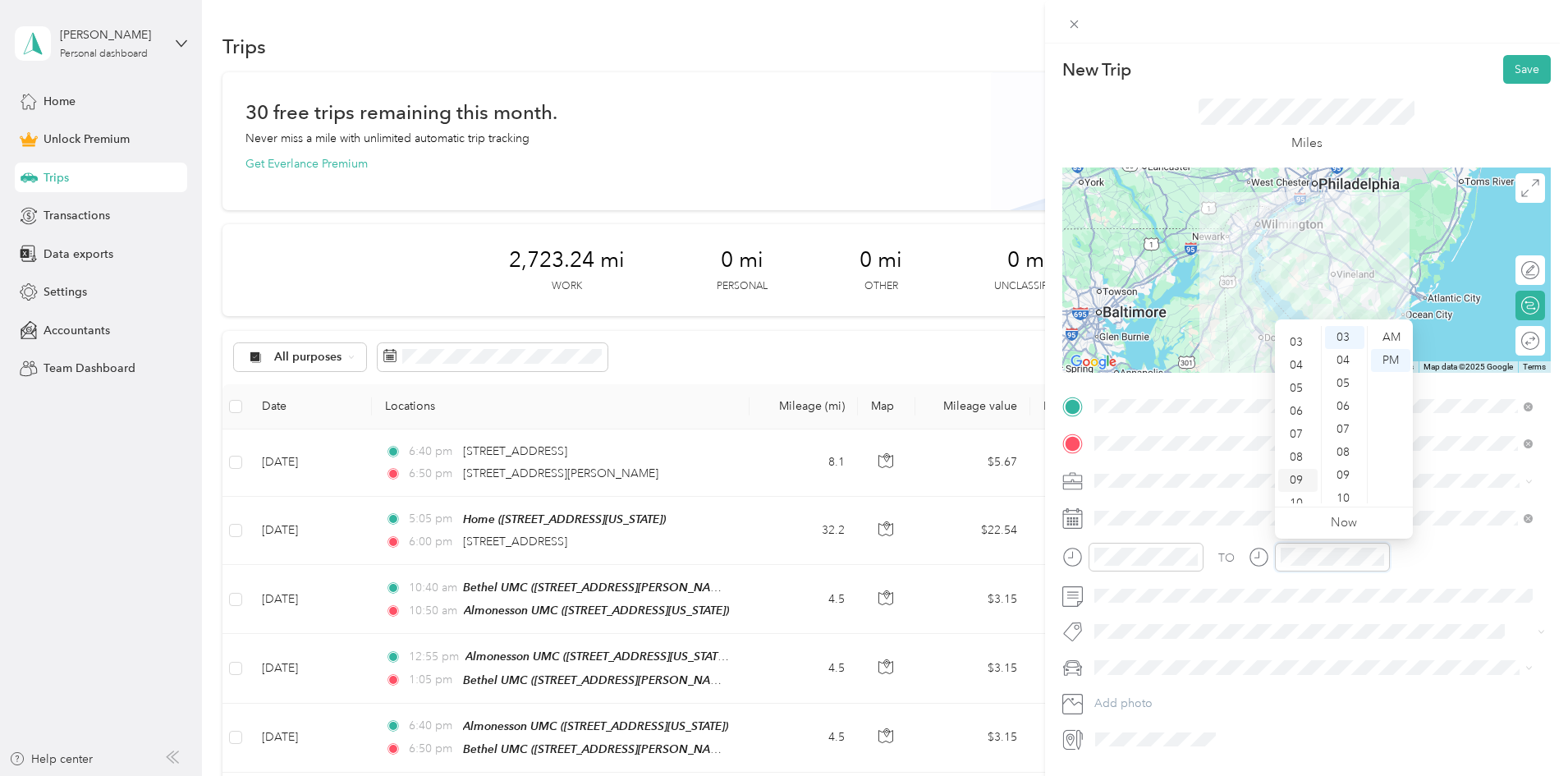
scroll to position [98, 0]
drag, startPoint x: 1300, startPoint y: 443, endPoint x: 1339, endPoint y: 390, distance: 65.8
click at [1300, 443] on div "09" at bounding box center [1298, 446] width 40 height 23
click at [1347, 329] on div "00" at bounding box center [1345, 338] width 40 height 23
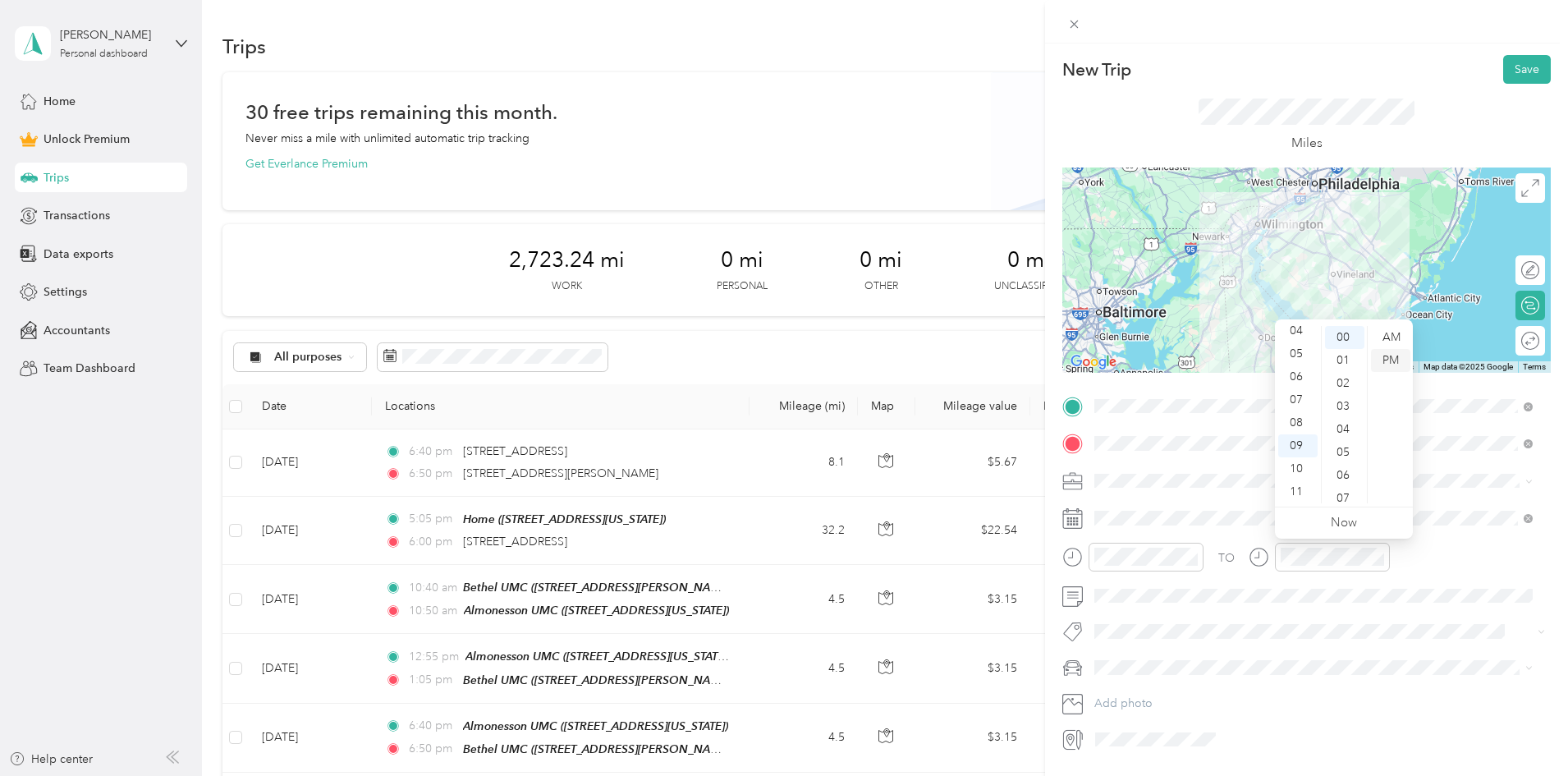
click at [1386, 356] on div "PM" at bounding box center [1391, 361] width 40 height 23
click at [1133, 704] on li "Civic" at bounding box center [1313, 697] width 450 height 29
click at [1522, 60] on button "Save" at bounding box center [1527, 69] width 48 height 29
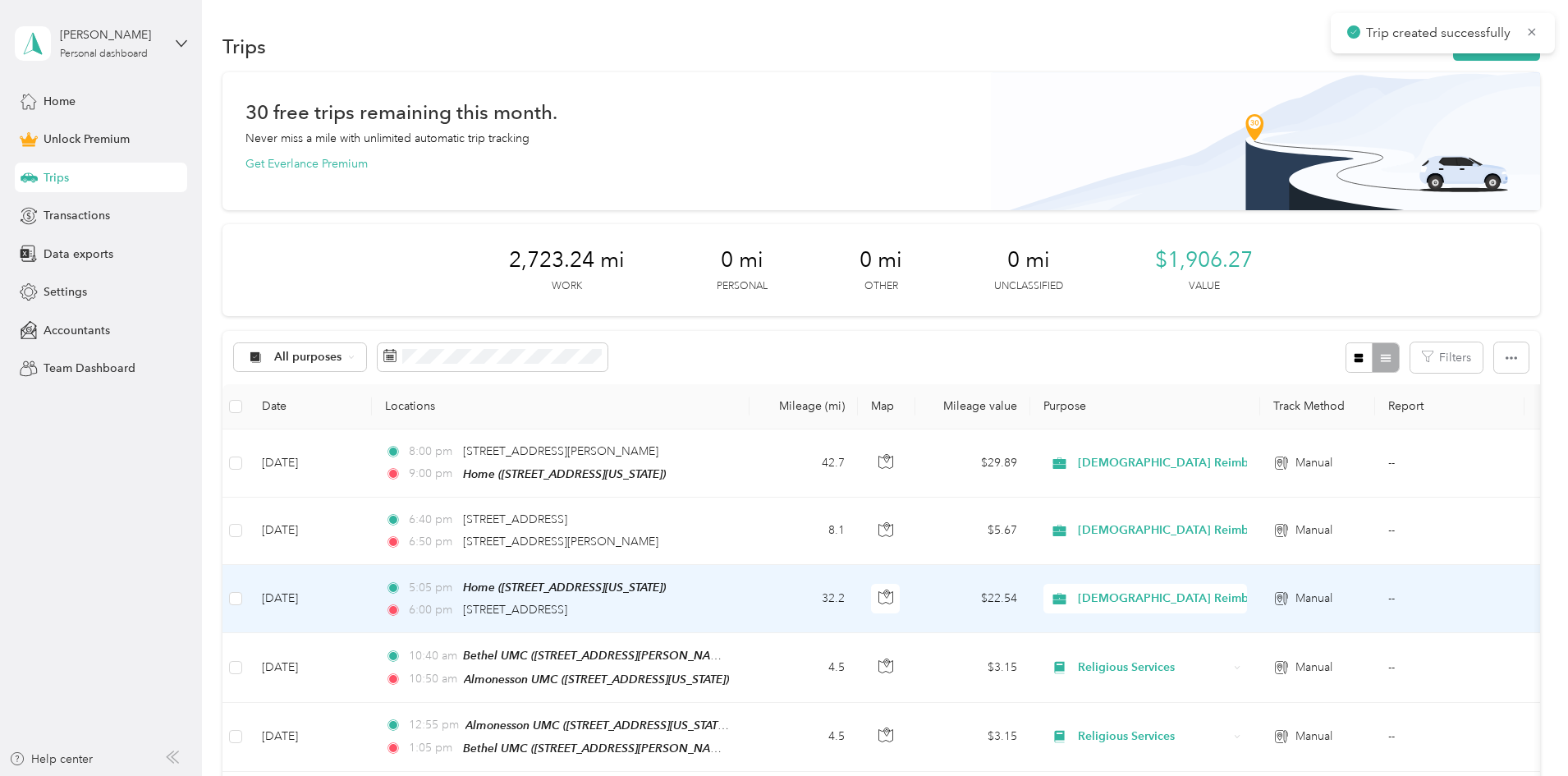
click at [858, 605] on td "32.2" at bounding box center [804, 599] width 108 height 68
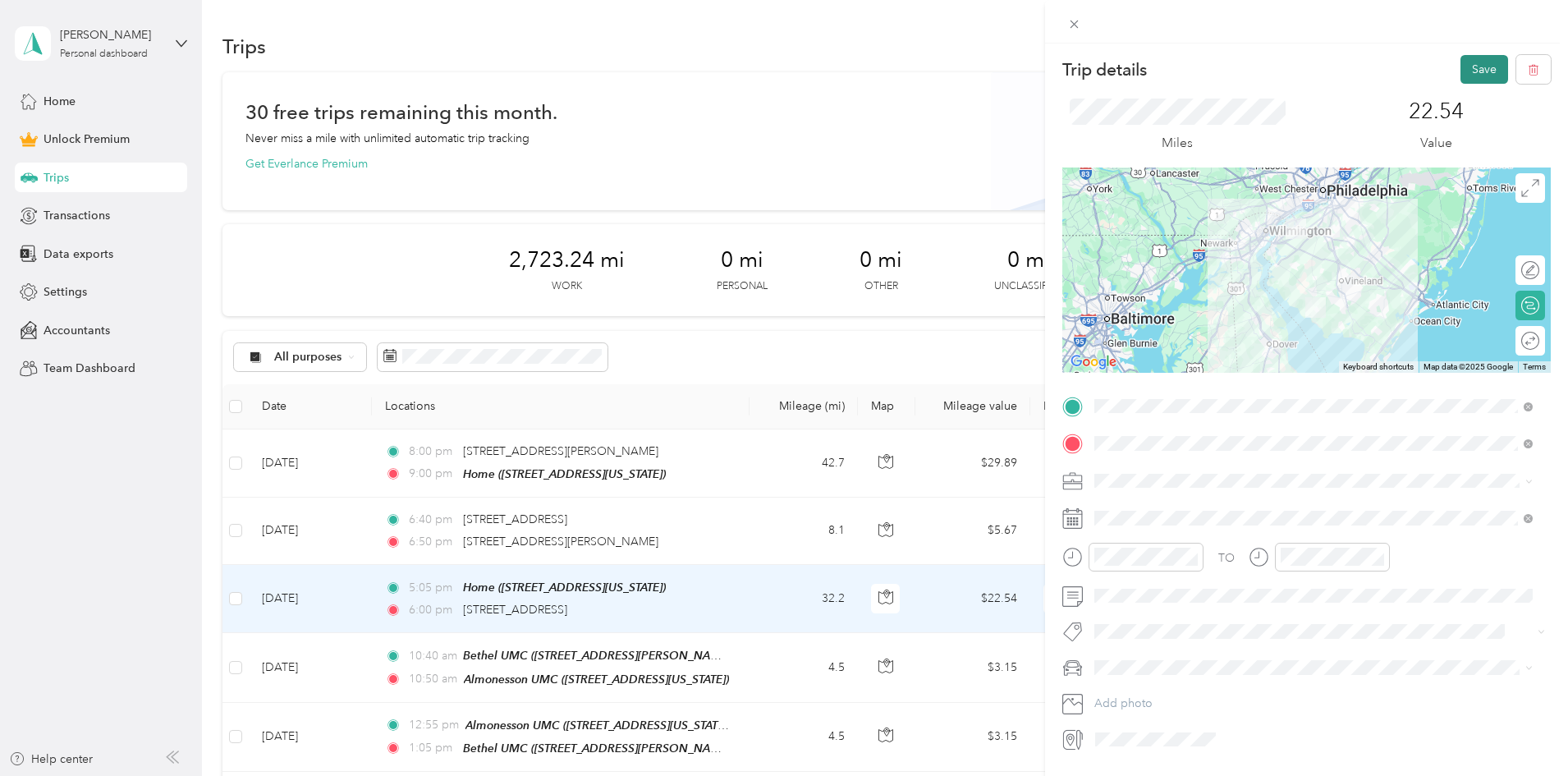
click at [1462, 67] on button "Save" at bounding box center [1483, 69] width 48 height 29
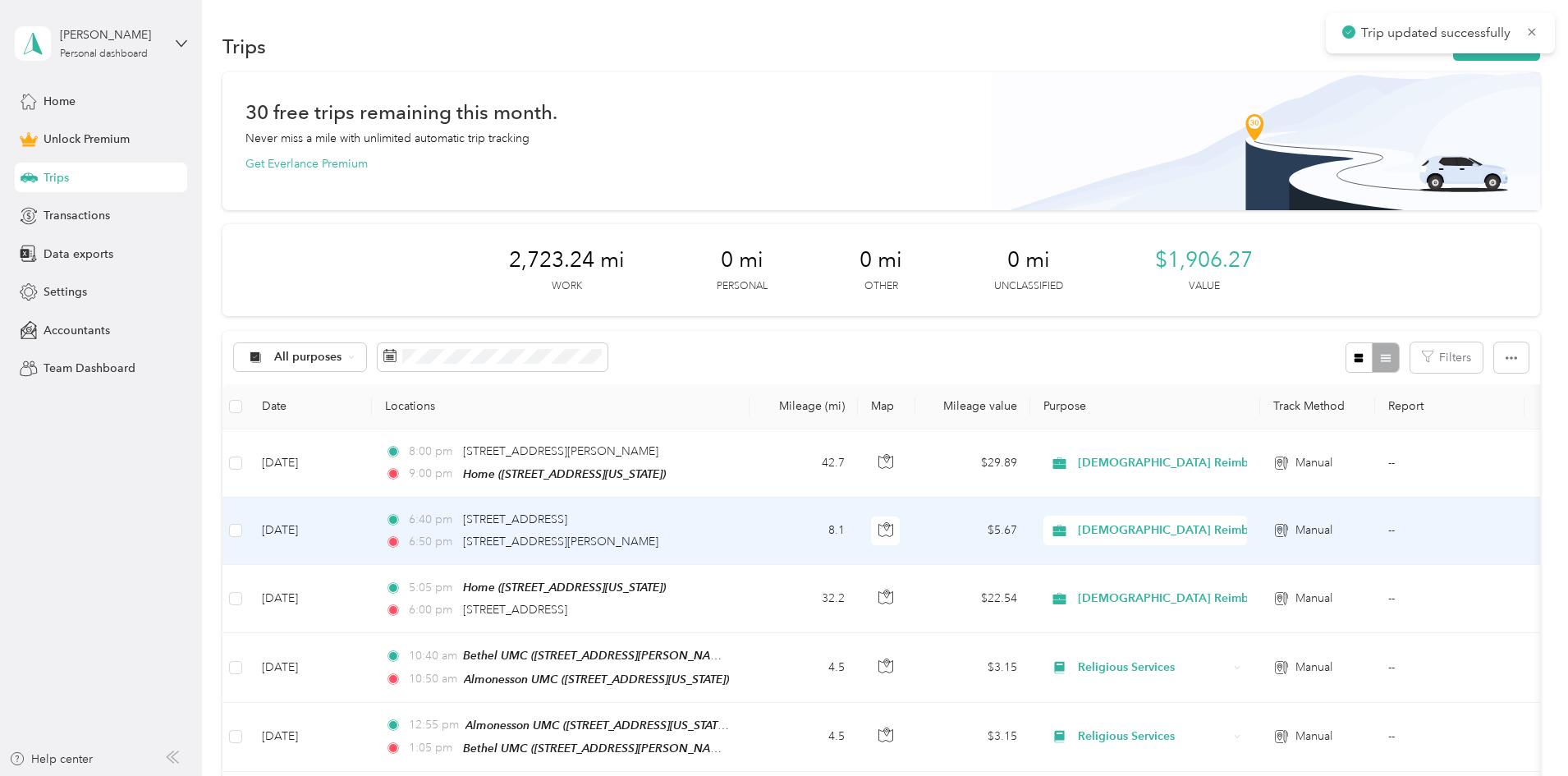
click at [730, 528] on div "6:40 pm [STREET_ADDRESS][GEOGRAPHIC_DATA]:50 pm [STREET_ADDRESS][PERSON_NAME]" at bounding box center [557, 530] width 345 height 41
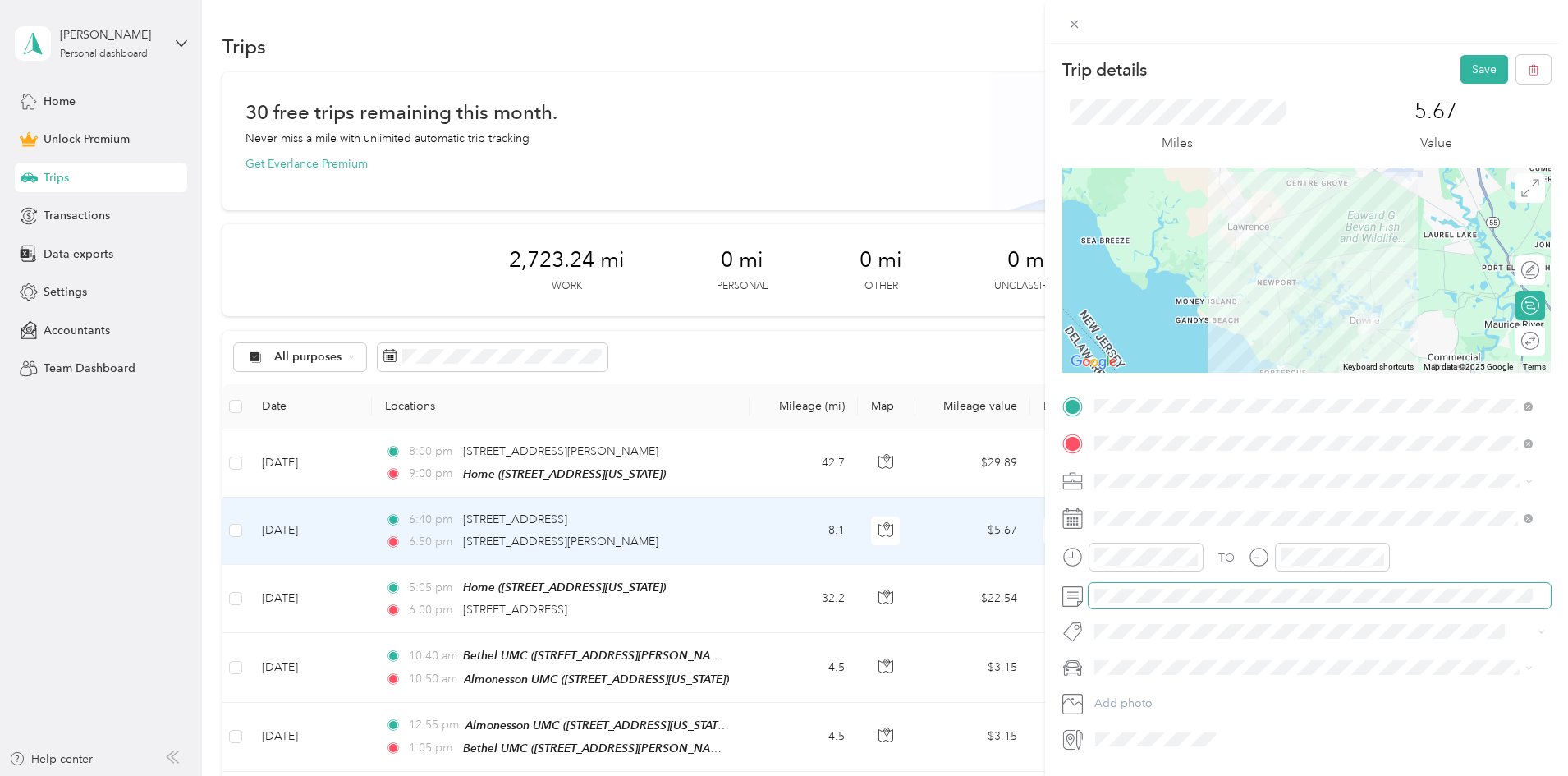
scroll to position [0, 27]
click at [1468, 69] on button "Save" at bounding box center [1483, 69] width 48 height 29
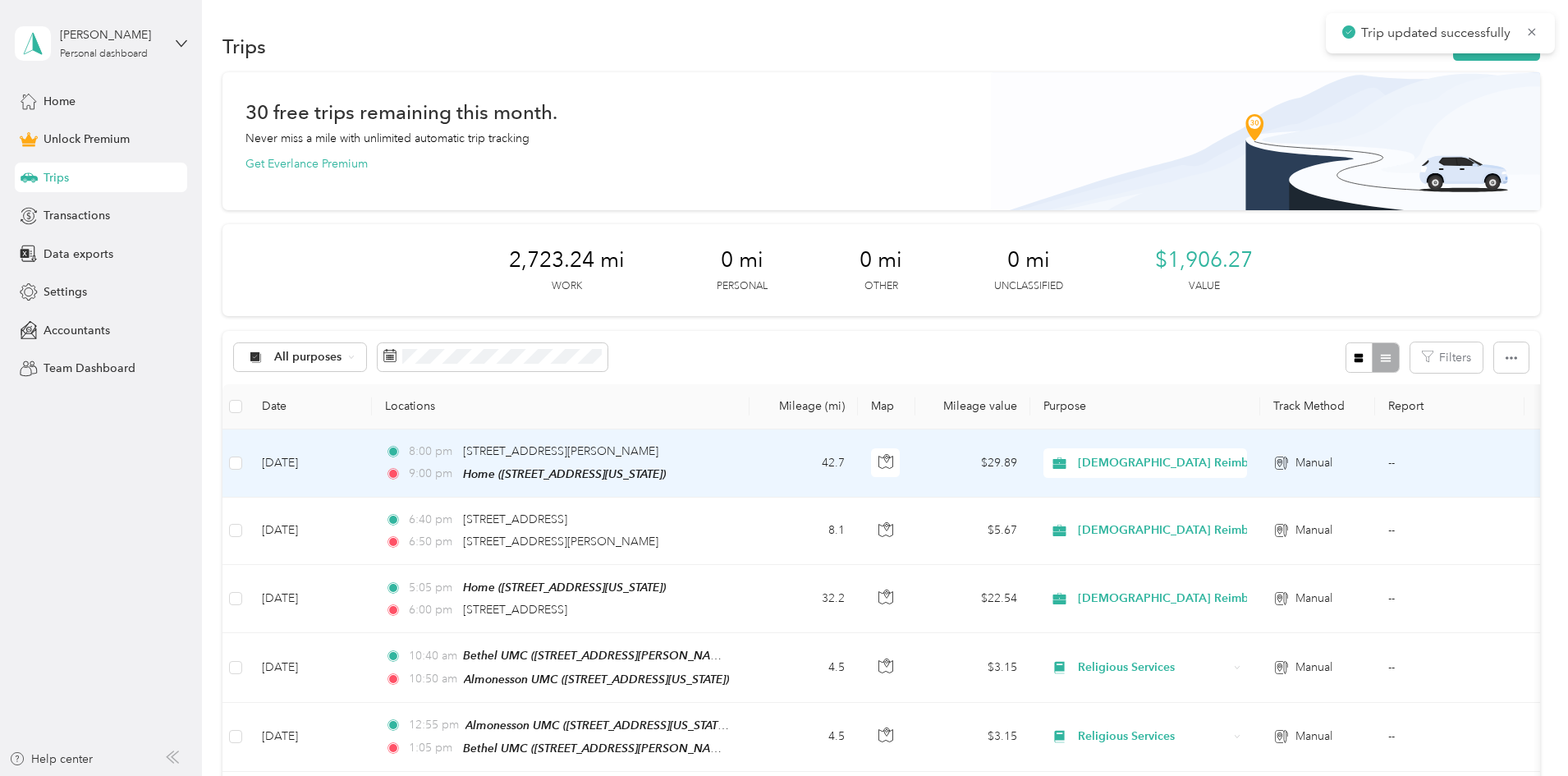
click at [858, 481] on td "42.7" at bounding box center [804, 464] width 108 height 68
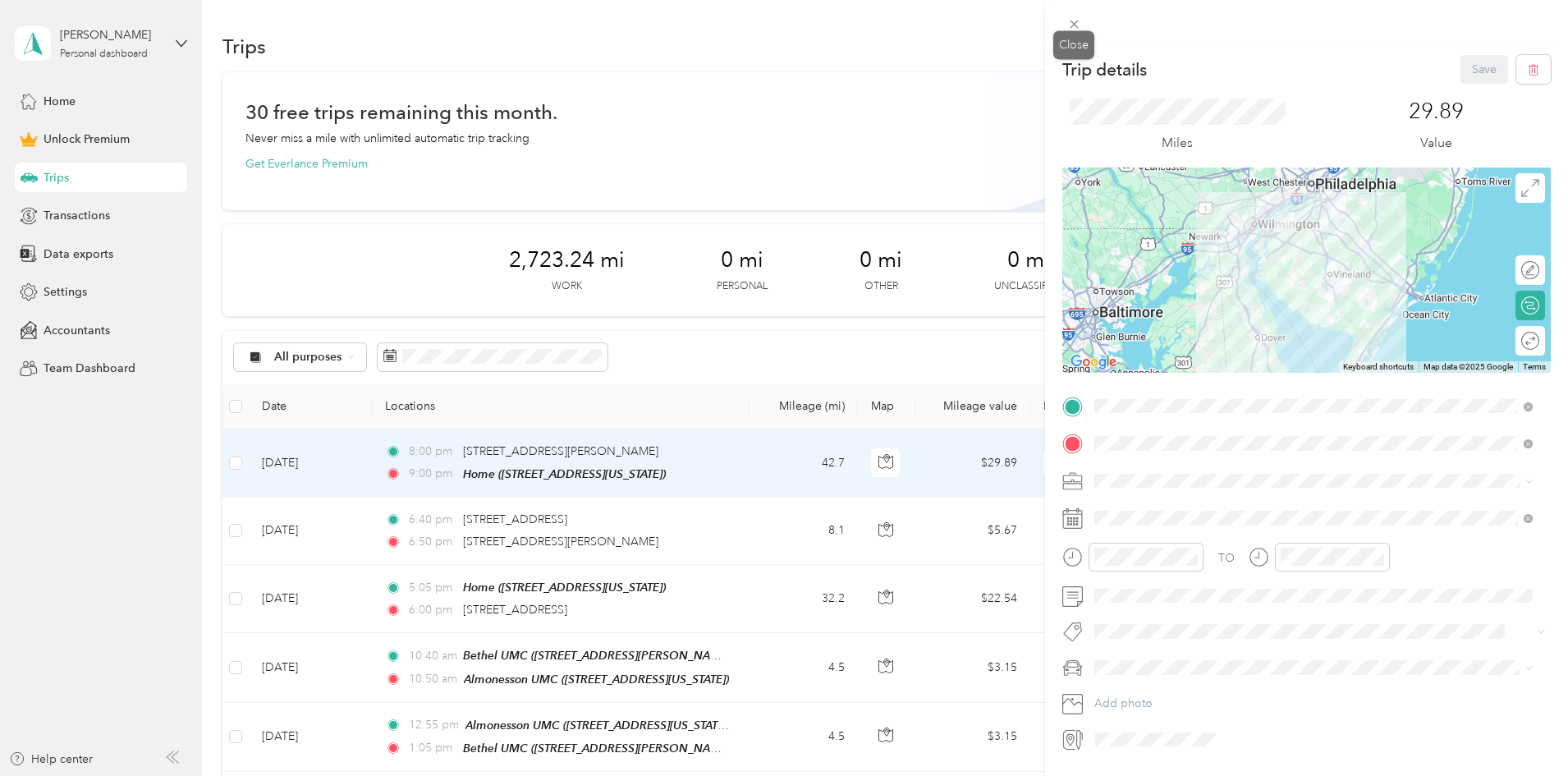
click at [1083, 23] on span at bounding box center [1074, 24] width 23 height 23
